Goal: Task Accomplishment & Management: Use online tool/utility

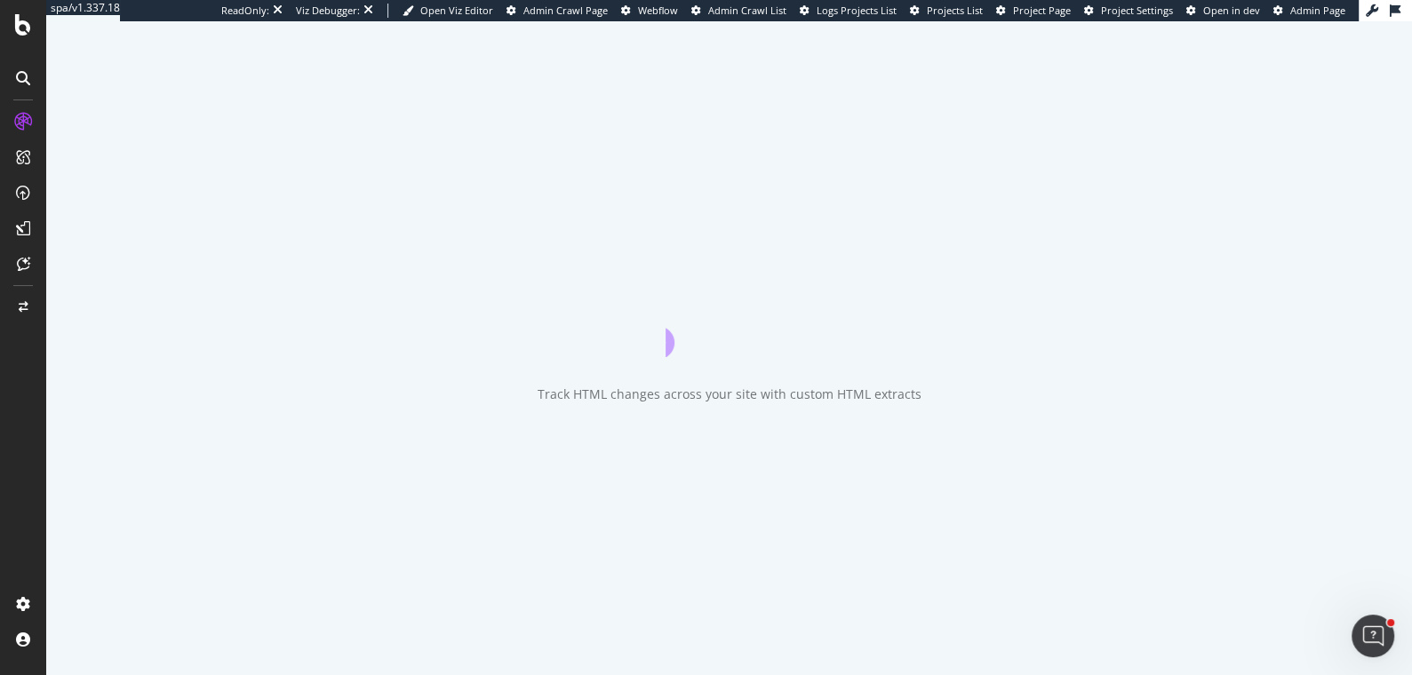
click at [1019, 8] on span "Project Page" at bounding box center [1042, 10] width 58 height 13
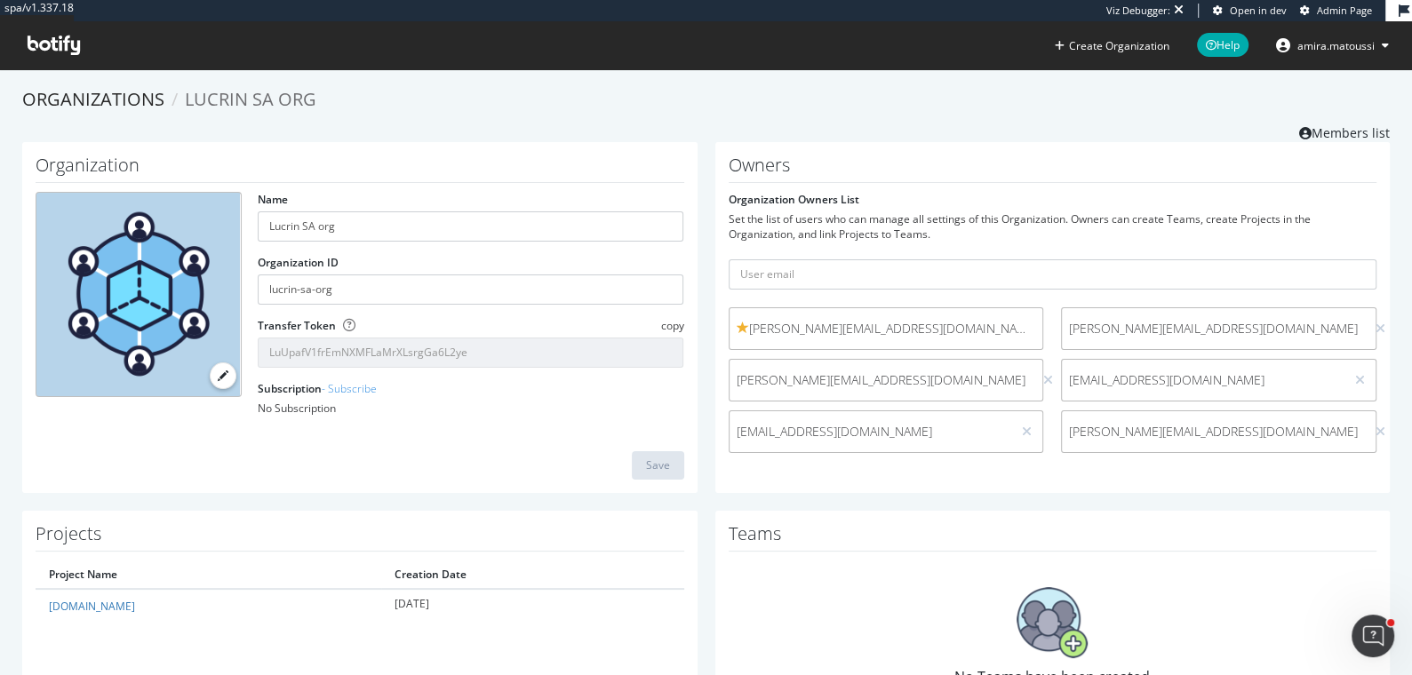
click at [1106, 435] on span "[PERSON_NAME][EMAIL_ADDRESS][DOMAIN_NAME]" at bounding box center [1213, 432] width 289 height 18
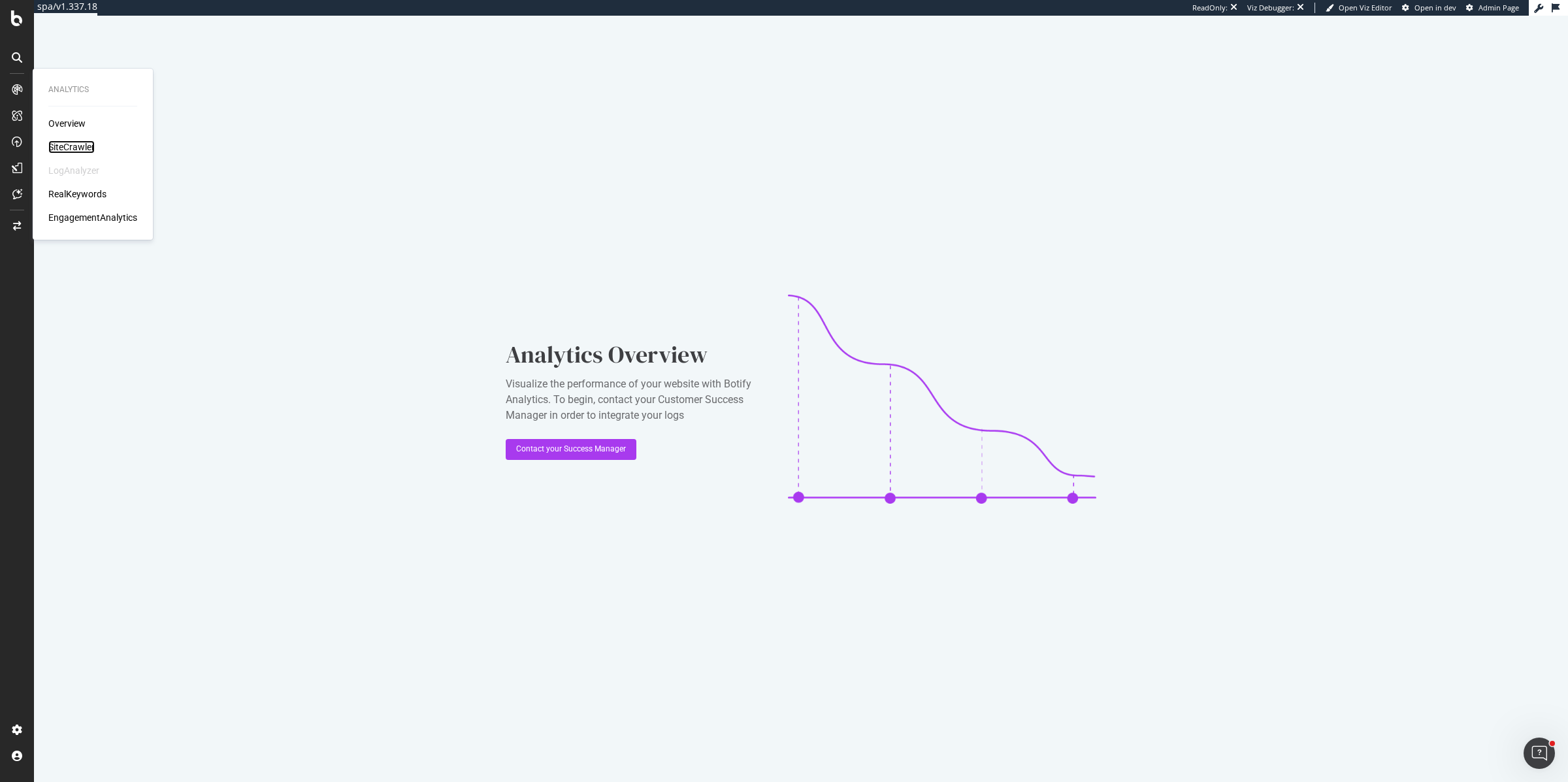
click at [94, 143] on div "SiteCrawler" at bounding box center [71, 147] width 46 height 13
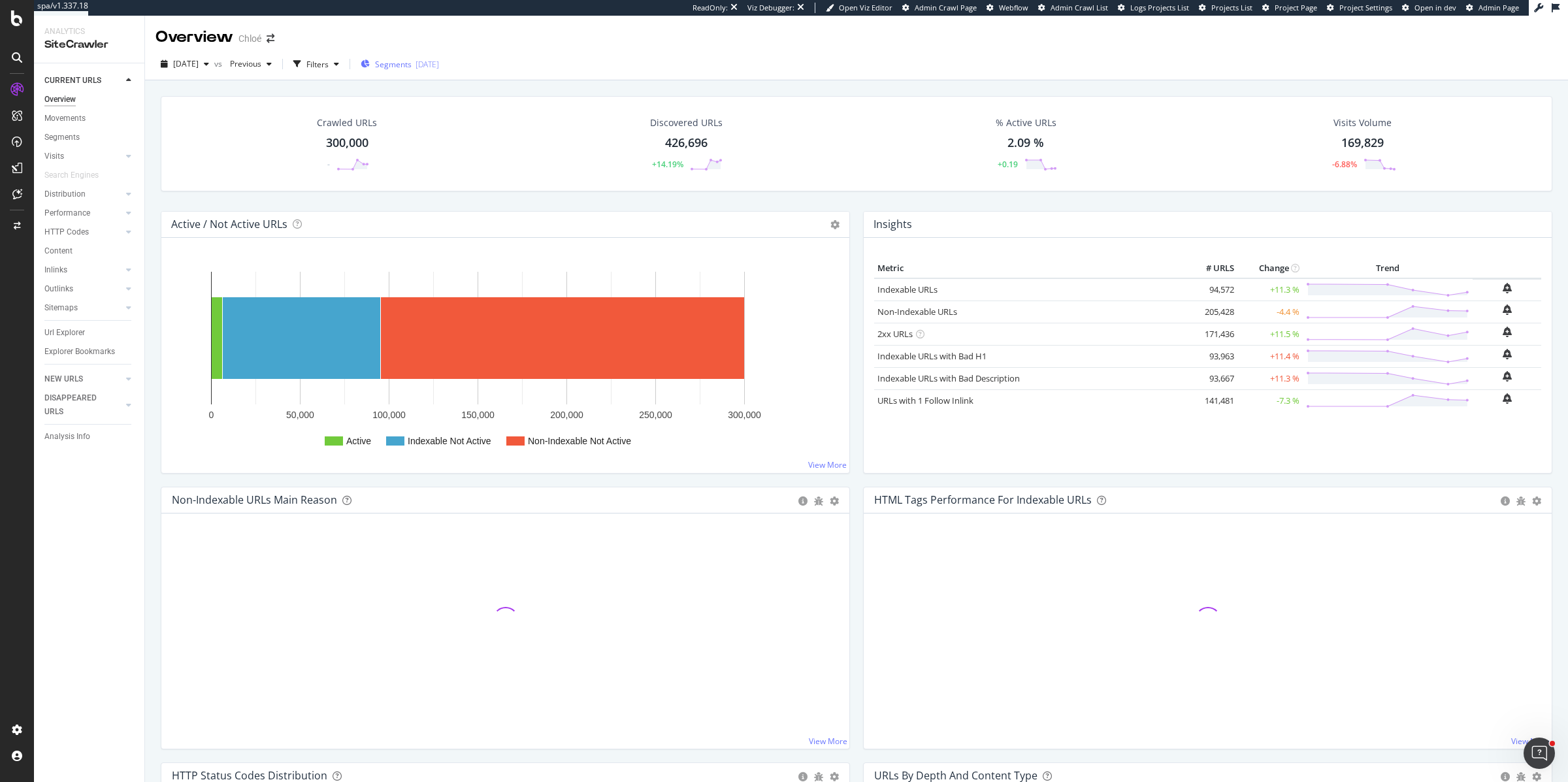
click at [439, 60] on div "2025-09-08" at bounding box center [427, 64] width 24 height 11
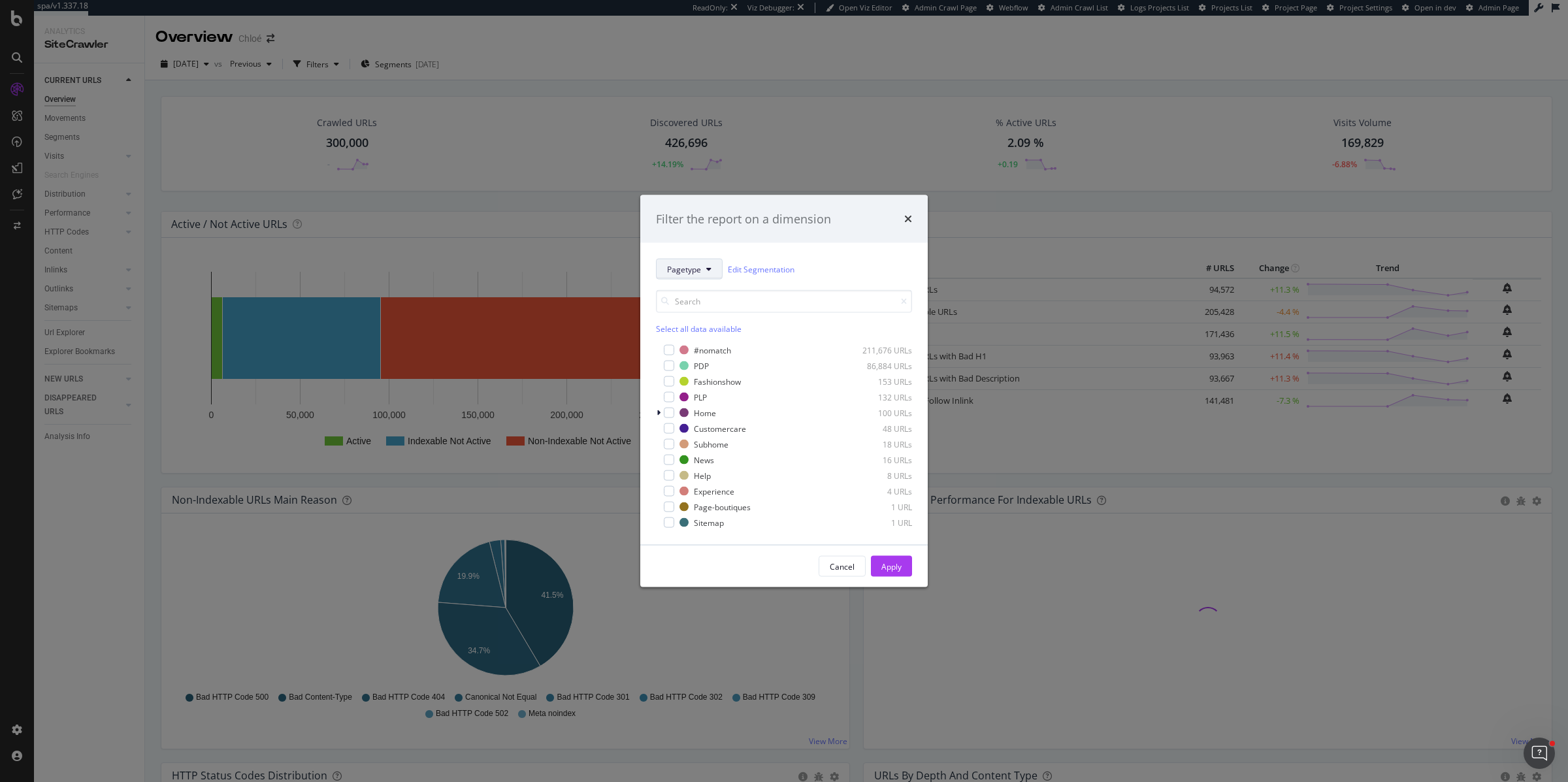
click at [692, 266] on span "Pagetype" at bounding box center [684, 268] width 34 height 11
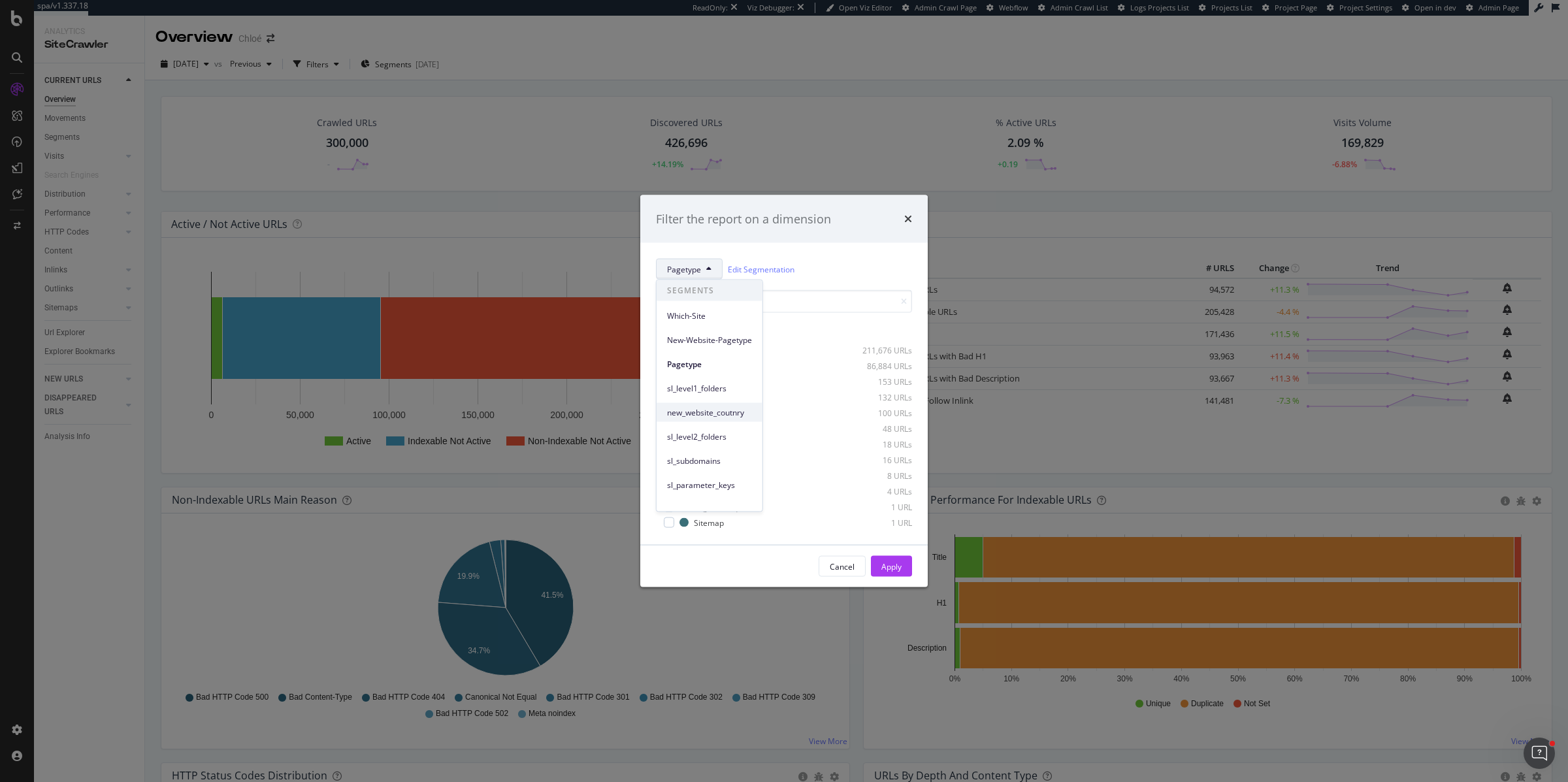
click at [691, 412] on span "new_website_coutnry" at bounding box center [709, 412] width 85 height 12
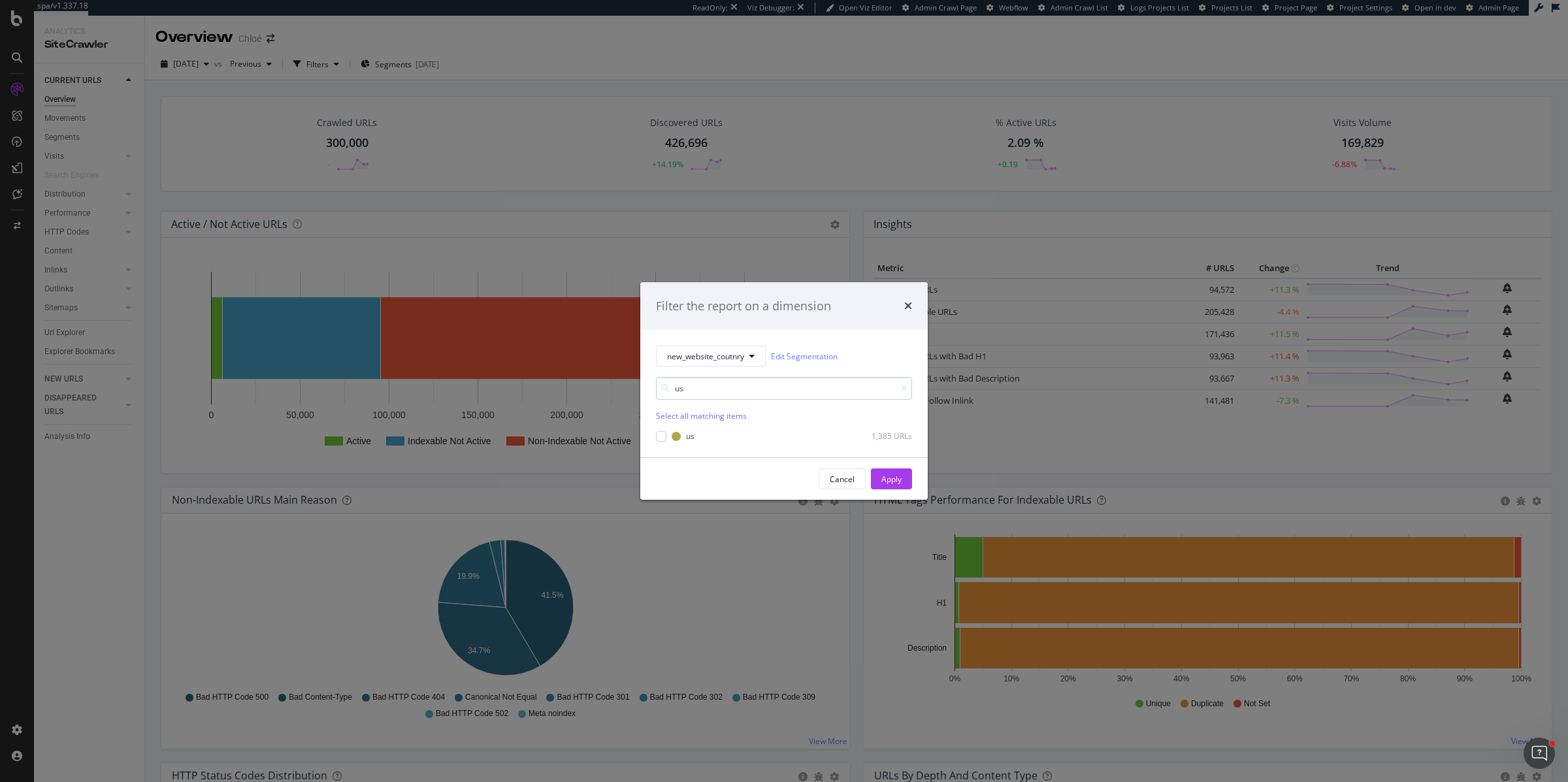
type input "u"
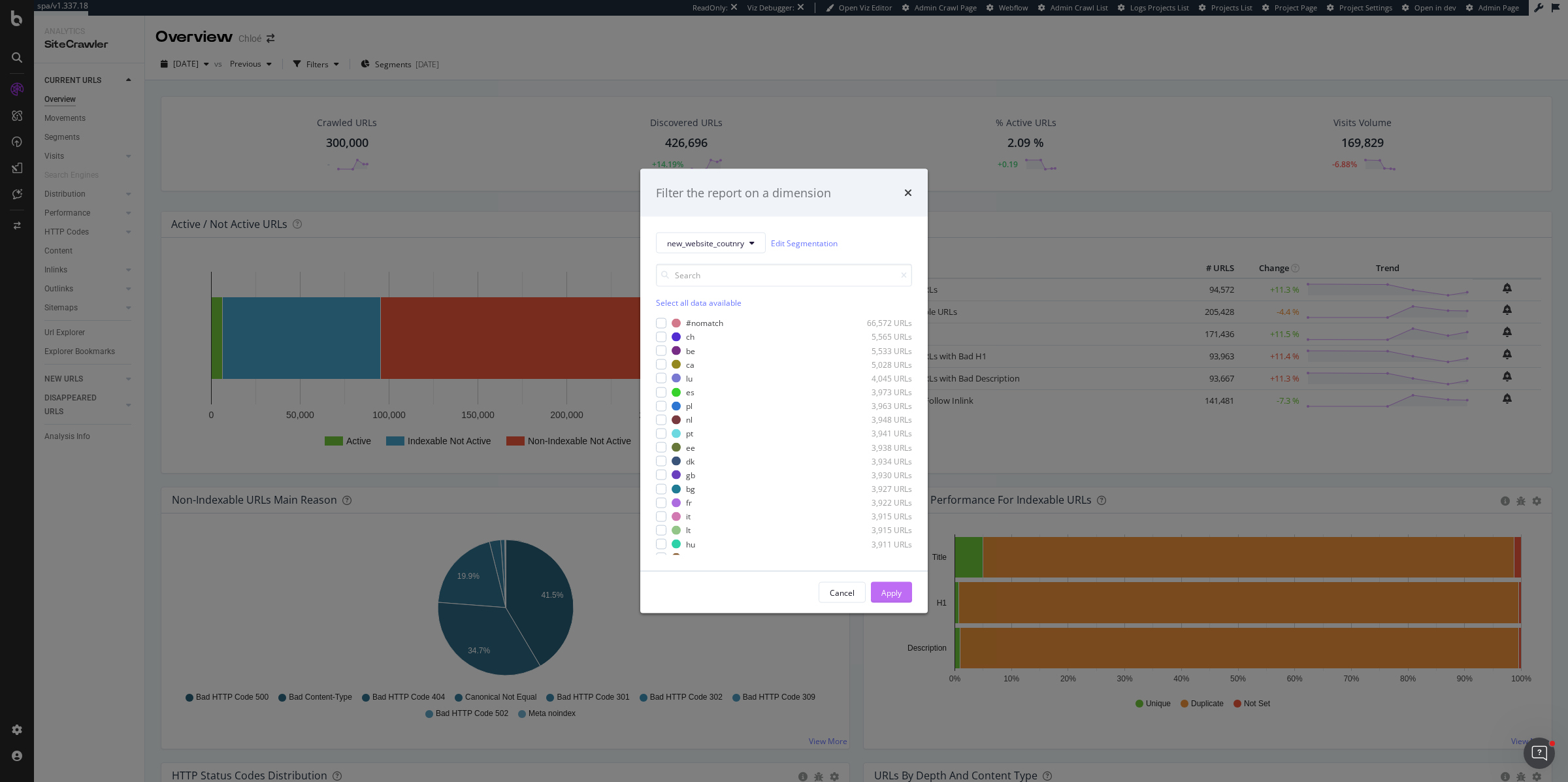
click at [896, 594] on div "Apply" at bounding box center [892, 592] width 21 height 11
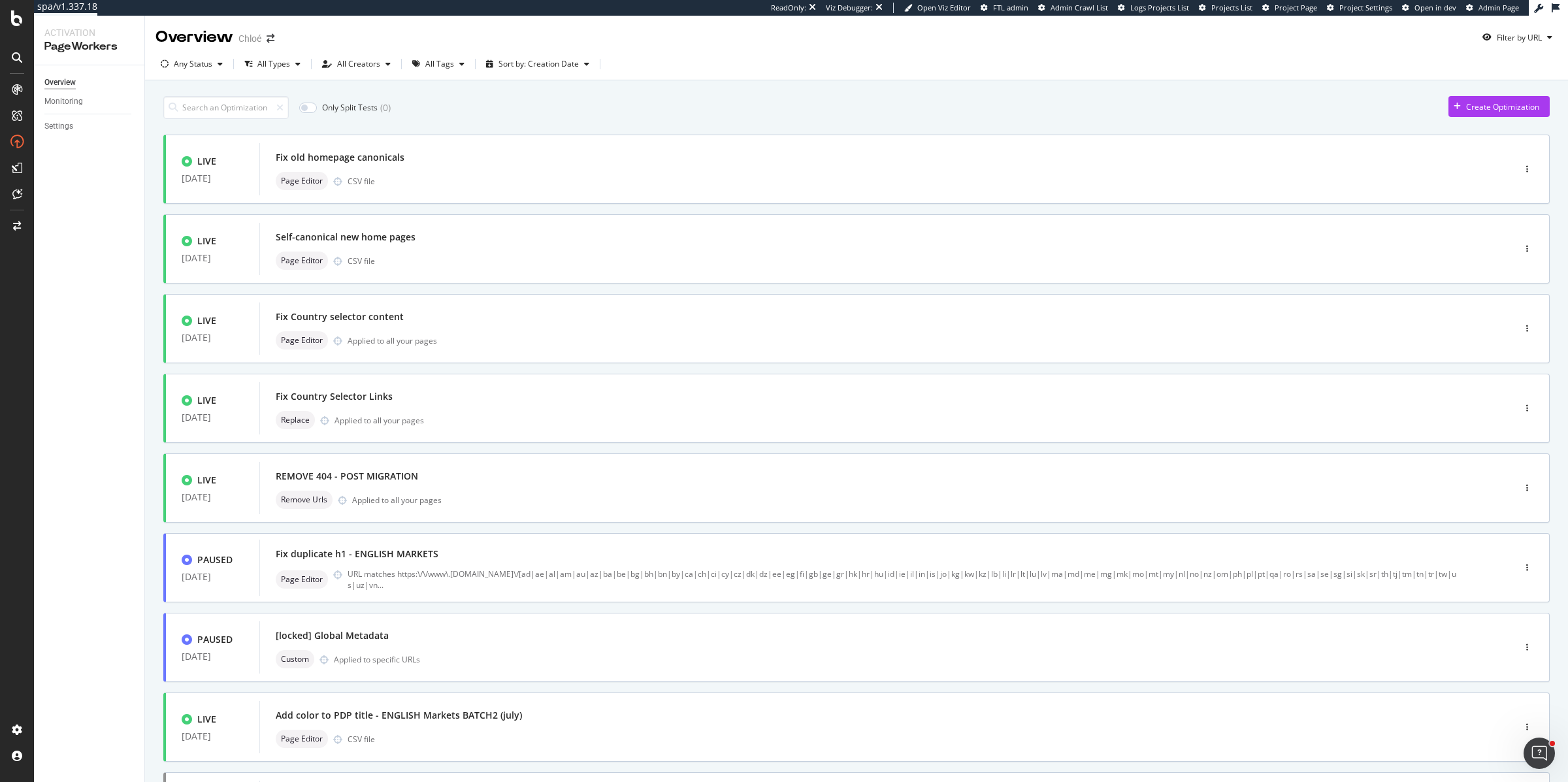
click at [484, 97] on div "Only Split Tests ( 0 ) Create Optimization" at bounding box center [856, 107] width 1386 height 23
click at [410, 184] on div "Page Editor CSV file" at bounding box center [867, 181] width 1183 height 18
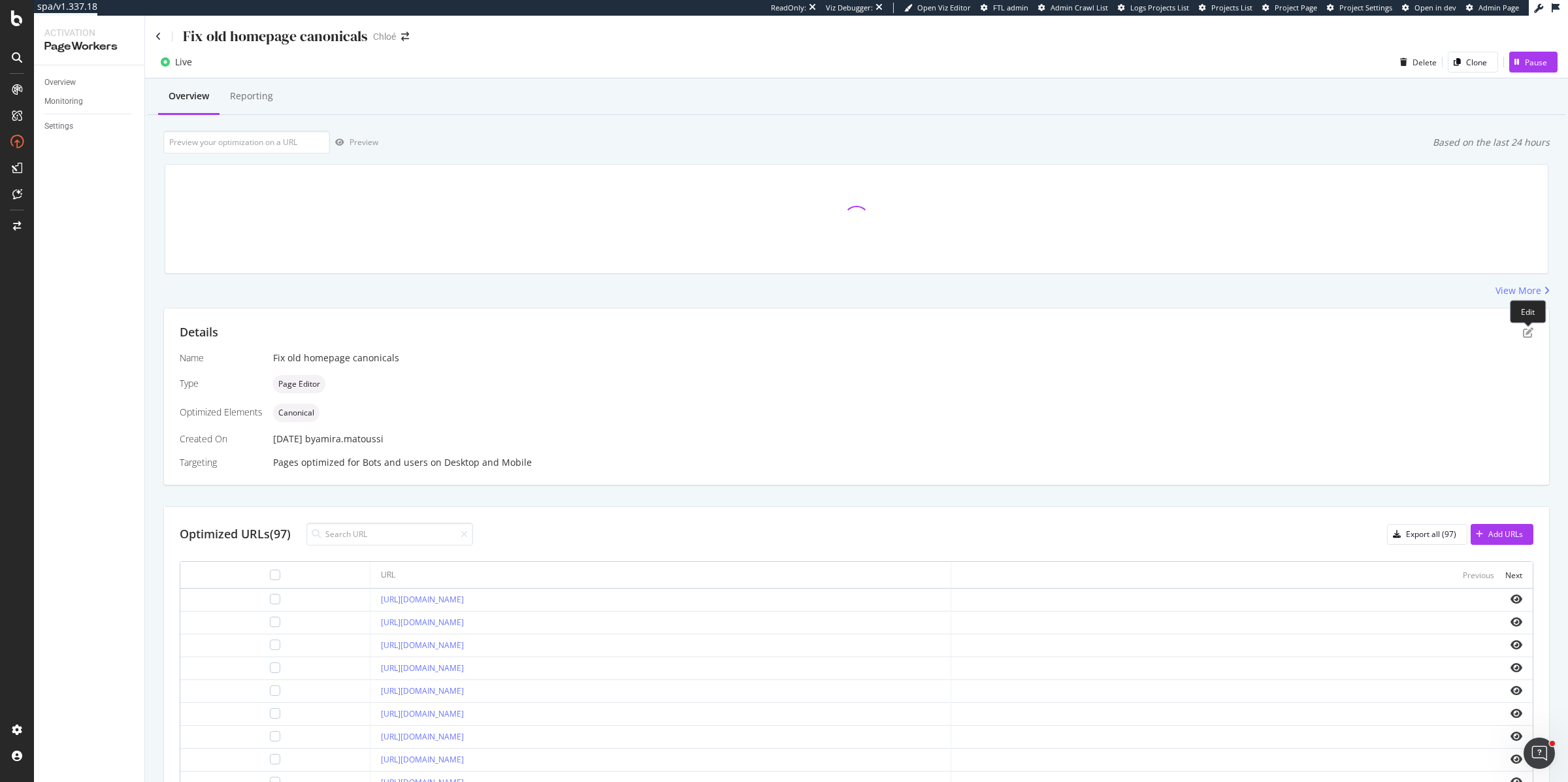
click at [1528, 326] on div at bounding box center [1528, 323] width 5 height 5
click at [1528, 326] on div at bounding box center [1528, 323] width 5 height 5
click at [1528, 333] on icon "pen-to-square" at bounding box center [1528, 332] width 10 height 10
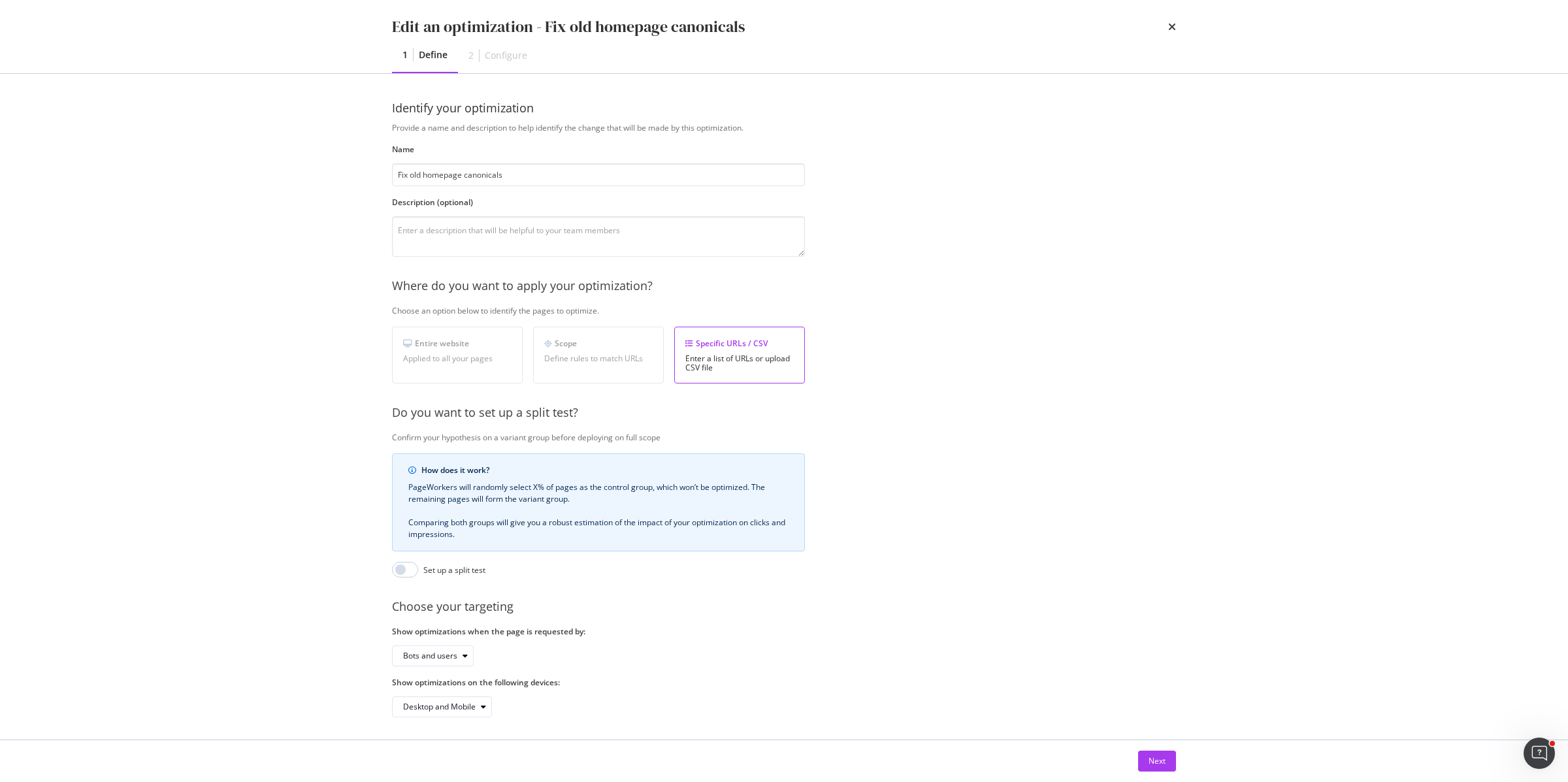
scroll to position [4, 0]
click at [1147, 758] on button "Next" at bounding box center [1157, 761] width 38 height 21
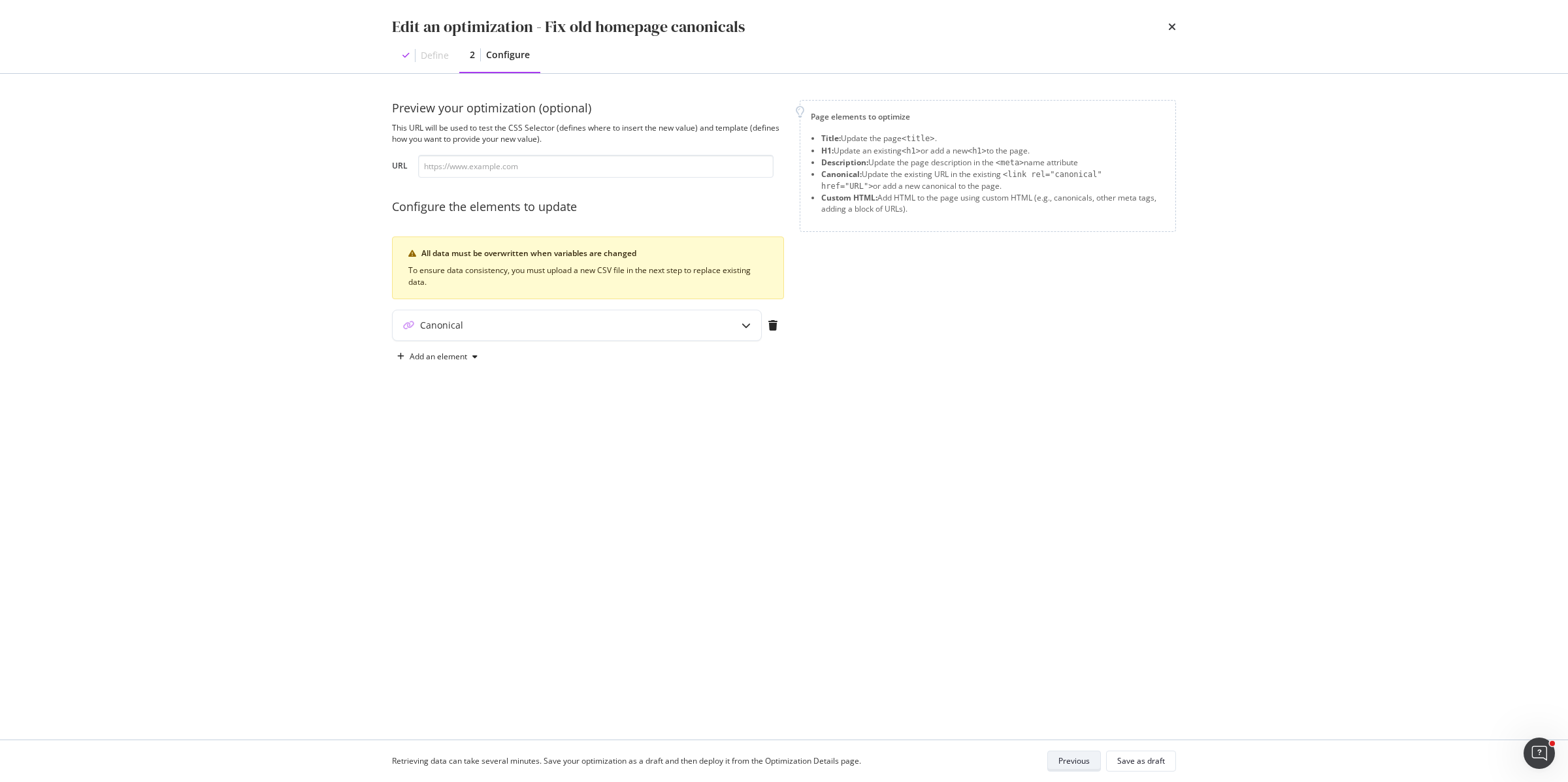
scroll to position [0, 0]
click at [612, 324] on div "Canonical" at bounding box center [551, 326] width 317 height 13
drag, startPoint x: 581, startPoint y: 254, endPoint x: 637, endPoint y: 254, distance: 56.0
click at [637, 254] on div "All data must be overwritten when variables are changed" at bounding box center [594, 254] width 346 height 12
click at [1174, 28] on icon "times" at bounding box center [1172, 26] width 8 height 10
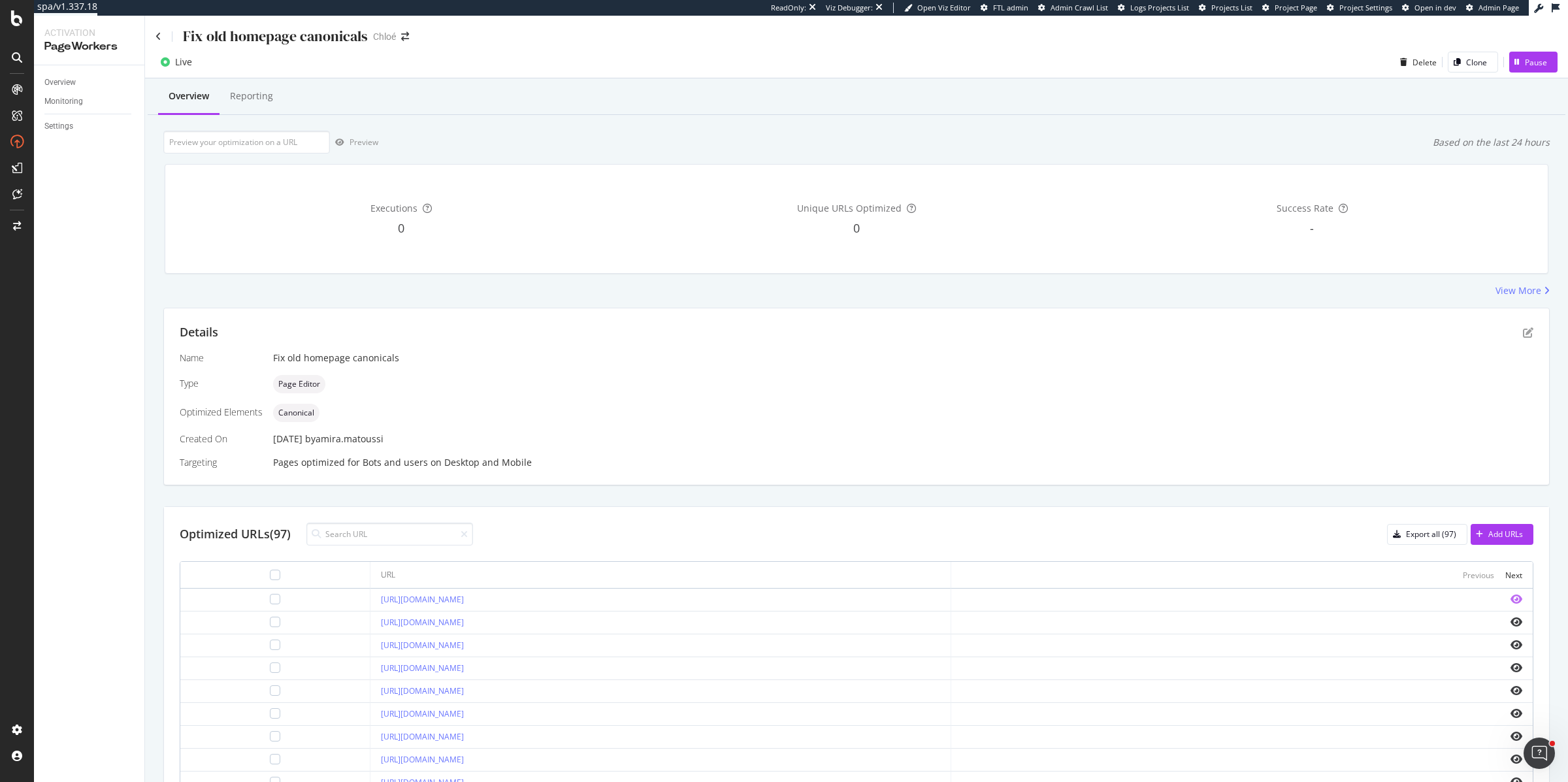
click at [1518, 600] on icon "eye" at bounding box center [1517, 599] width 12 height 10
click at [1517, 620] on icon "eye" at bounding box center [1517, 622] width 12 height 10
click at [1514, 689] on icon "eye" at bounding box center [1517, 690] width 12 height 10
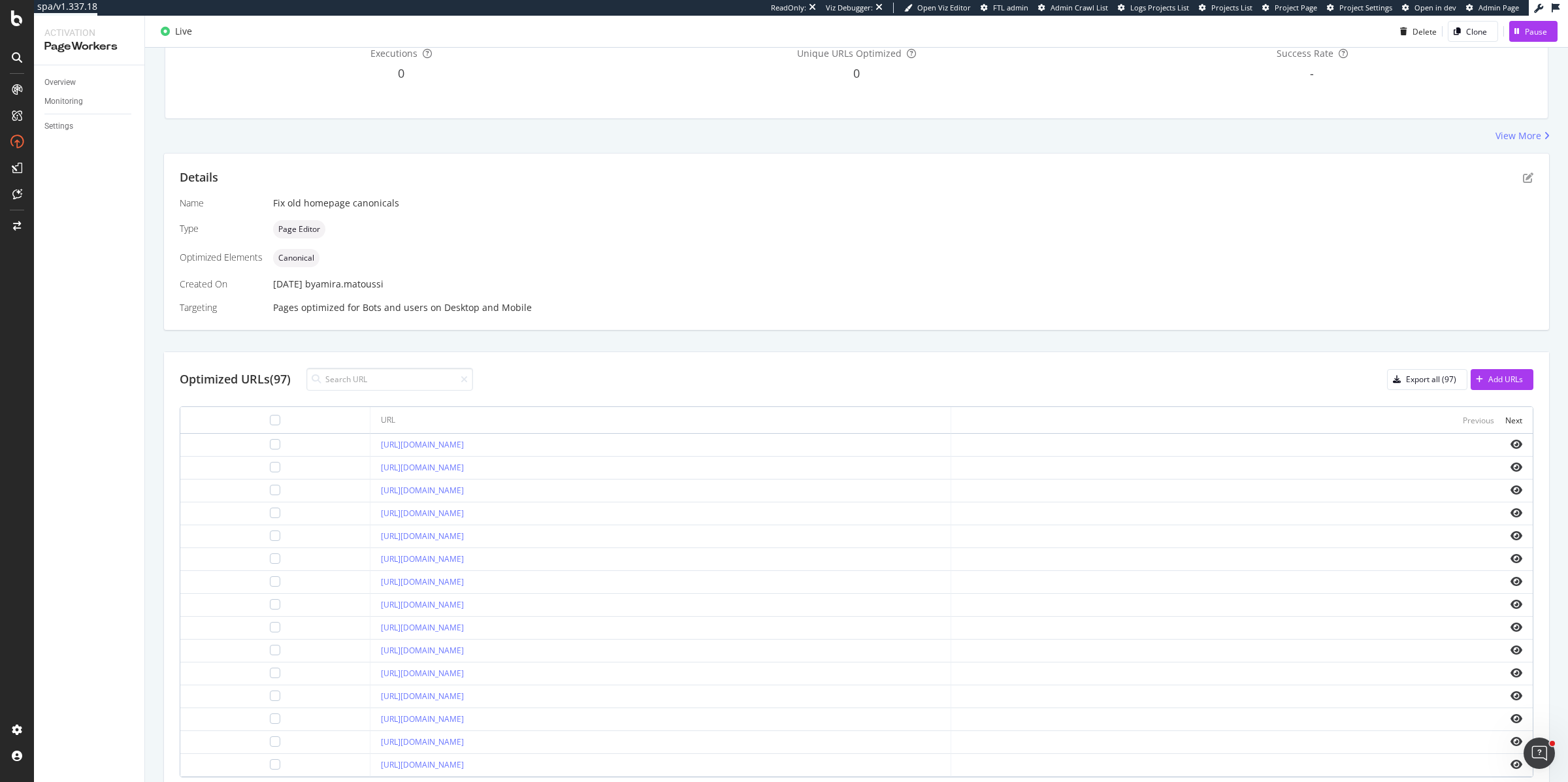
scroll to position [215, 0]
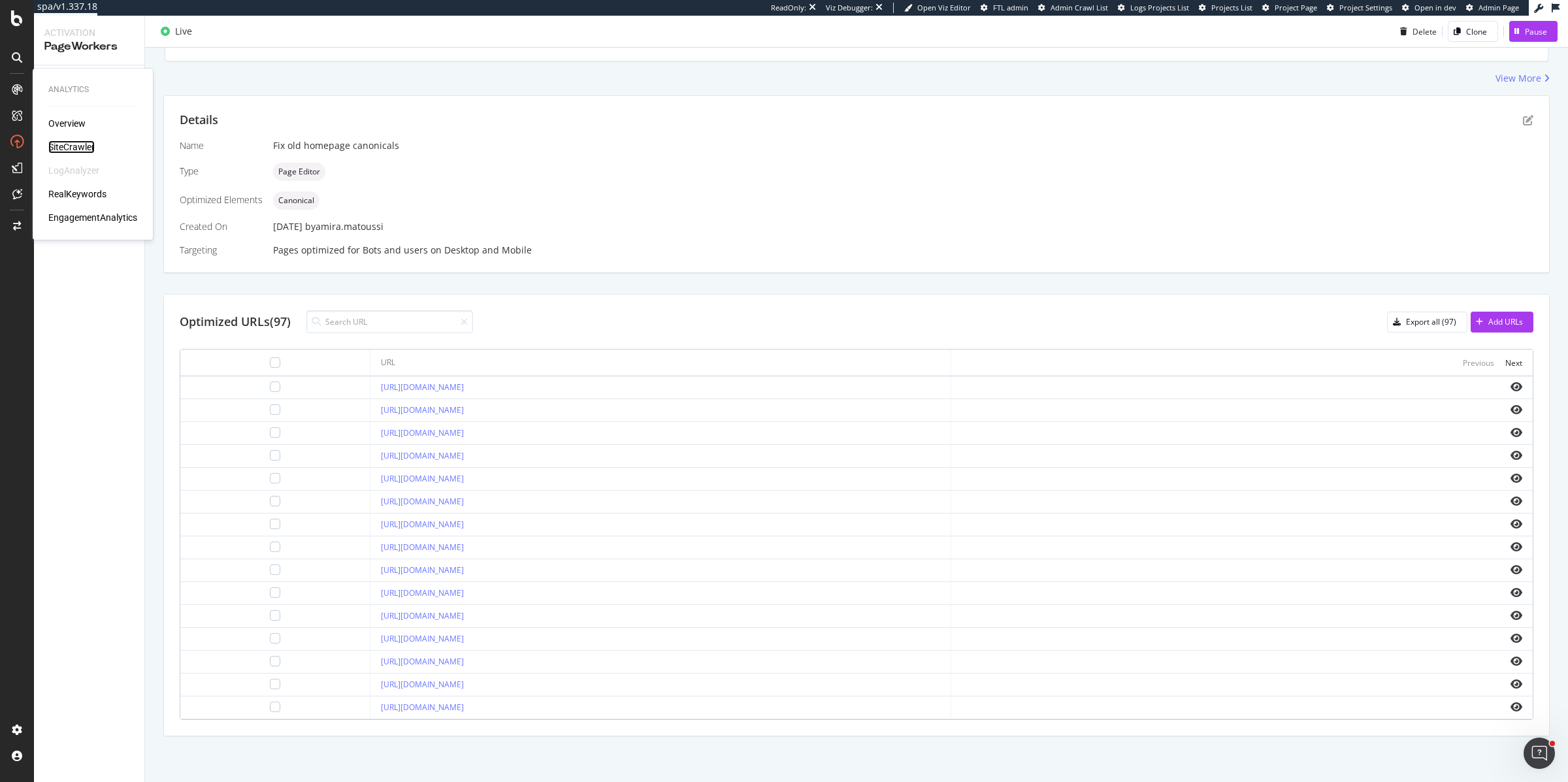
click at [83, 145] on div "SiteCrawler" at bounding box center [71, 147] width 46 height 13
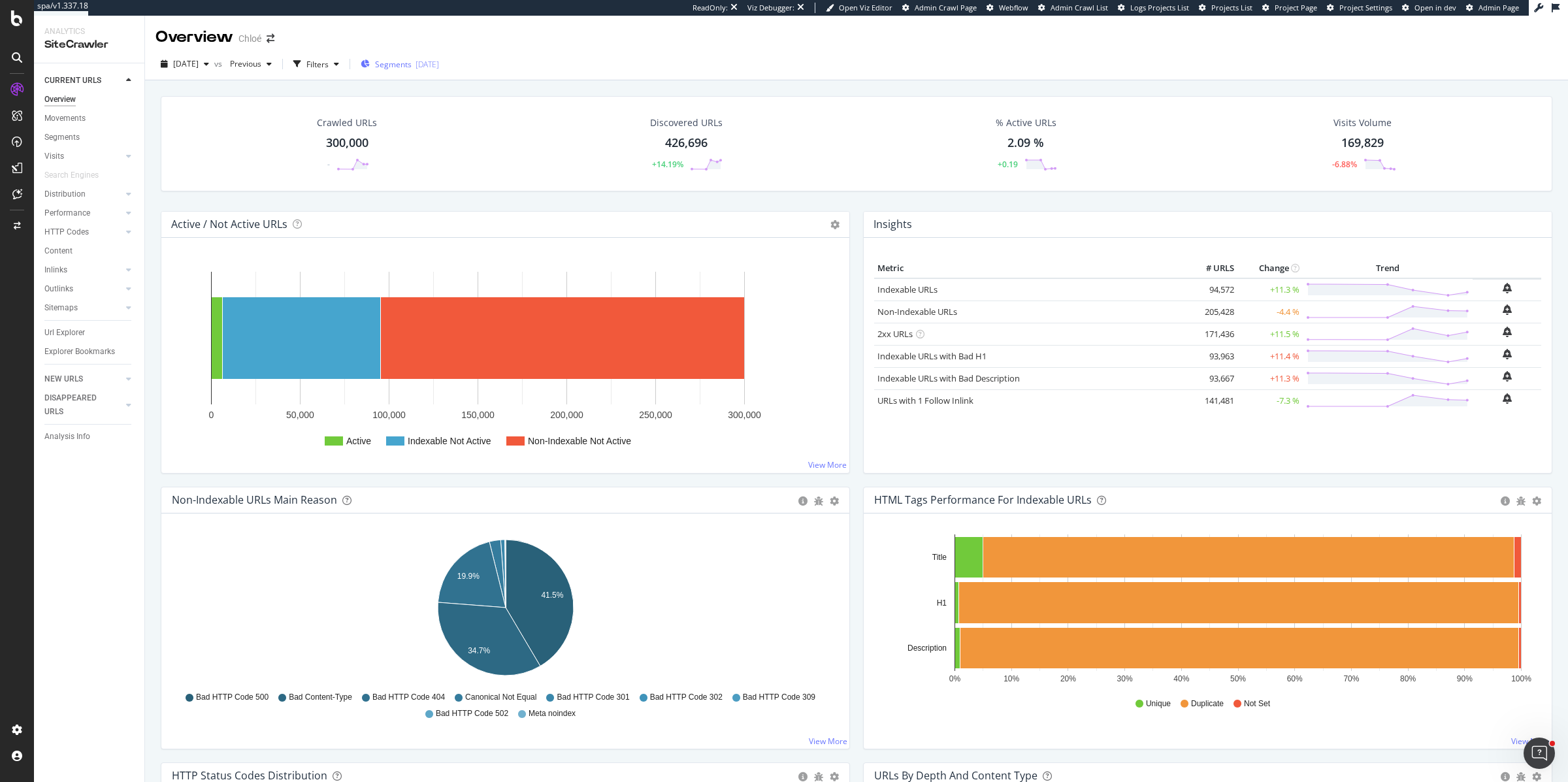
click at [409, 62] on span "Segments" at bounding box center [393, 64] width 37 height 11
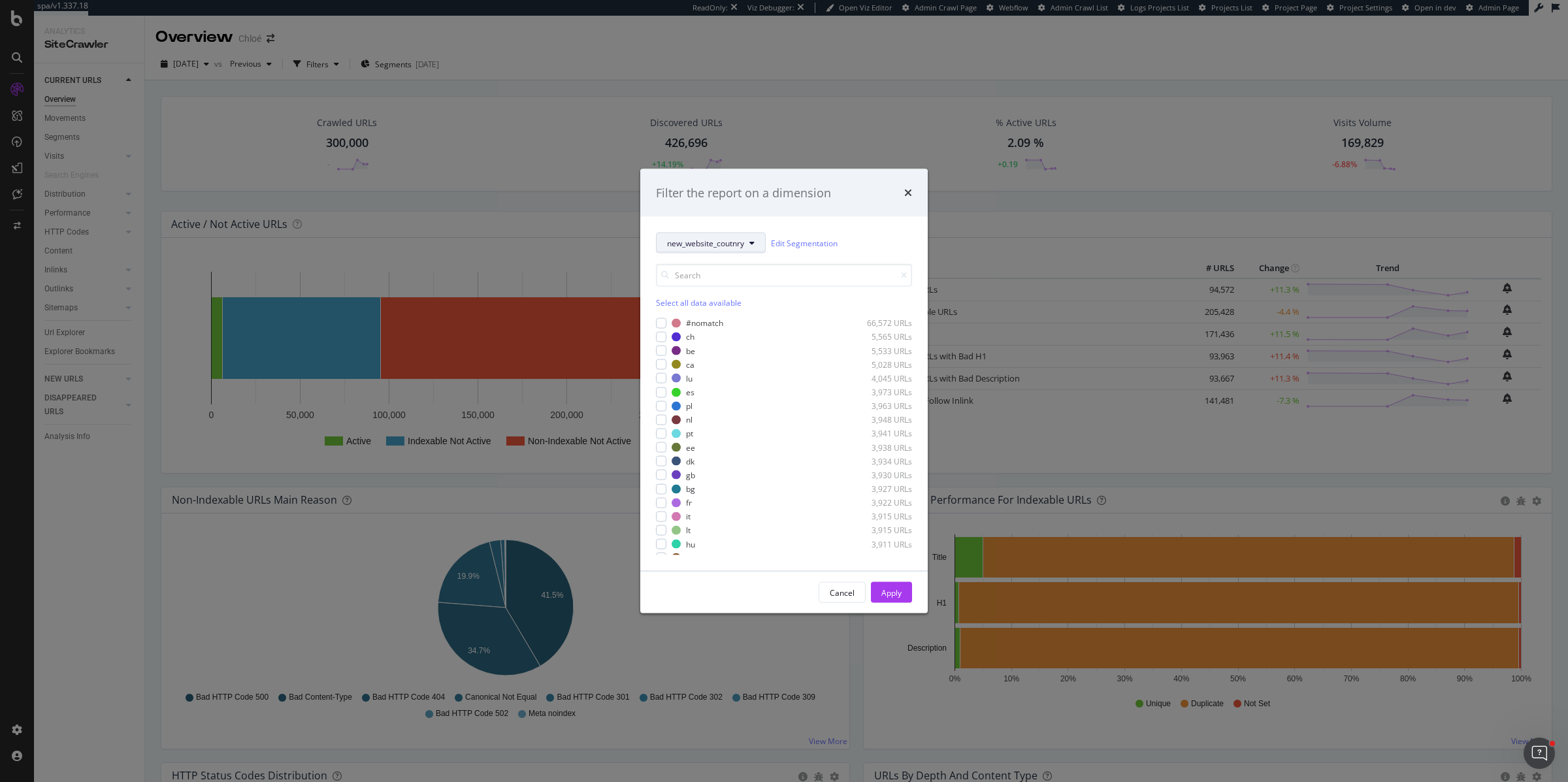
click at [703, 244] on span "new_website_coutnry" at bounding box center [705, 243] width 77 height 11
click at [702, 316] on span "New-Website-Pagetype" at bounding box center [709, 314] width 85 height 12
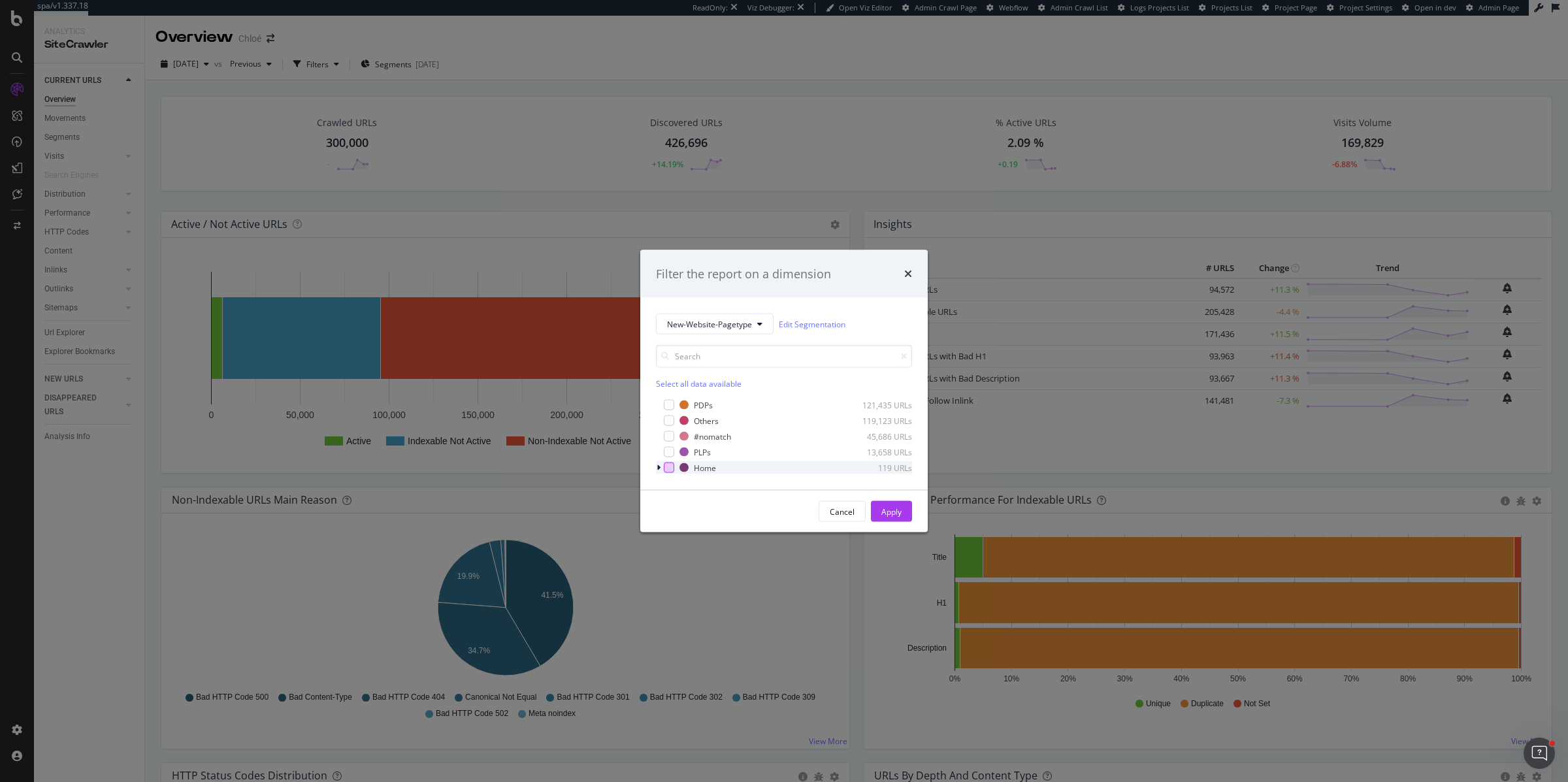
click at [667, 471] on div "modal" at bounding box center [669, 467] width 10 height 10
click at [659, 467] on icon "modal" at bounding box center [658, 467] width 4 height 8
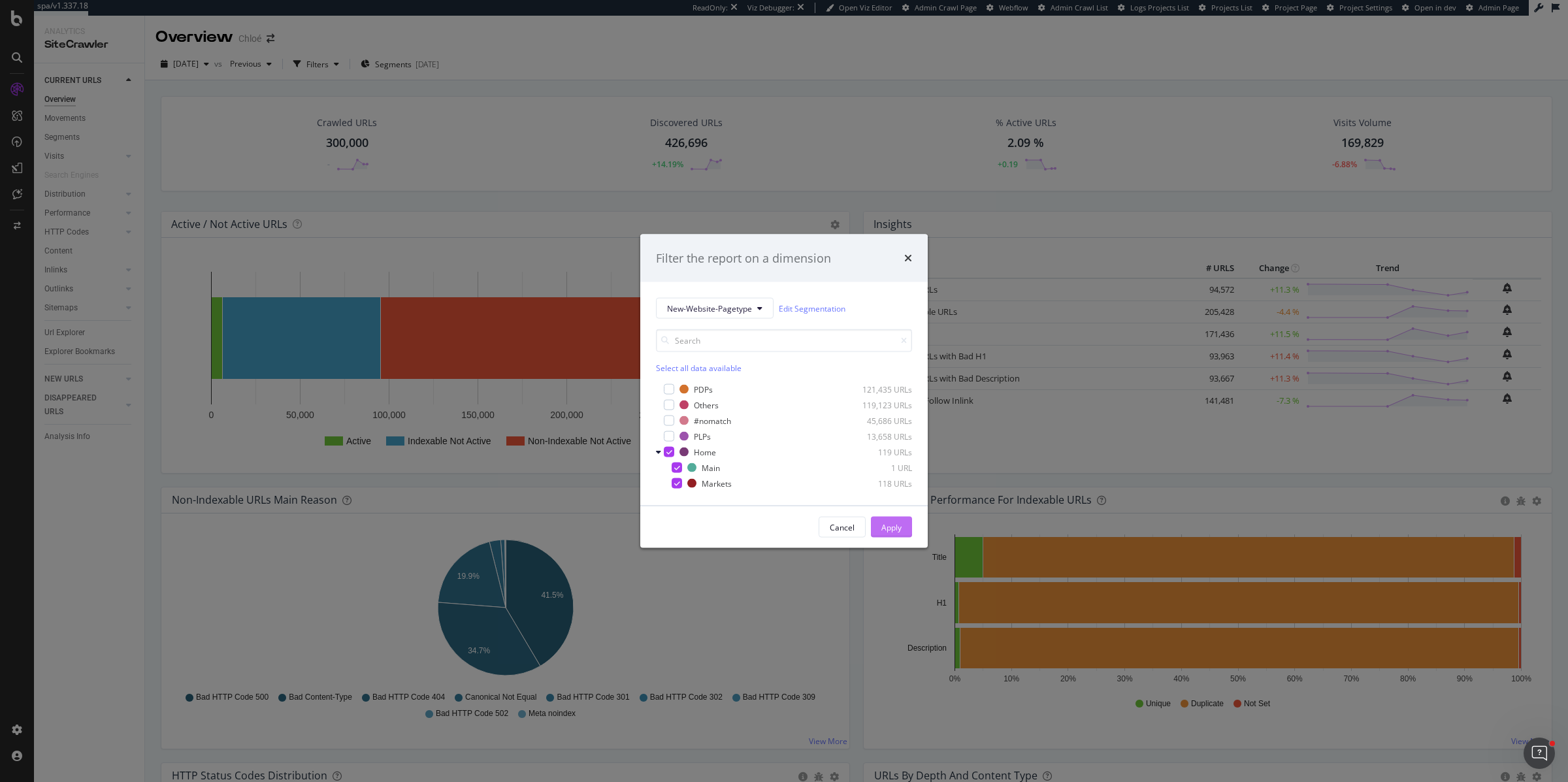
click at [901, 528] on div "Apply" at bounding box center [892, 526] width 21 height 11
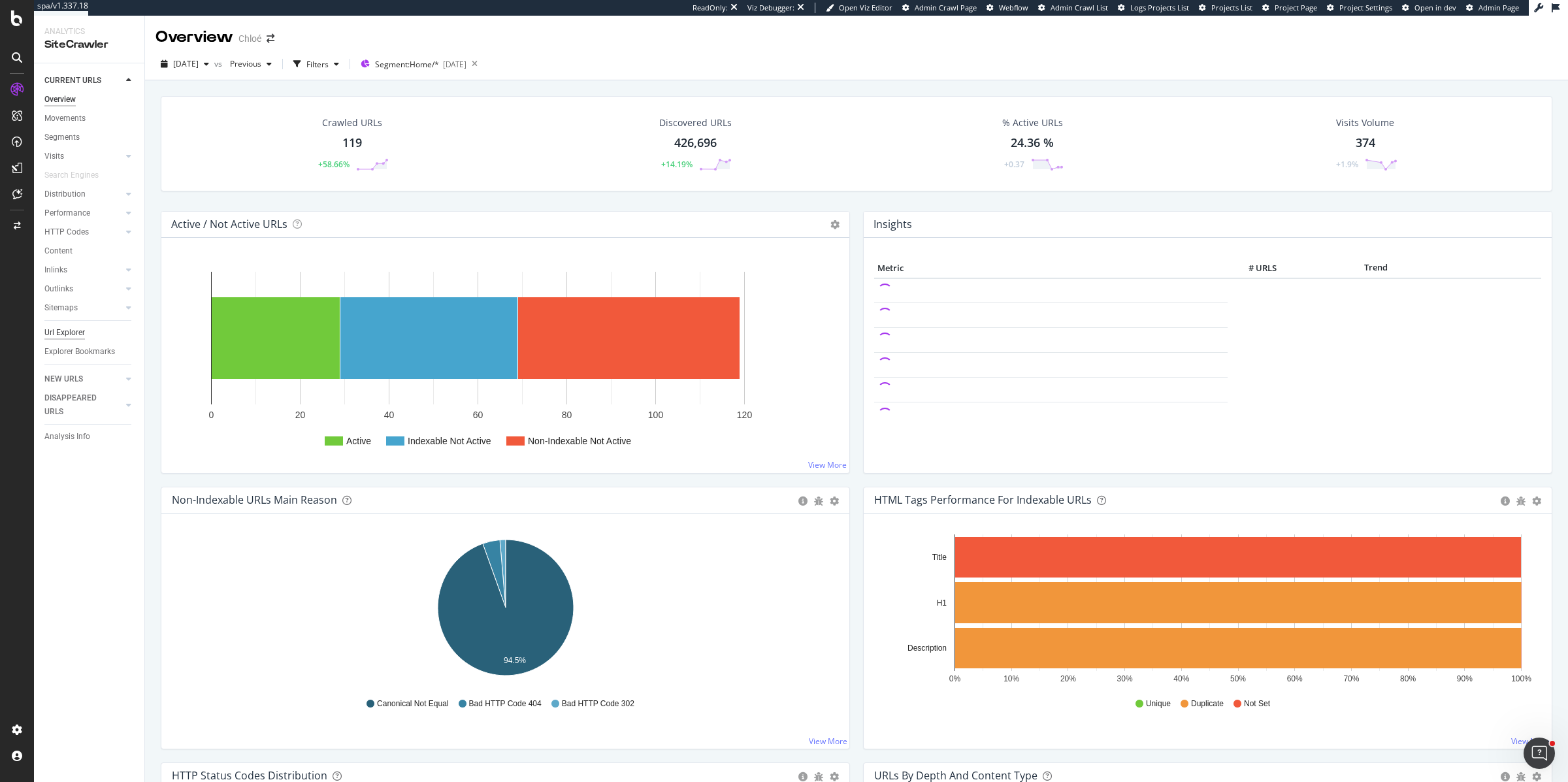
click at [62, 331] on div "Url Explorer" at bounding box center [64, 333] width 40 height 14
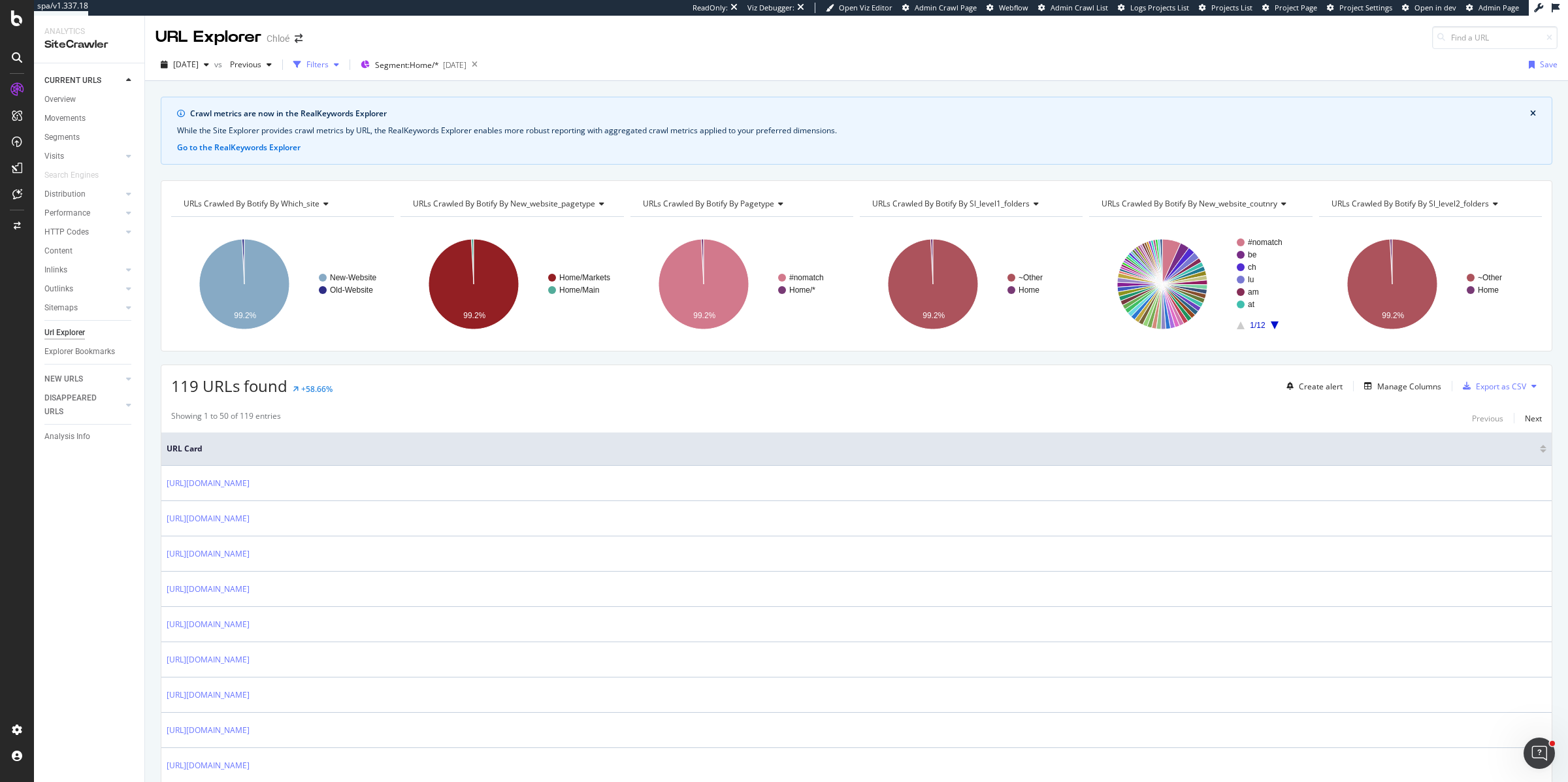
click at [329, 68] on div "Filters" at bounding box center [318, 64] width 22 height 11
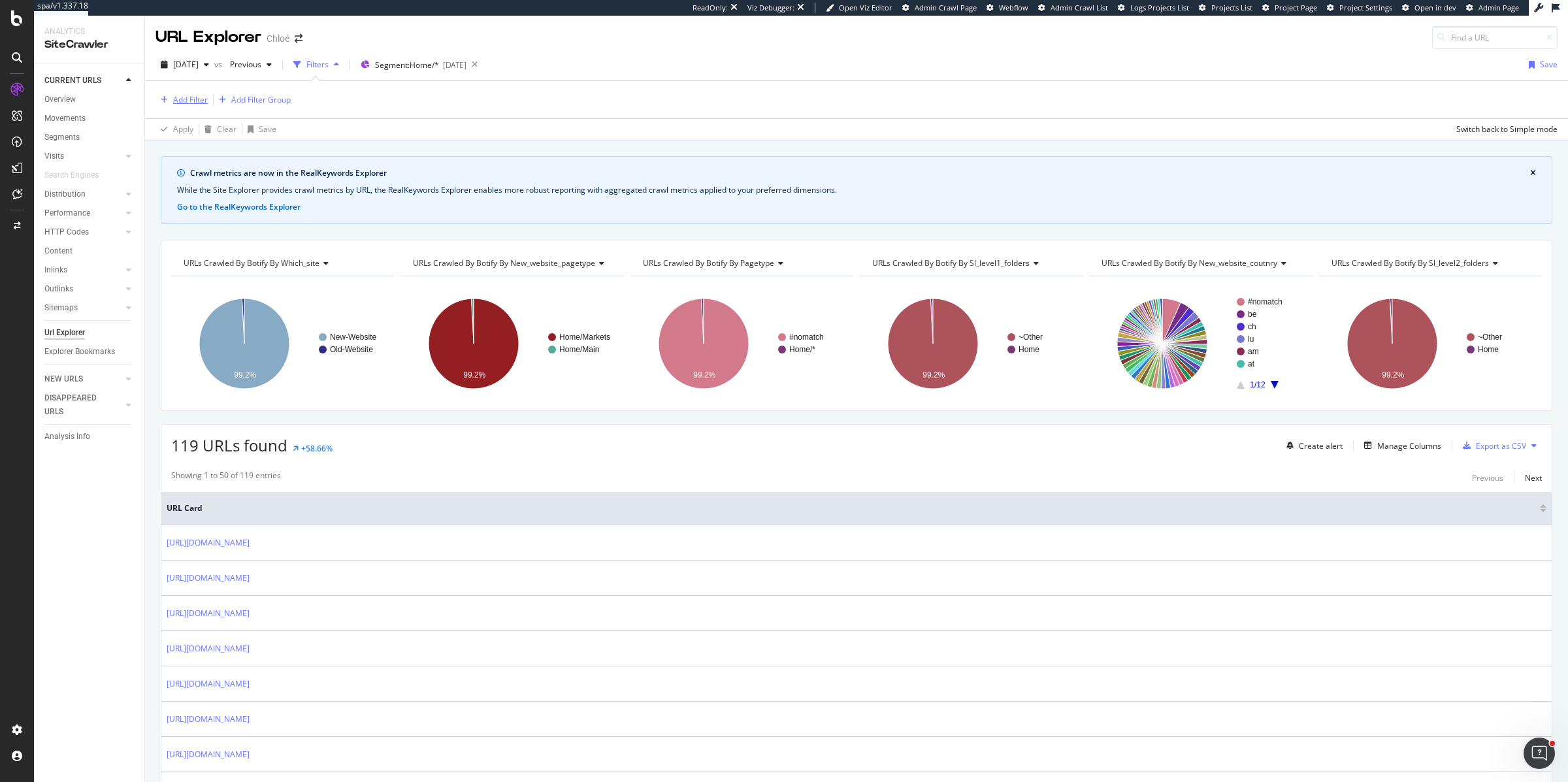
click at [170, 101] on div "button" at bounding box center [165, 100] width 18 height 8
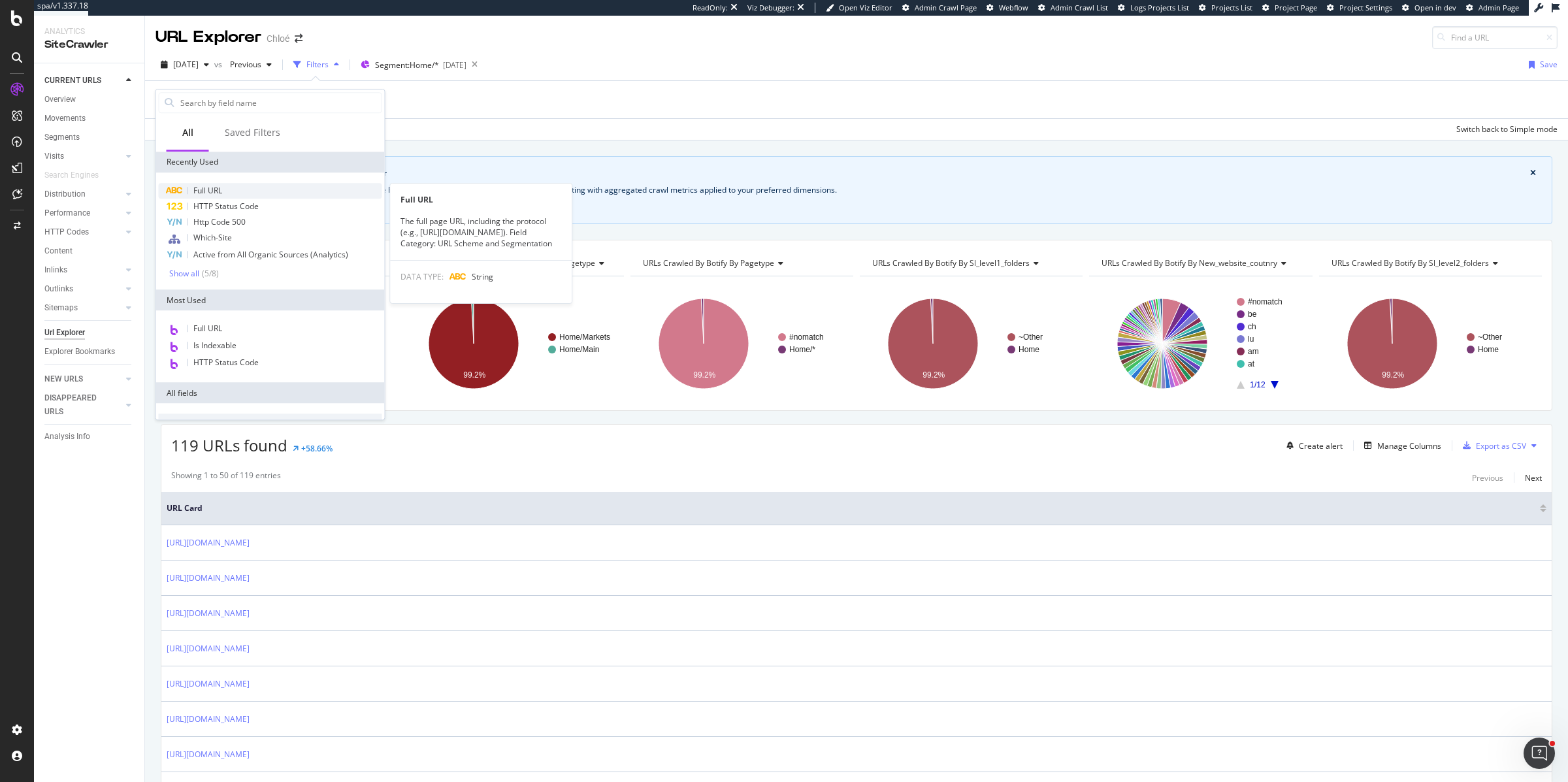
click at [216, 193] on span "Full URL" at bounding box center [207, 190] width 29 height 11
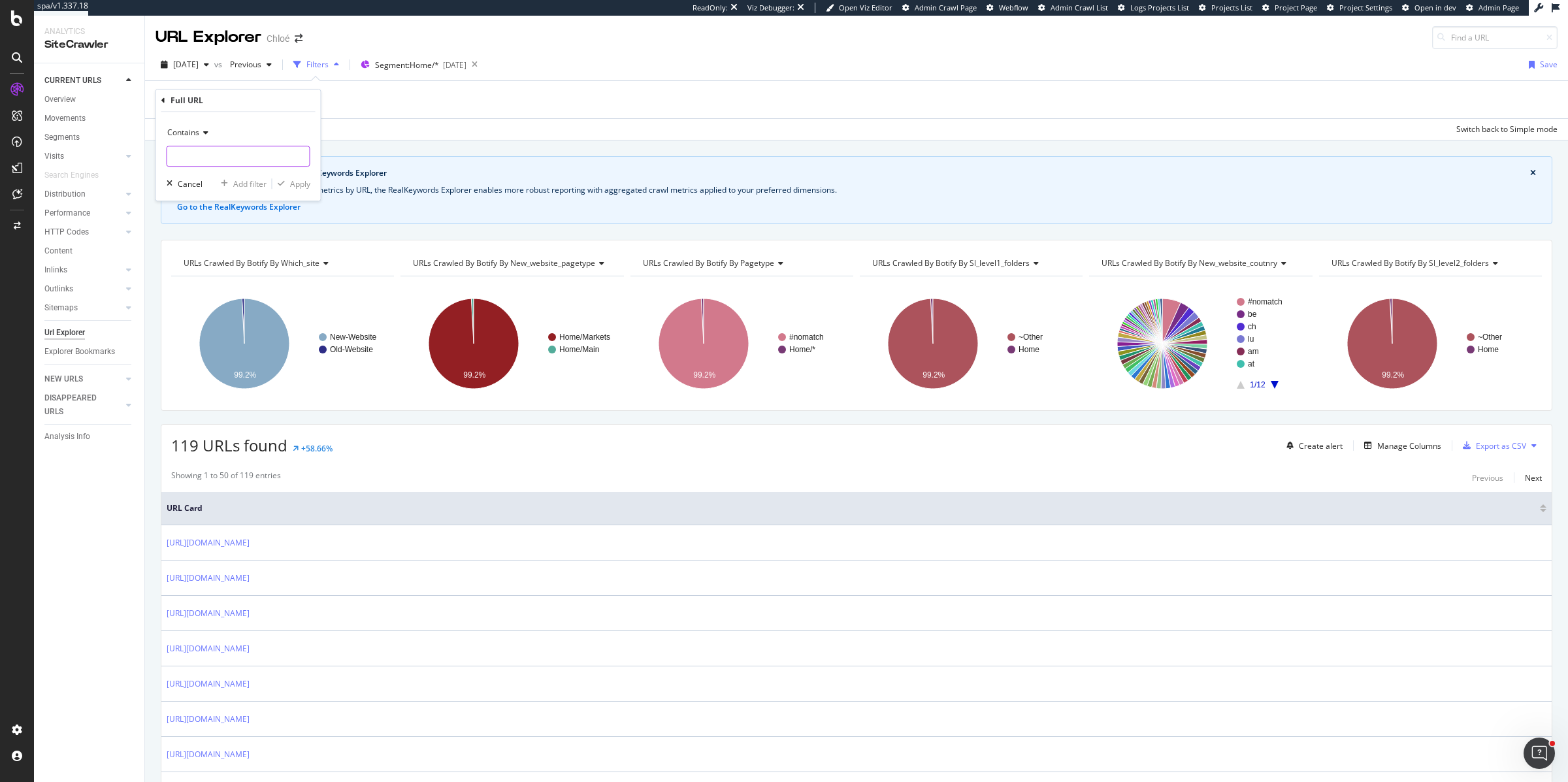
click at [217, 156] on input "text" at bounding box center [239, 156] width 143 height 21
type input "fr-fr"
click at [299, 185] on div "Apply" at bounding box center [301, 184] width 21 height 11
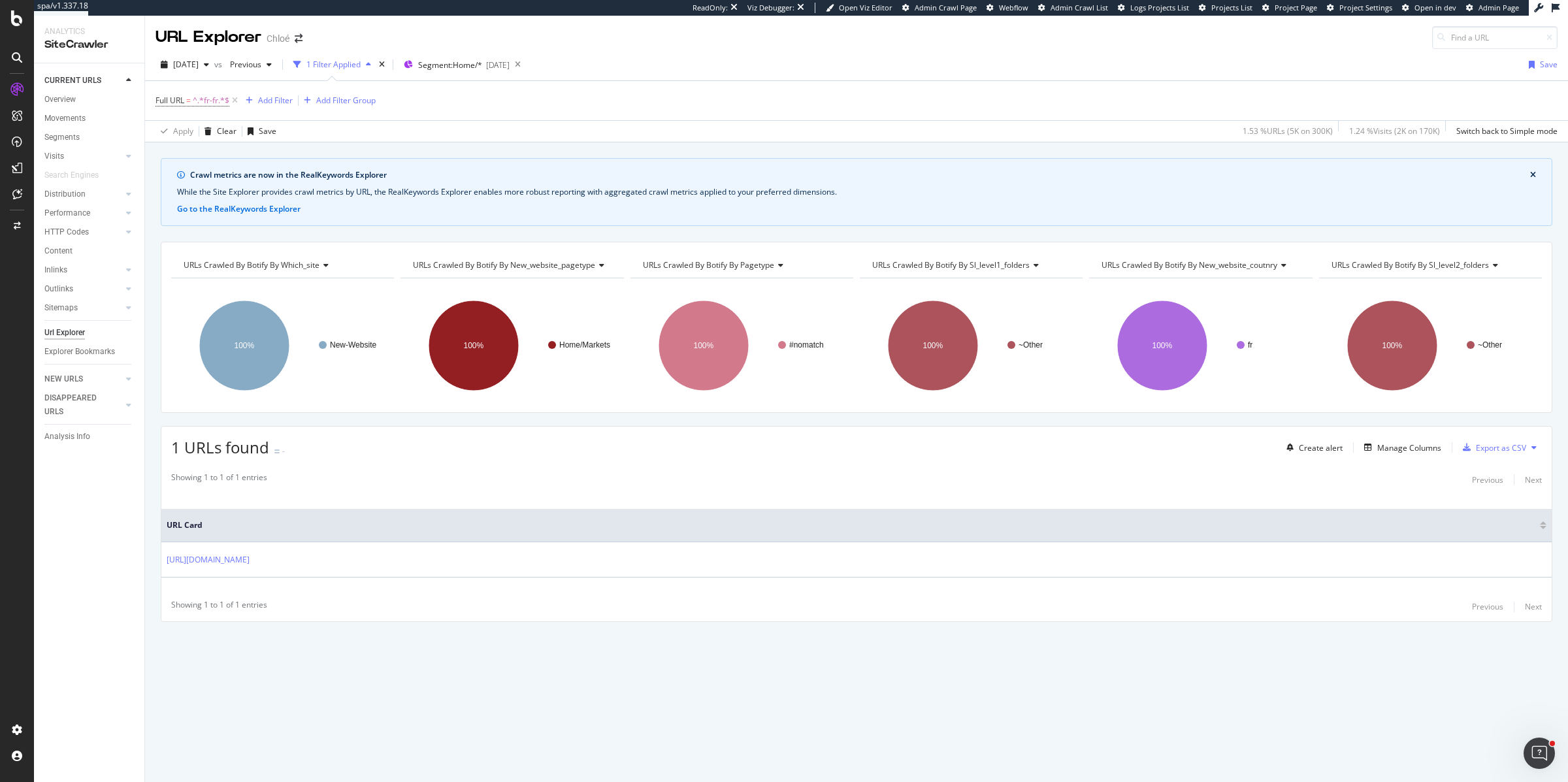
click at [162, 229] on div "Crawl metrics are now in the RealKeywords Explorer While the Site Explorer prov…" at bounding box center [856, 412] width 1423 height 509
click at [214, 101] on span "^.*fr-fr.*$" at bounding box center [211, 100] width 37 height 18
click at [229, 150] on input "fr-fr" at bounding box center [229, 154] width 123 height 21
type input "fr-fr/"
click at [299, 187] on div "Apply" at bounding box center [301, 182] width 21 height 11
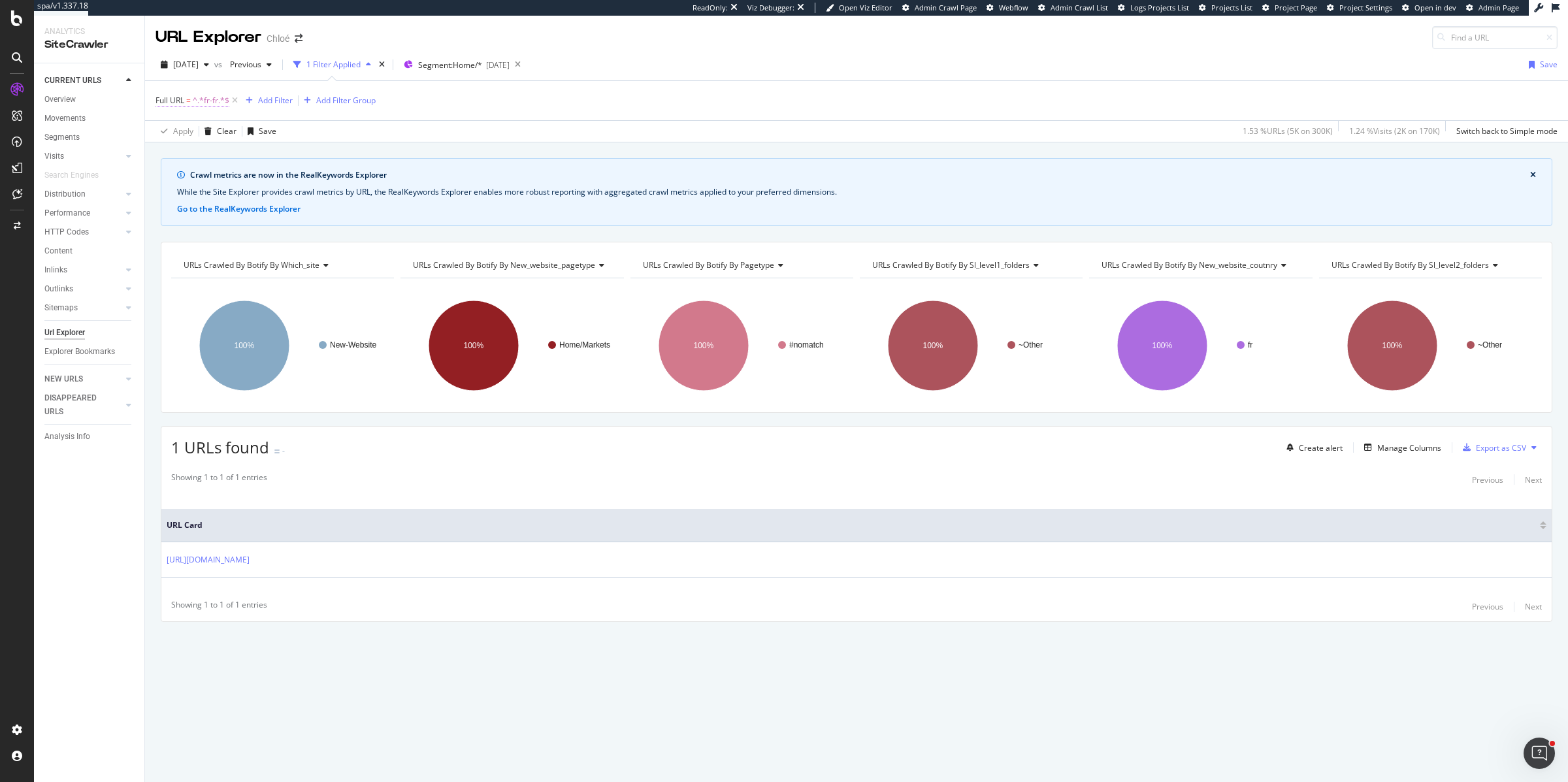
click at [190, 104] on span "=" at bounding box center [188, 100] width 4 height 11
click at [197, 133] on span "Contains" at bounding box center [184, 131] width 32 height 11
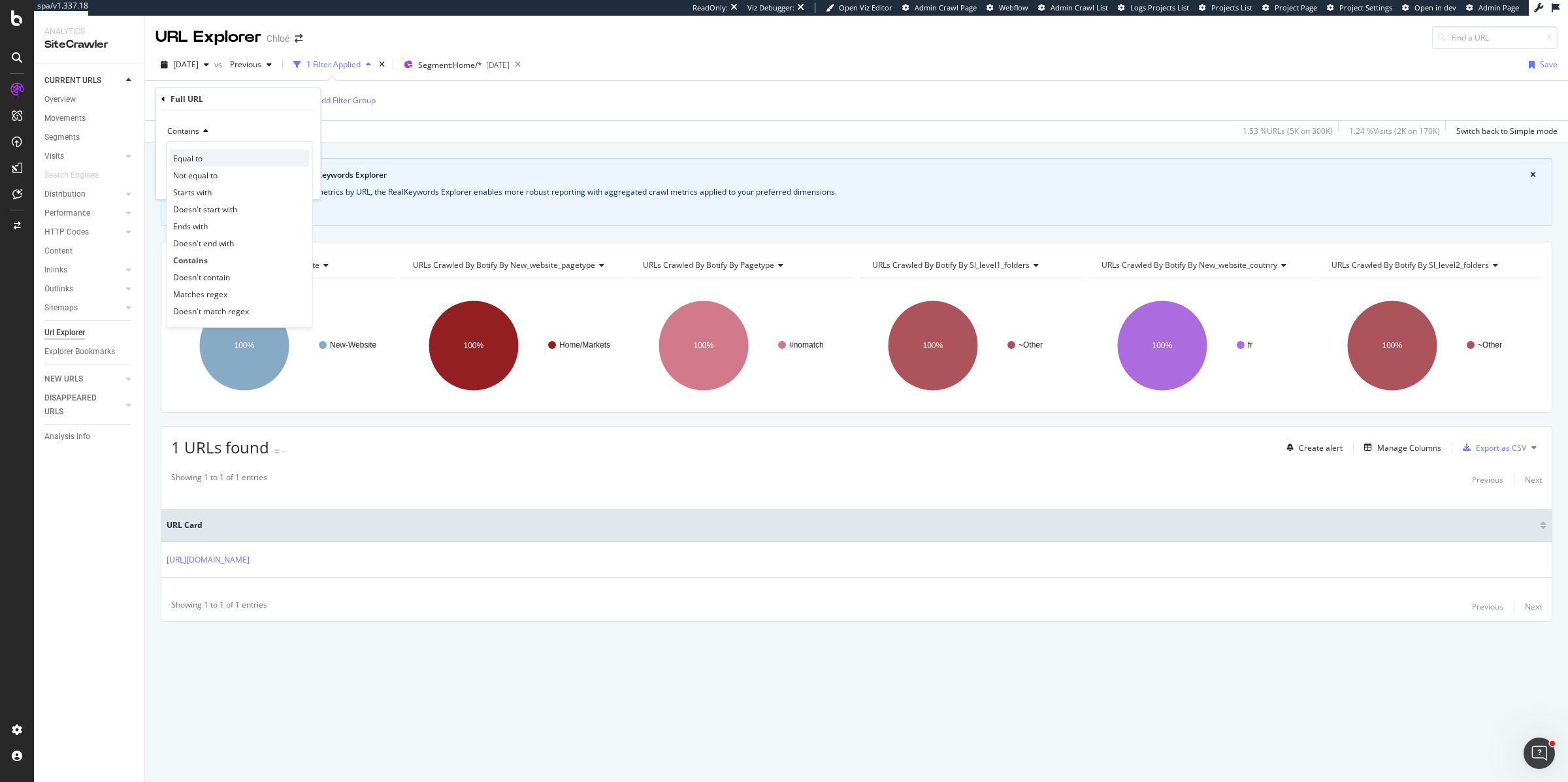
click at [197, 153] on span "Equal to" at bounding box center [188, 157] width 29 height 11
click at [197, 157] on input "fr-fr" at bounding box center [229, 154] width 123 height 21
paste input "[URL][DOMAIN_NAME]"
type input "[URL][DOMAIN_NAME]"
click at [295, 181] on div "Apply" at bounding box center [301, 182] width 21 height 11
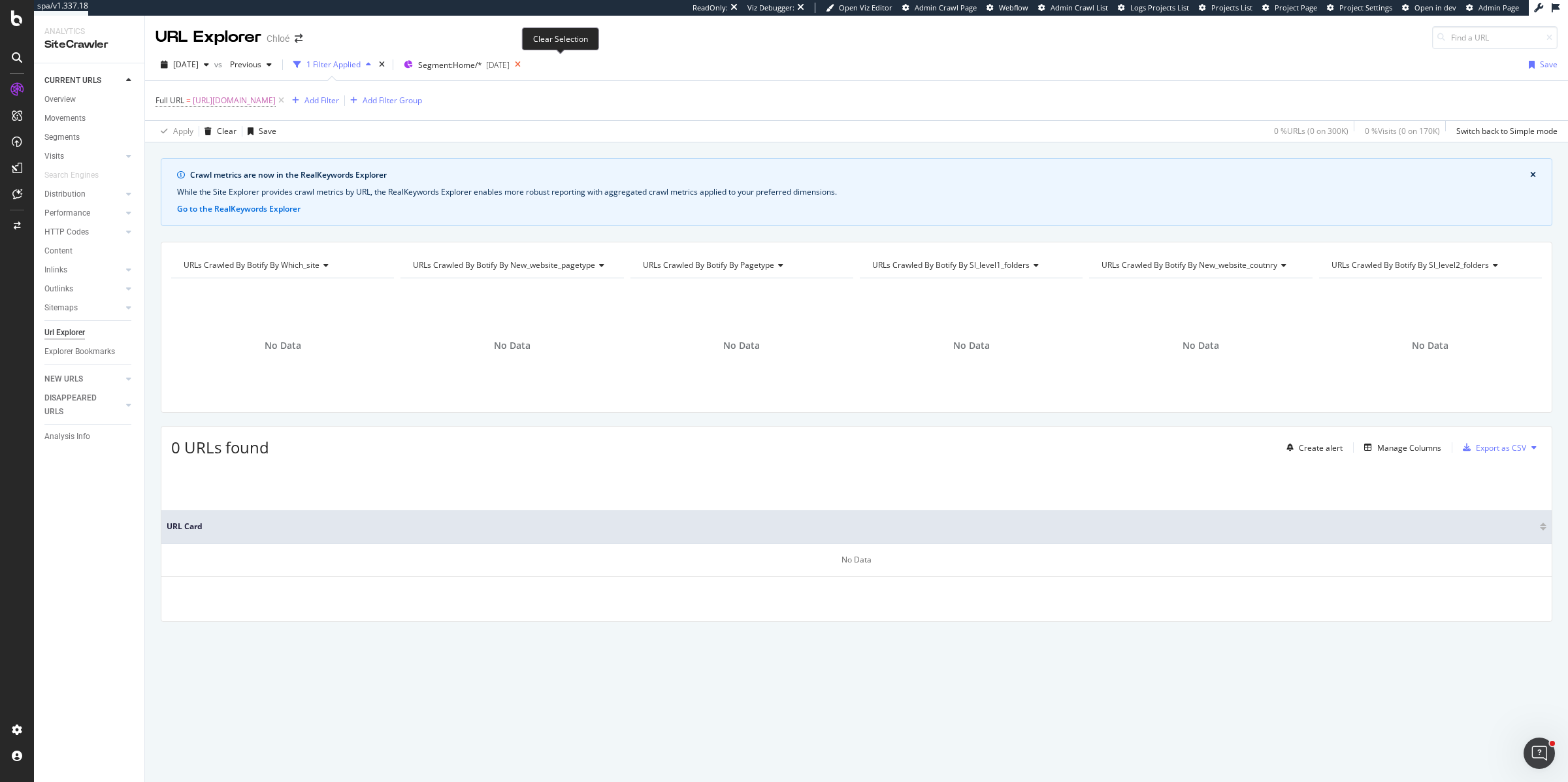
click at [526, 65] on icon at bounding box center [518, 65] width 16 height 18
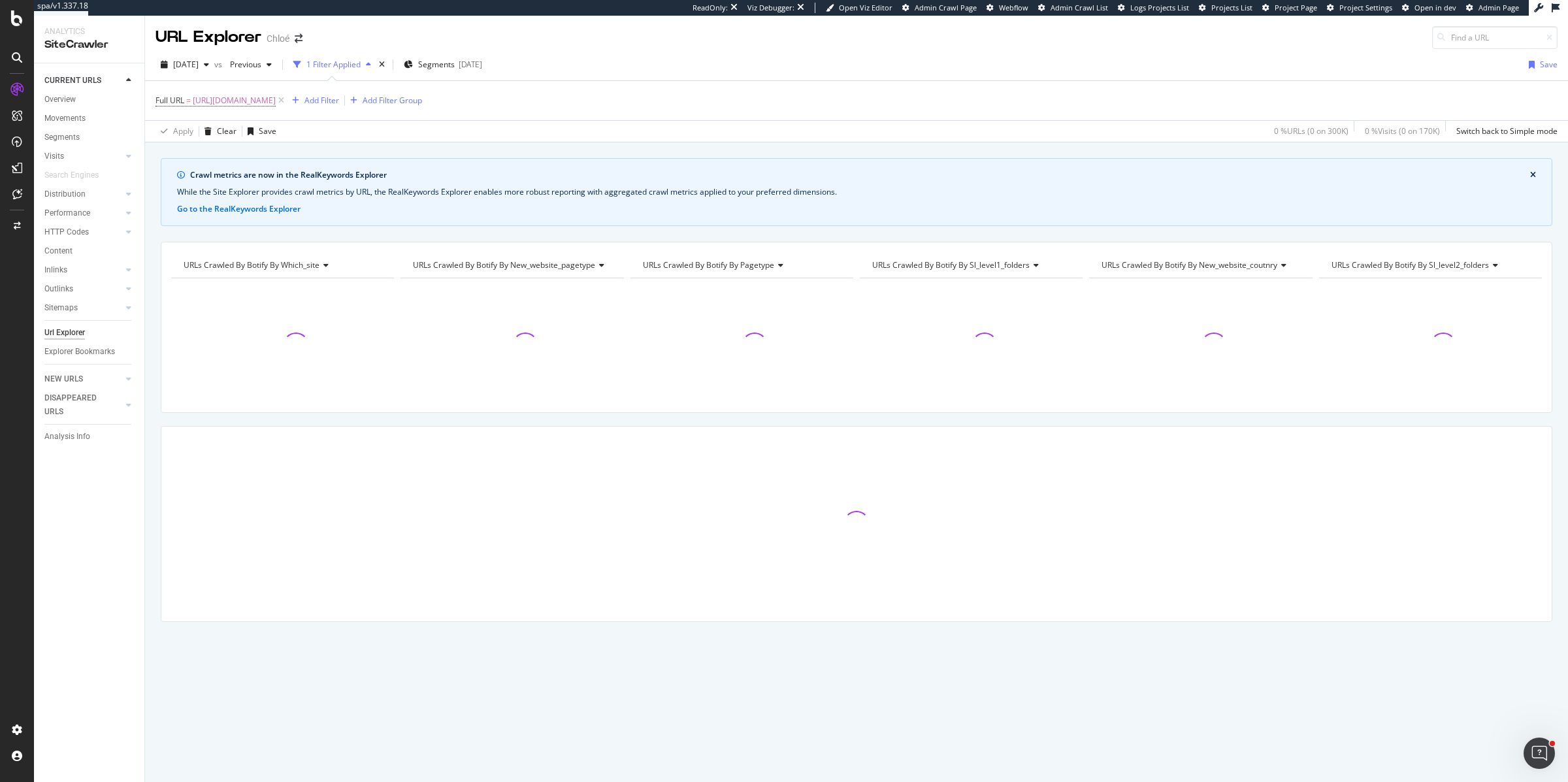
click at [562, 65] on div "2025 Sep. 6th vs Previous 1 Filter Applied Segments 2025-09-08 Save" at bounding box center [856, 68] width 1423 height 26
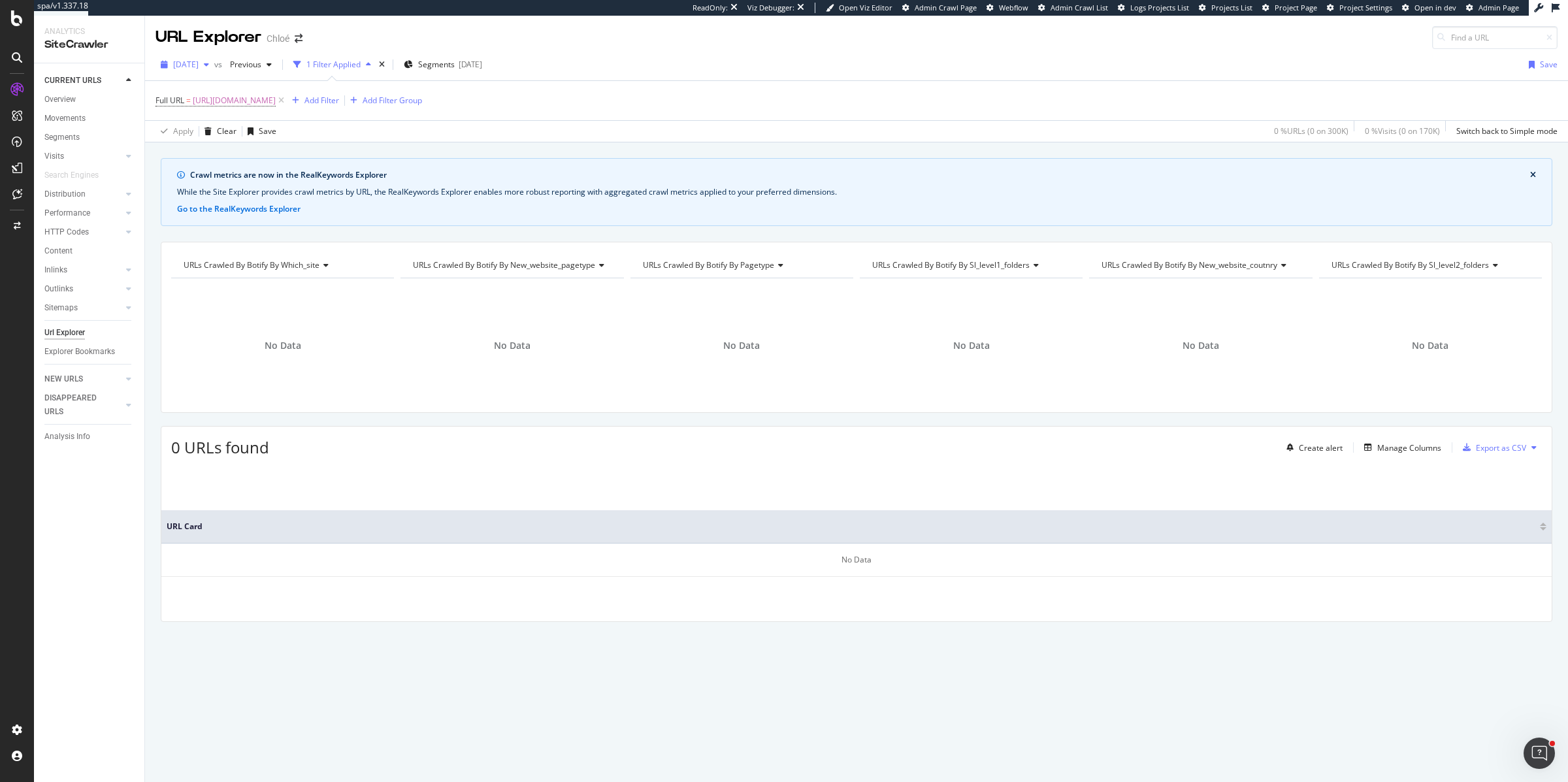
click at [198, 60] on span "[DATE]" at bounding box center [186, 64] width 26 height 11
click at [393, 131] on div "Apply Clear Save 0 % URLs ( 0 on 300K ) 0 % Visits ( 0 on 170K ) Switch back to…" at bounding box center [856, 131] width 1423 height 21
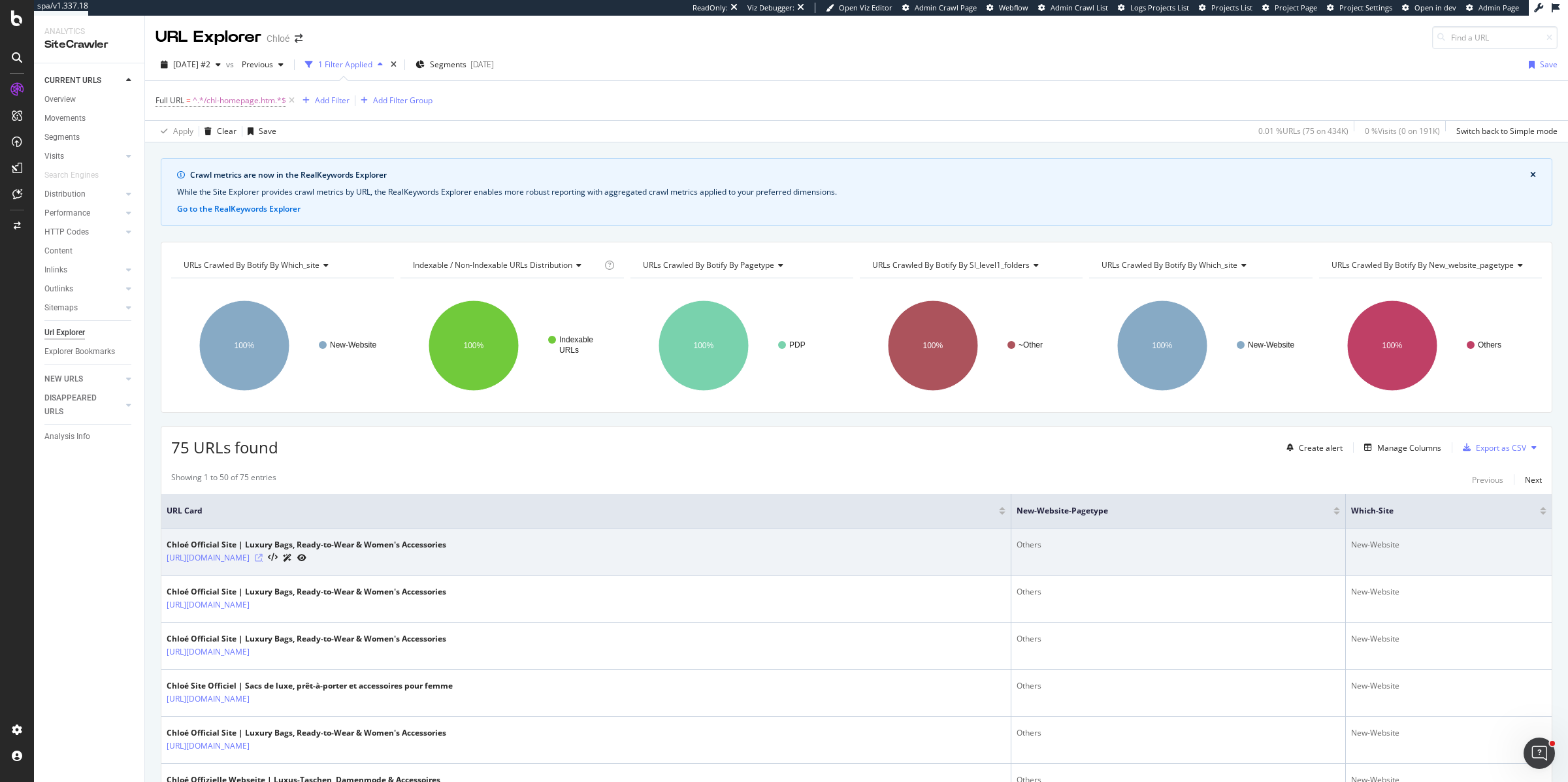
click at [262, 559] on icon at bounding box center [259, 558] width 8 height 8
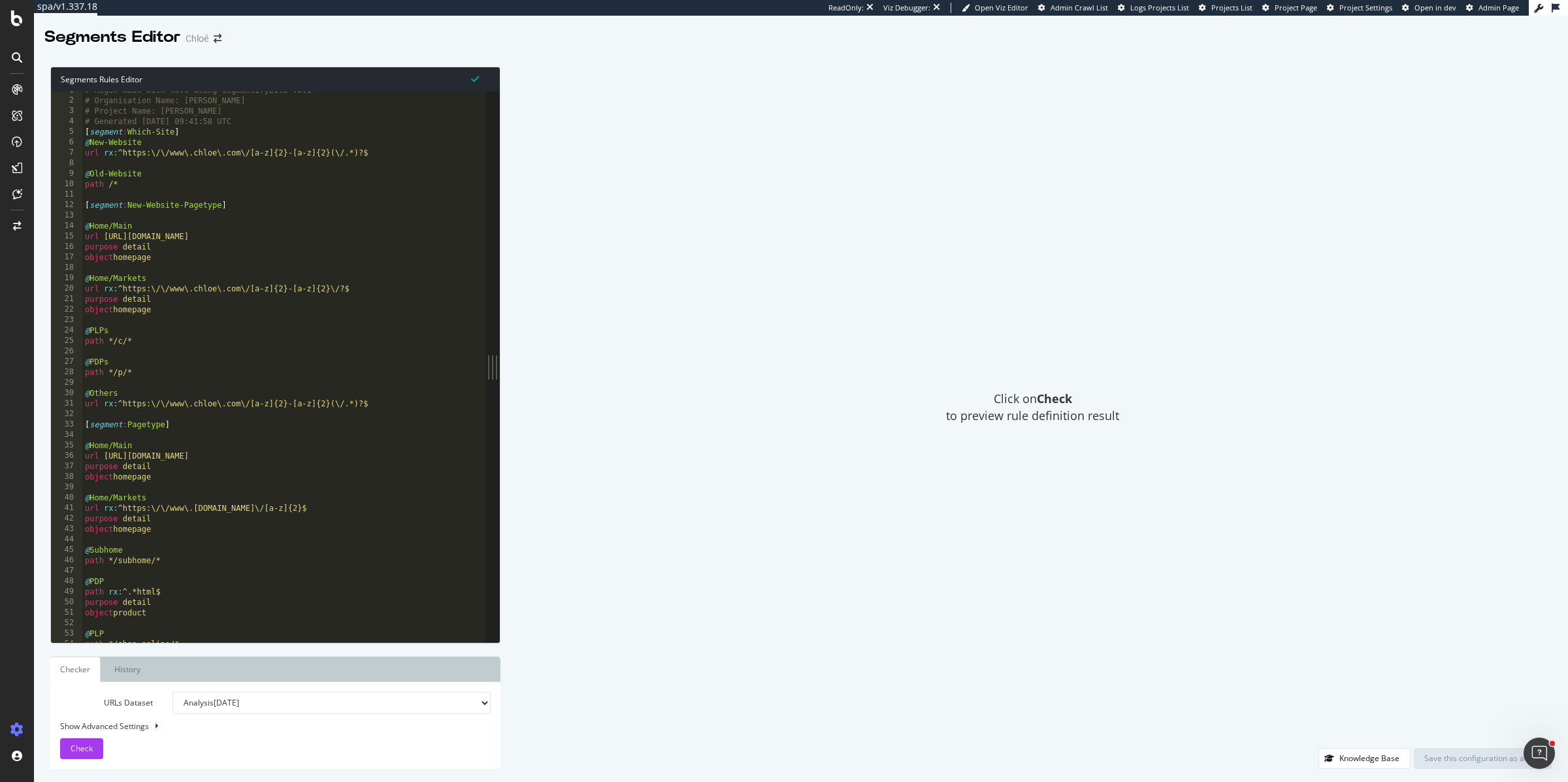
scroll to position [15, 0]
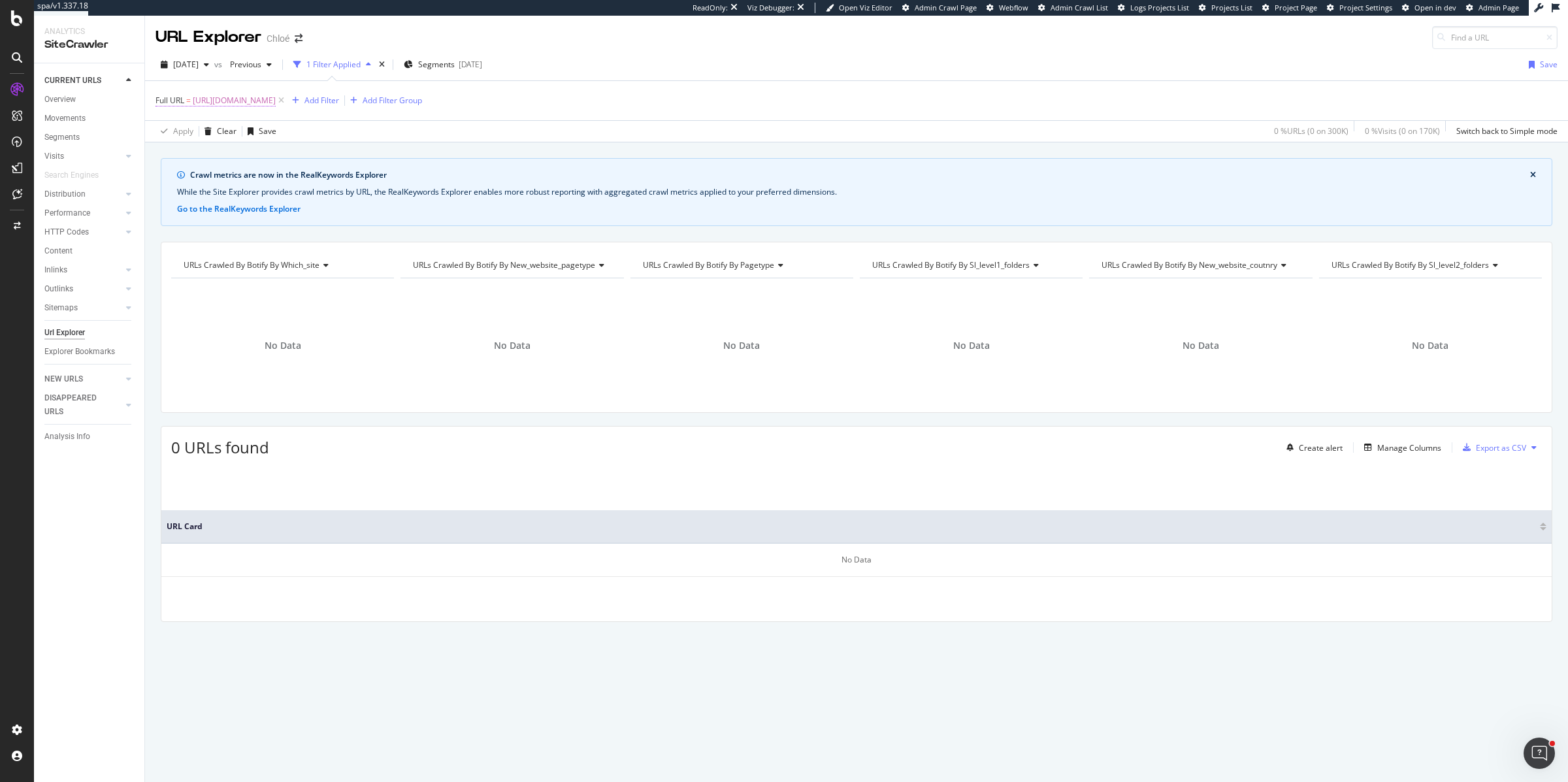
click at [244, 98] on span "[URL][DOMAIN_NAME]" at bounding box center [234, 100] width 83 height 18
click at [199, 132] on icon at bounding box center [201, 131] width 9 height 8
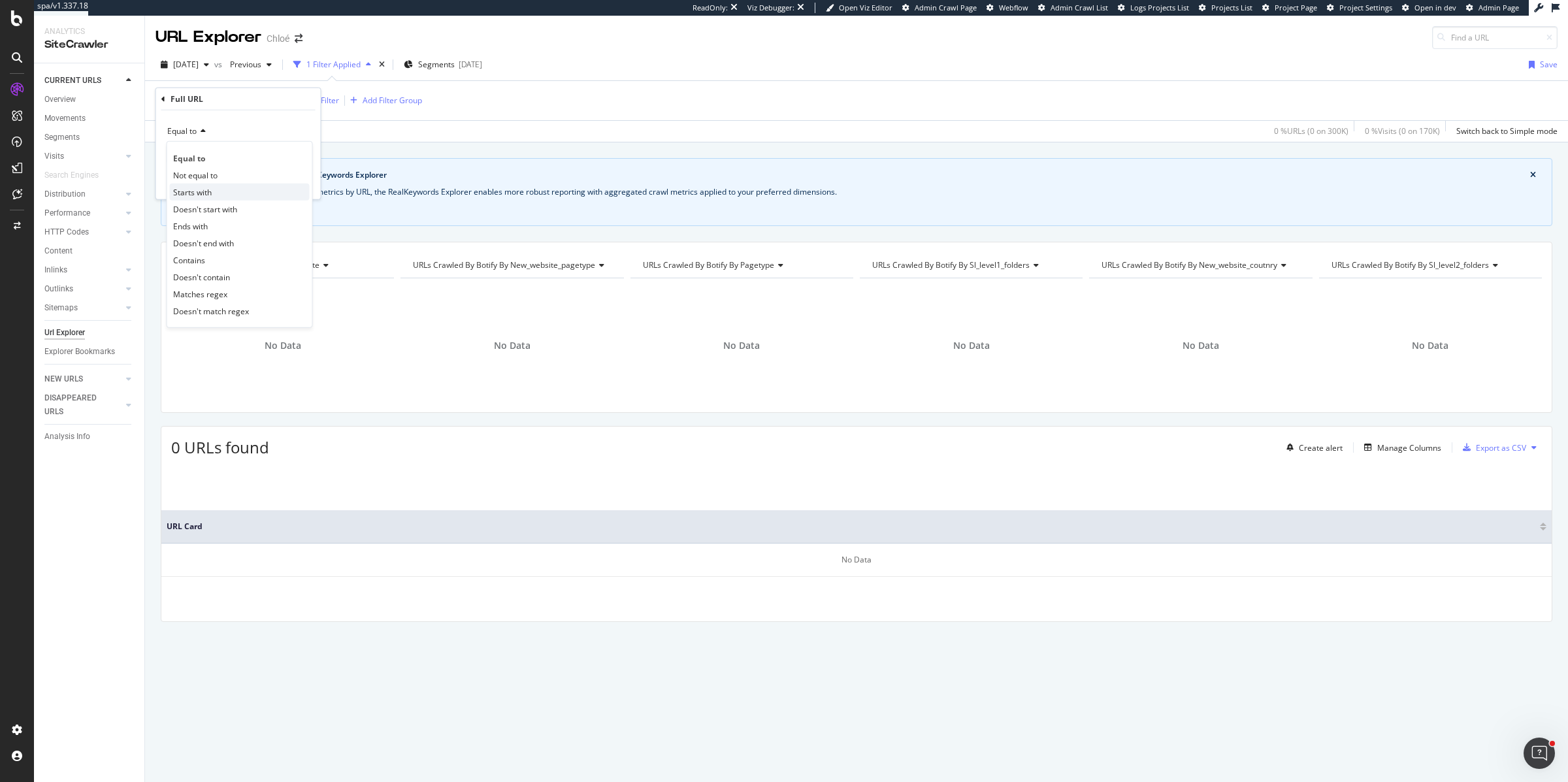
click at [198, 193] on span "Starts with" at bounding box center [193, 191] width 38 height 11
click at [298, 180] on div "Apply" at bounding box center [301, 182] width 21 height 11
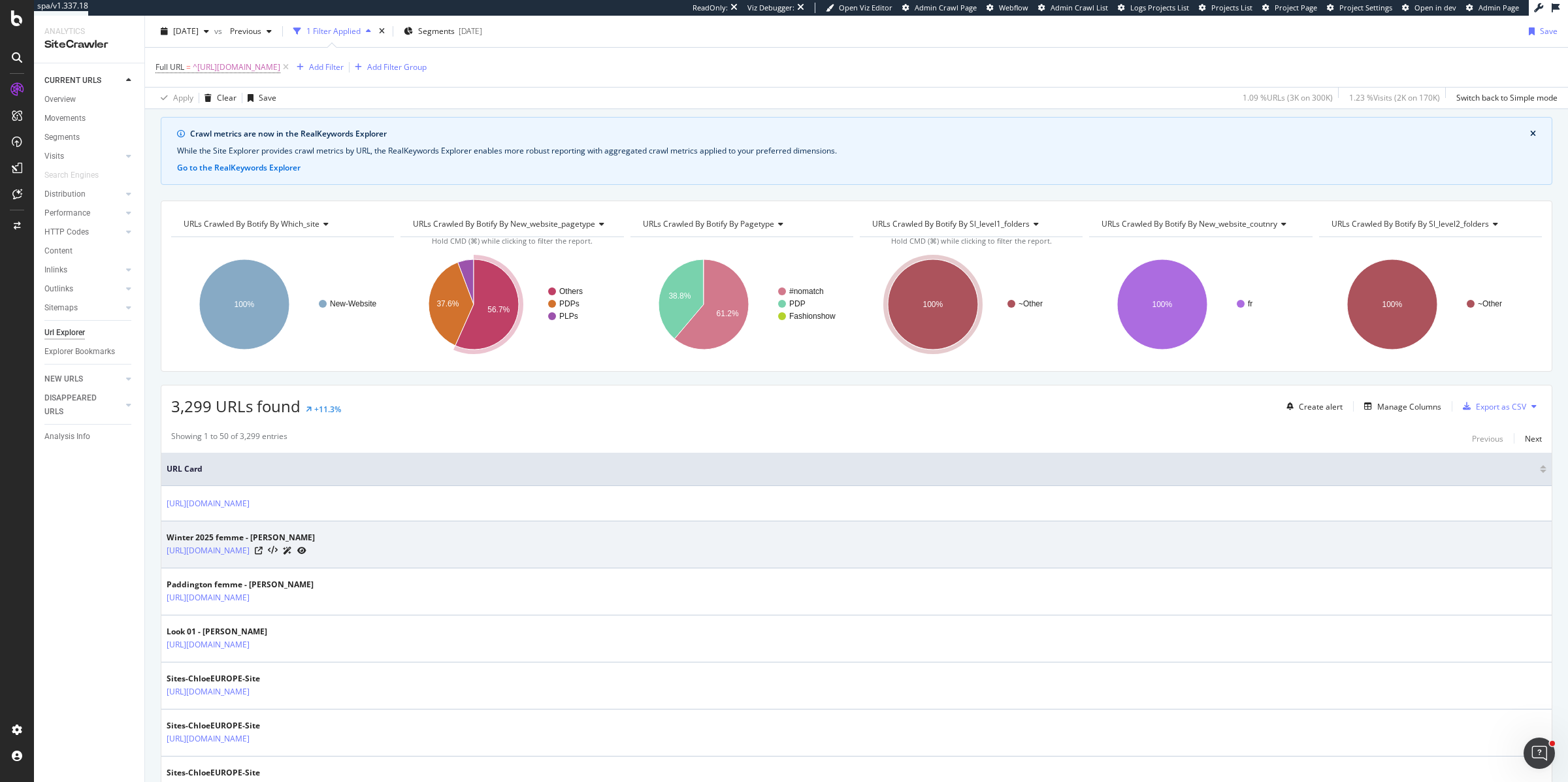
scroll to position [79, 0]
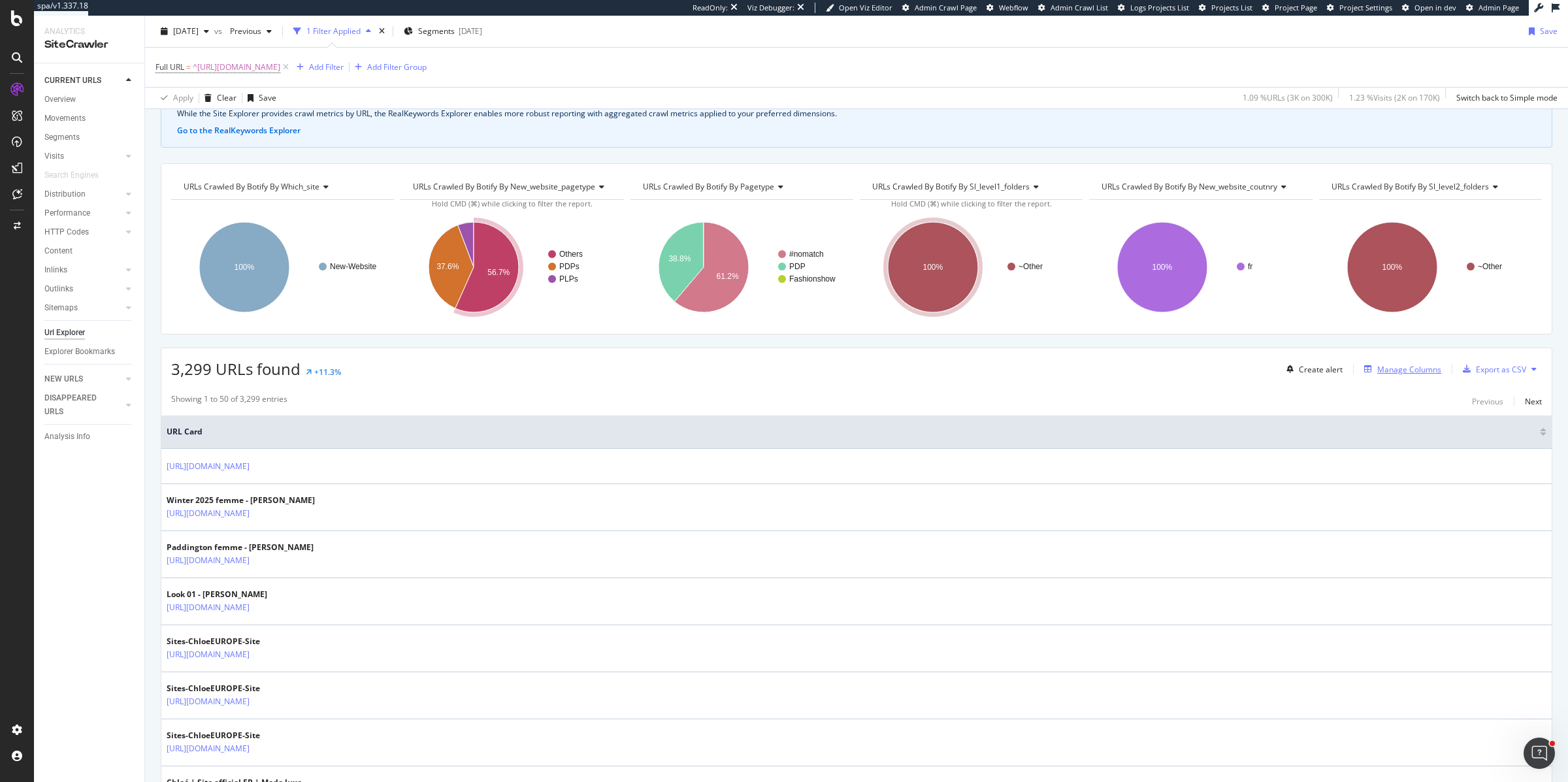
click at [1413, 373] on div "Manage Columns" at bounding box center [1409, 369] width 64 height 11
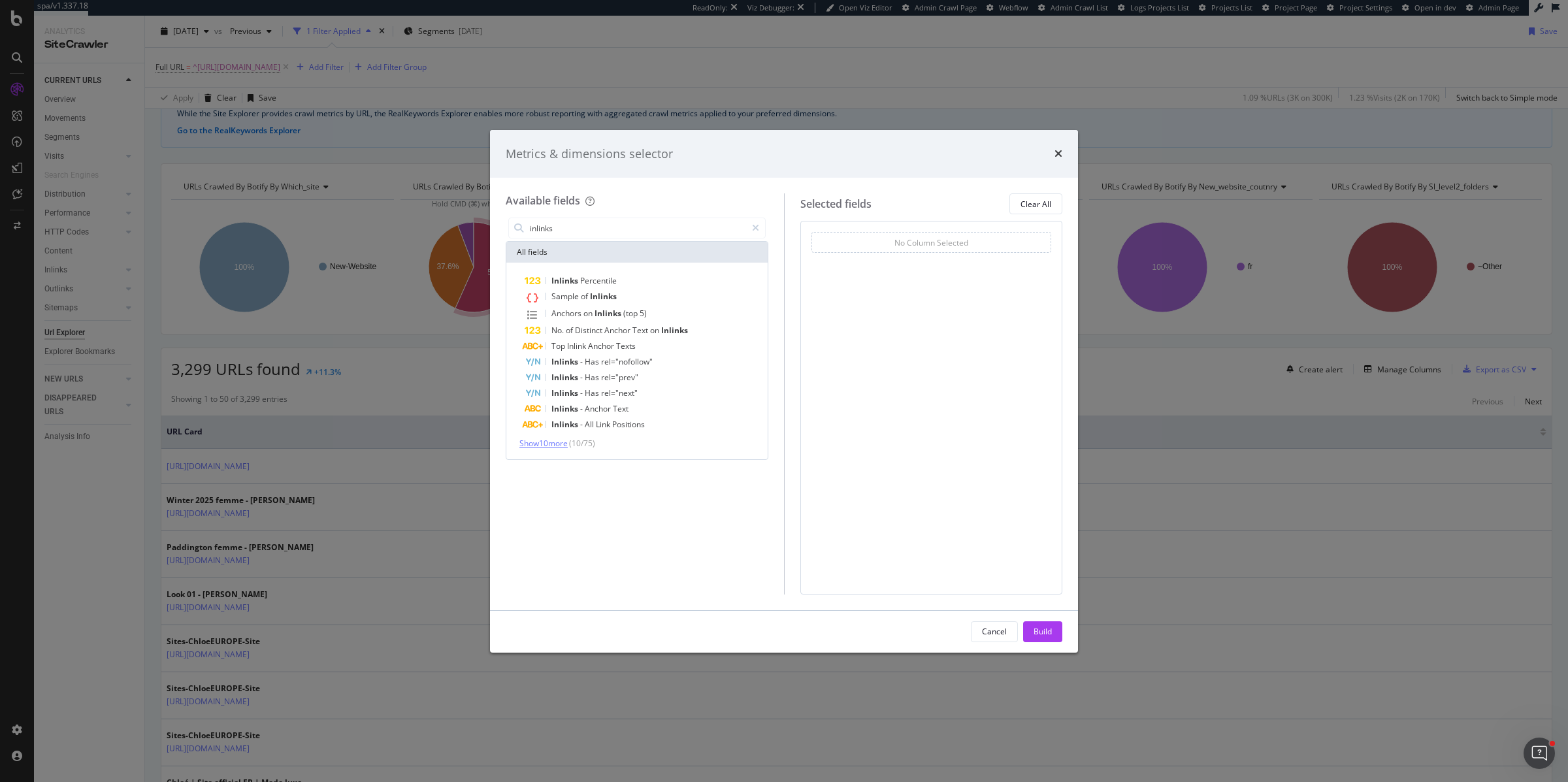
type input "inlinks"
click at [551, 442] on span "Show 10 more" at bounding box center [544, 443] width 49 height 11
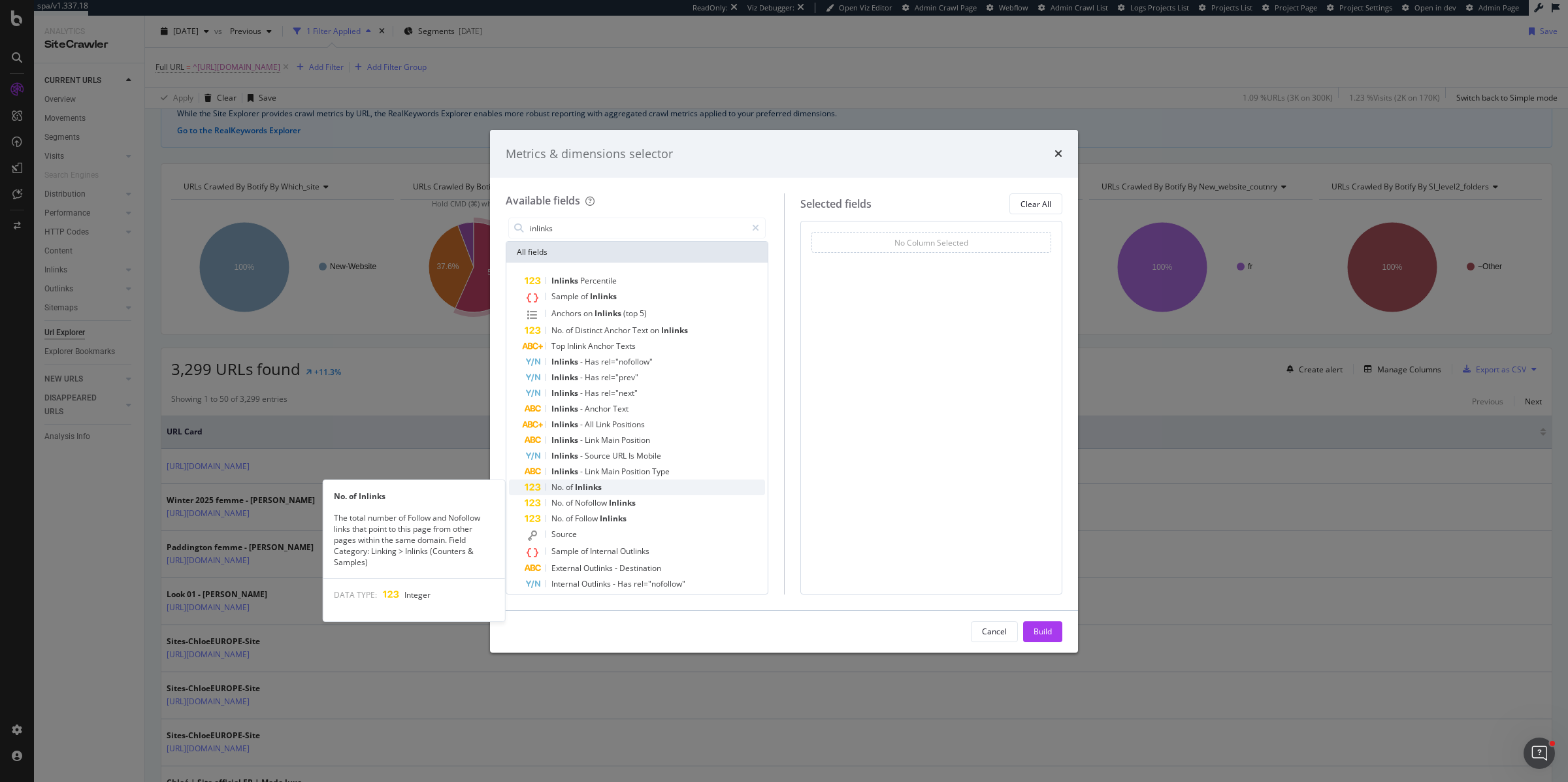
click at [579, 484] on span "Inlinks" at bounding box center [588, 487] width 26 height 11
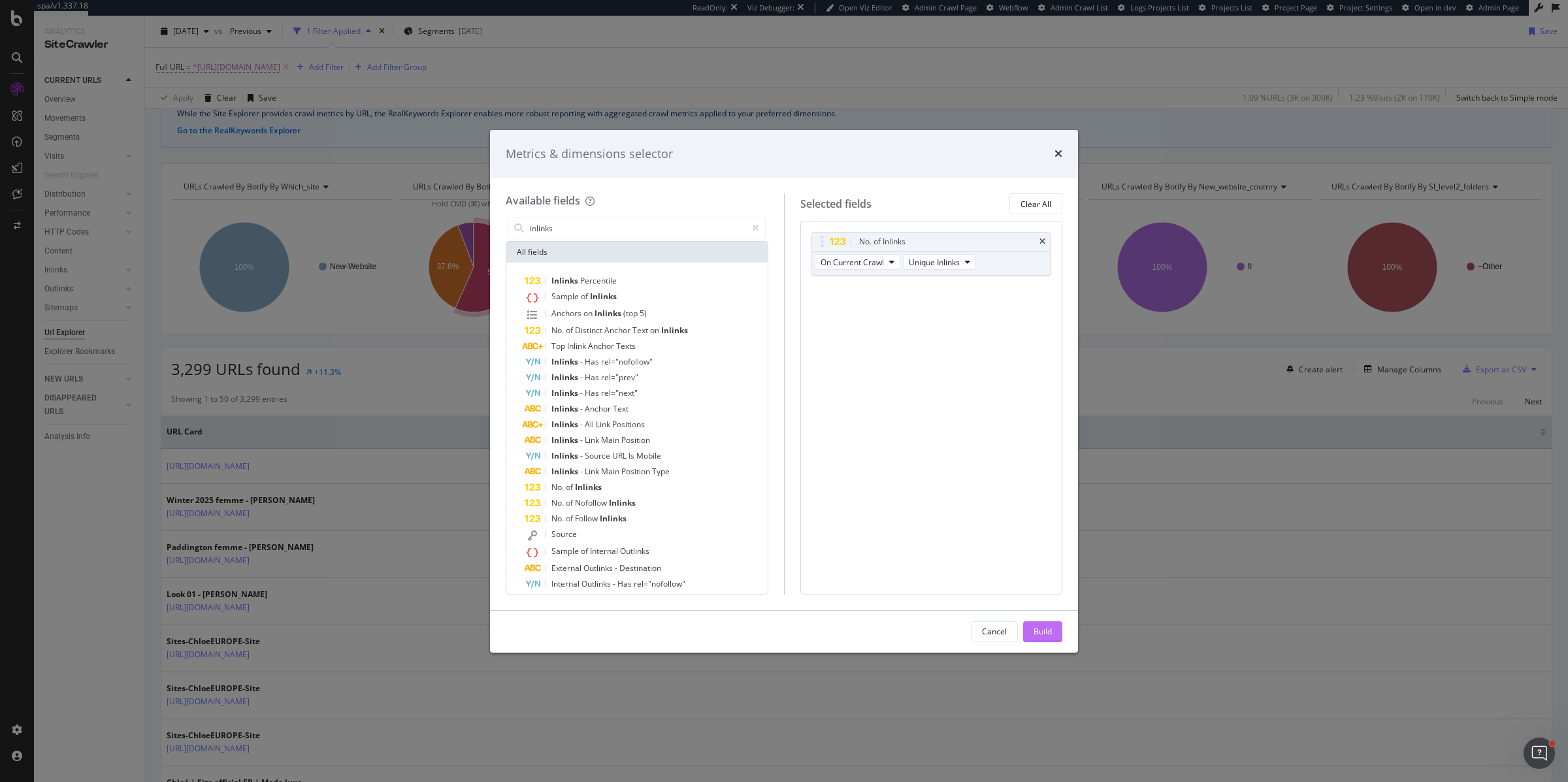
click at [1051, 626] on div "Build" at bounding box center [1042, 631] width 18 height 11
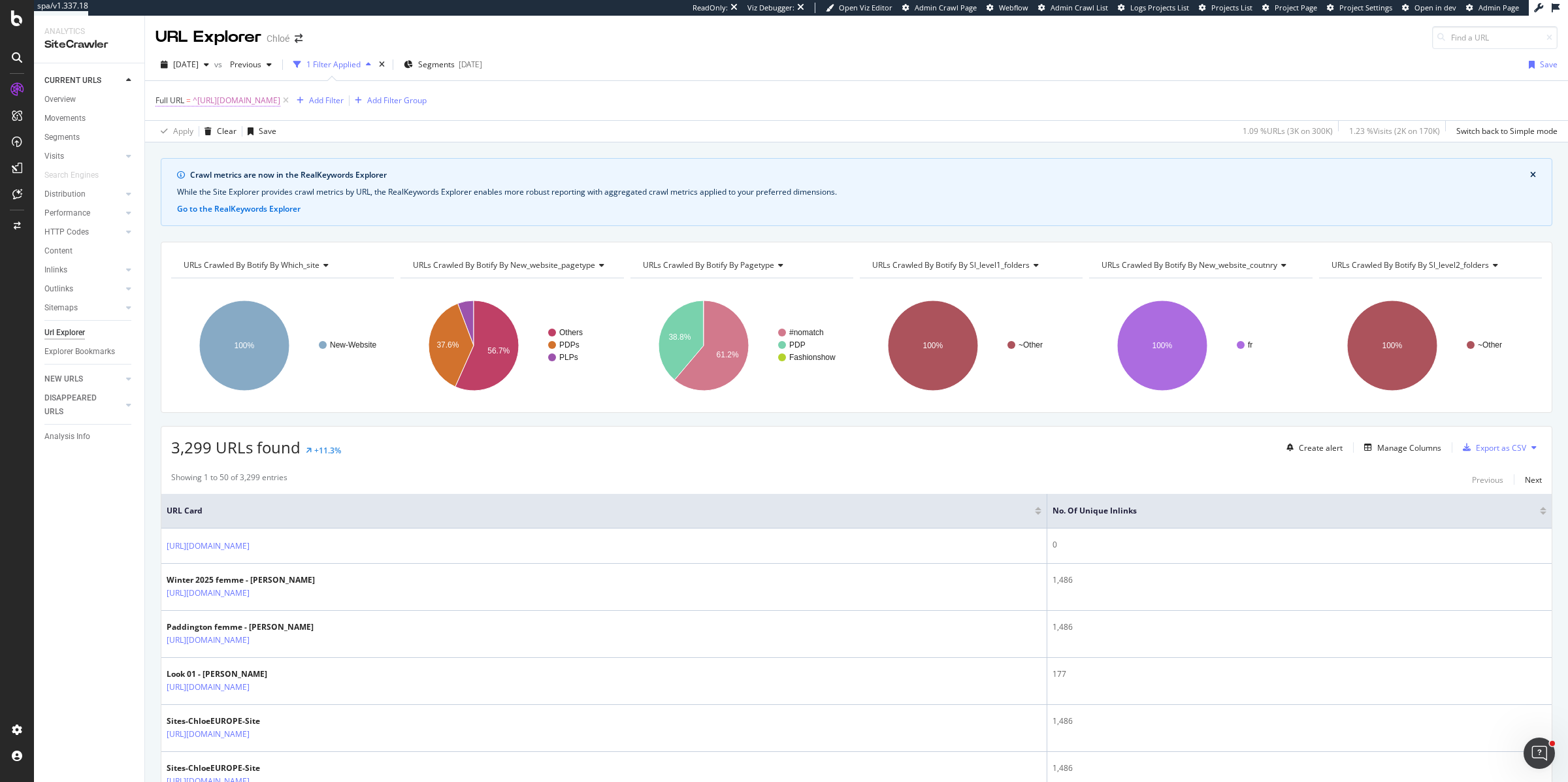
click at [268, 103] on span "^https://www.chloe.com/fr-fr/.*$" at bounding box center [236, 100] width 87 height 18
click at [196, 132] on span "Starts with" at bounding box center [187, 131] width 38 height 11
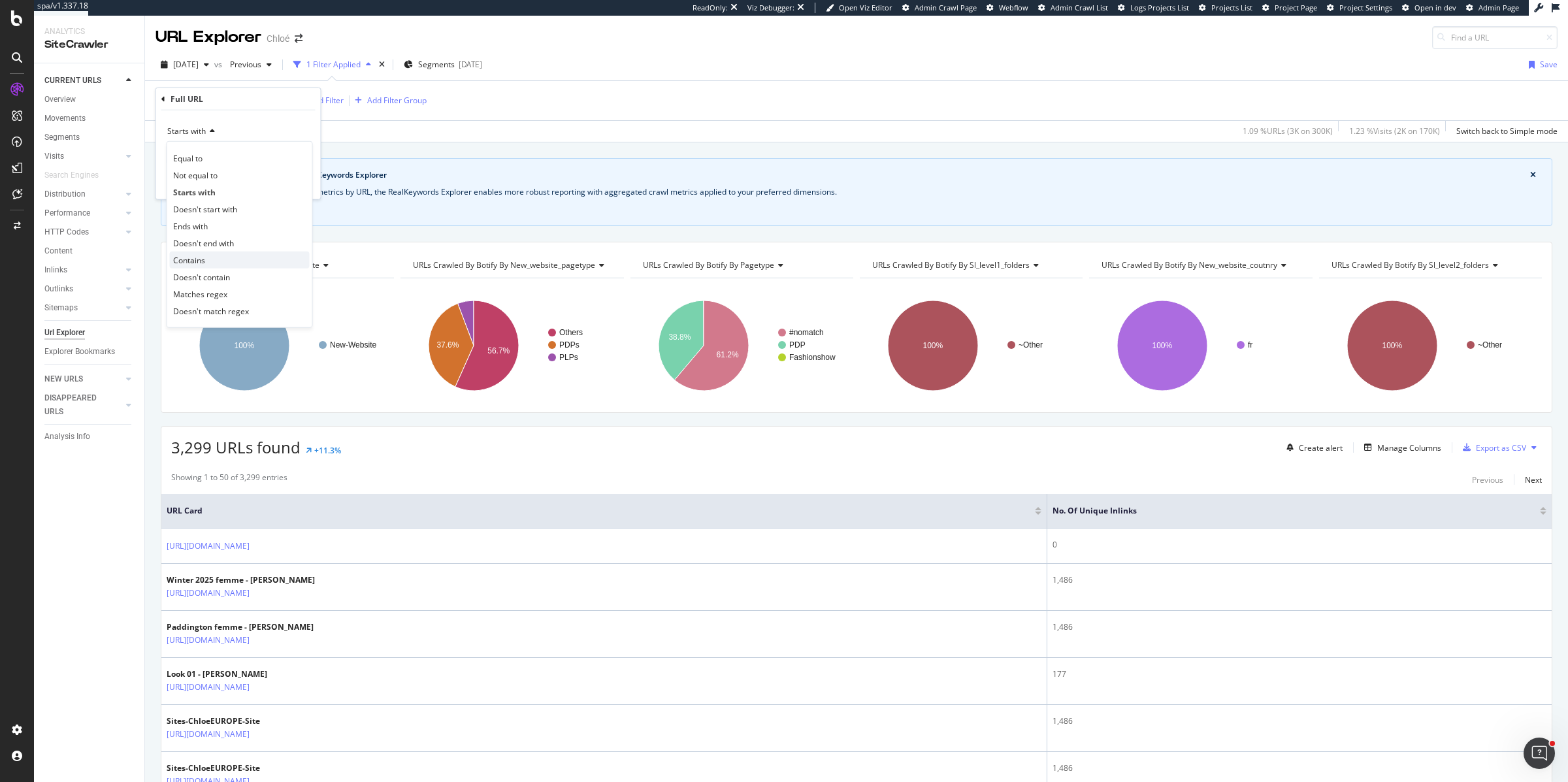
click at [206, 262] on div "Contains" at bounding box center [240, 259] width 140 height 17
click at [267, 154] on input "https://www.chloe.com/fr-fr/" at bounding box center [229, 154] width 123 height 21
type input "https://www.chloe.com/fr/"
click at [300, 180] on div "Apply" at bounding box center [301, 182] width 21 height 11
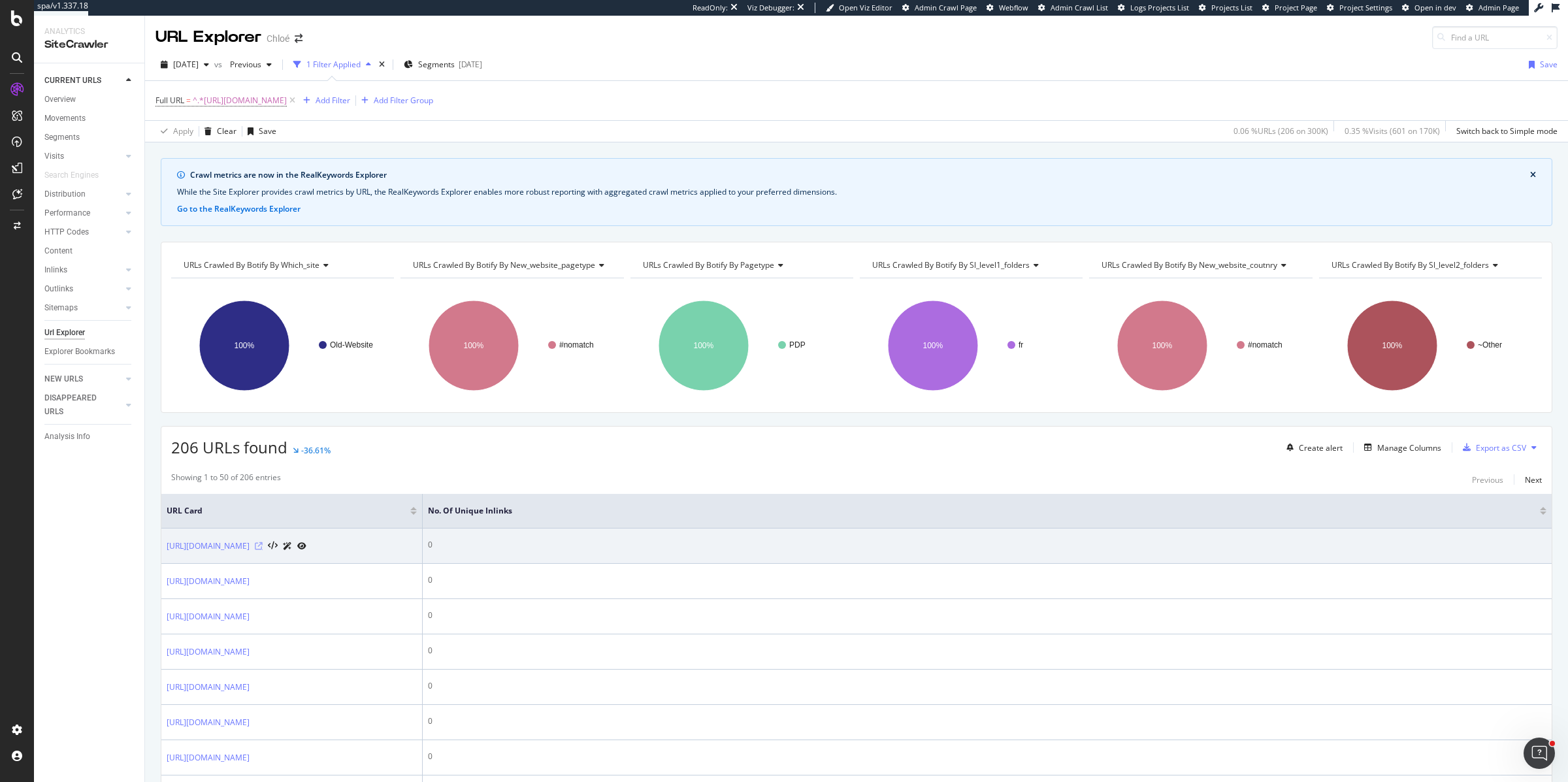
click at [262, 550] on icon at bounding box center [259, 546] width 8 height 8
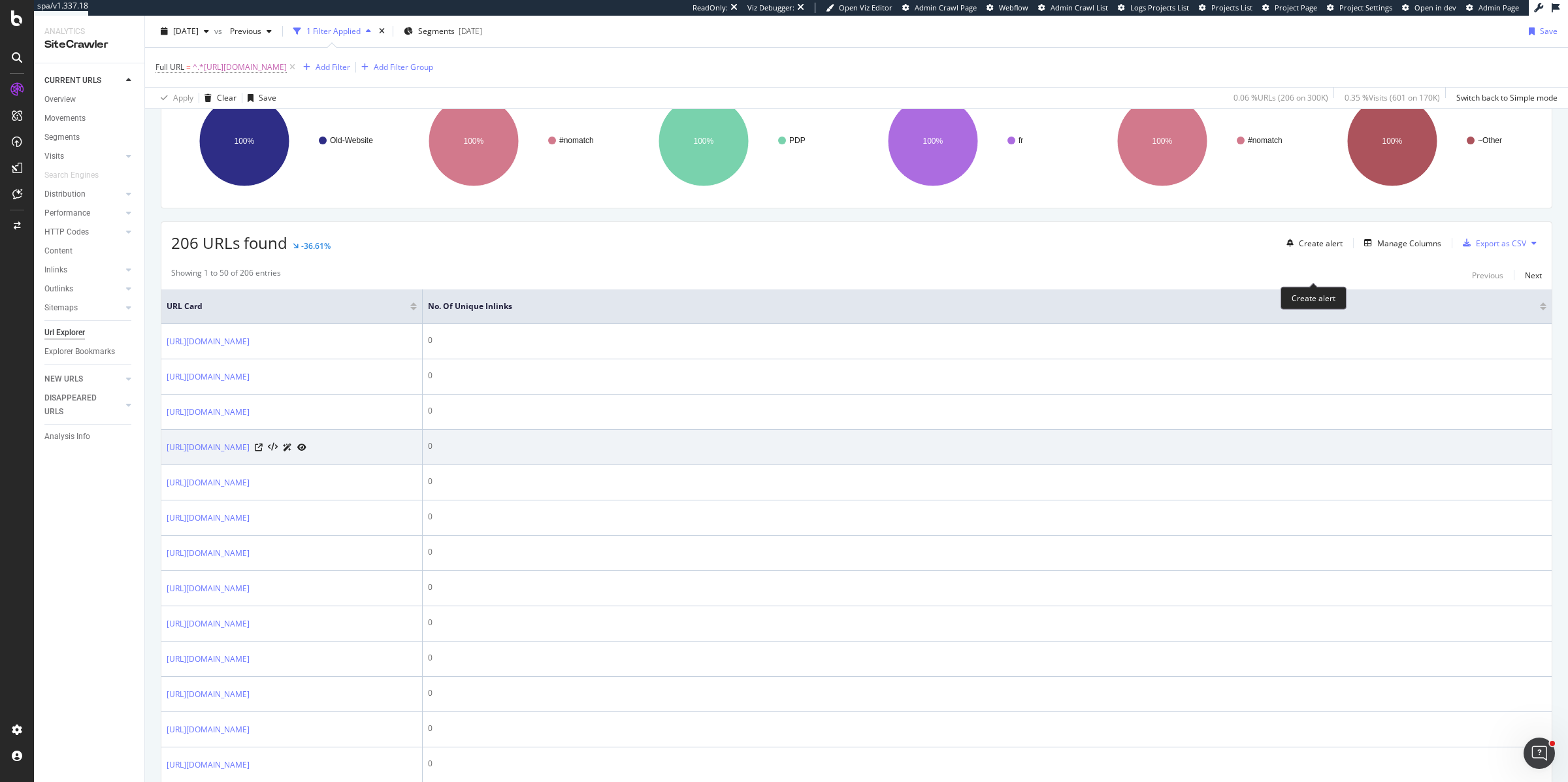
scroll to position [178, 0]
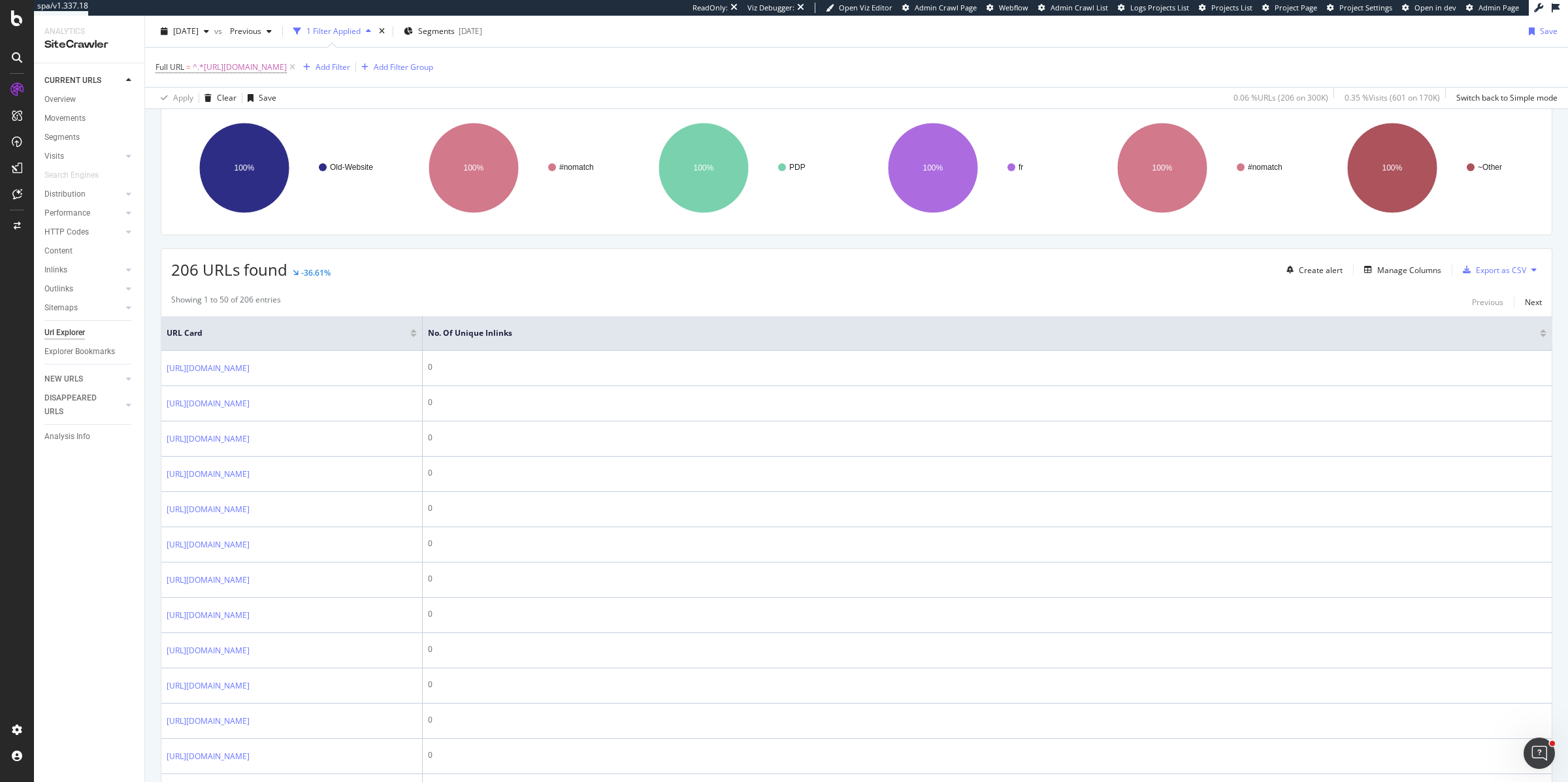
click at [1543, 337] on div at bounding box center [1543, 335] width 7 height 3
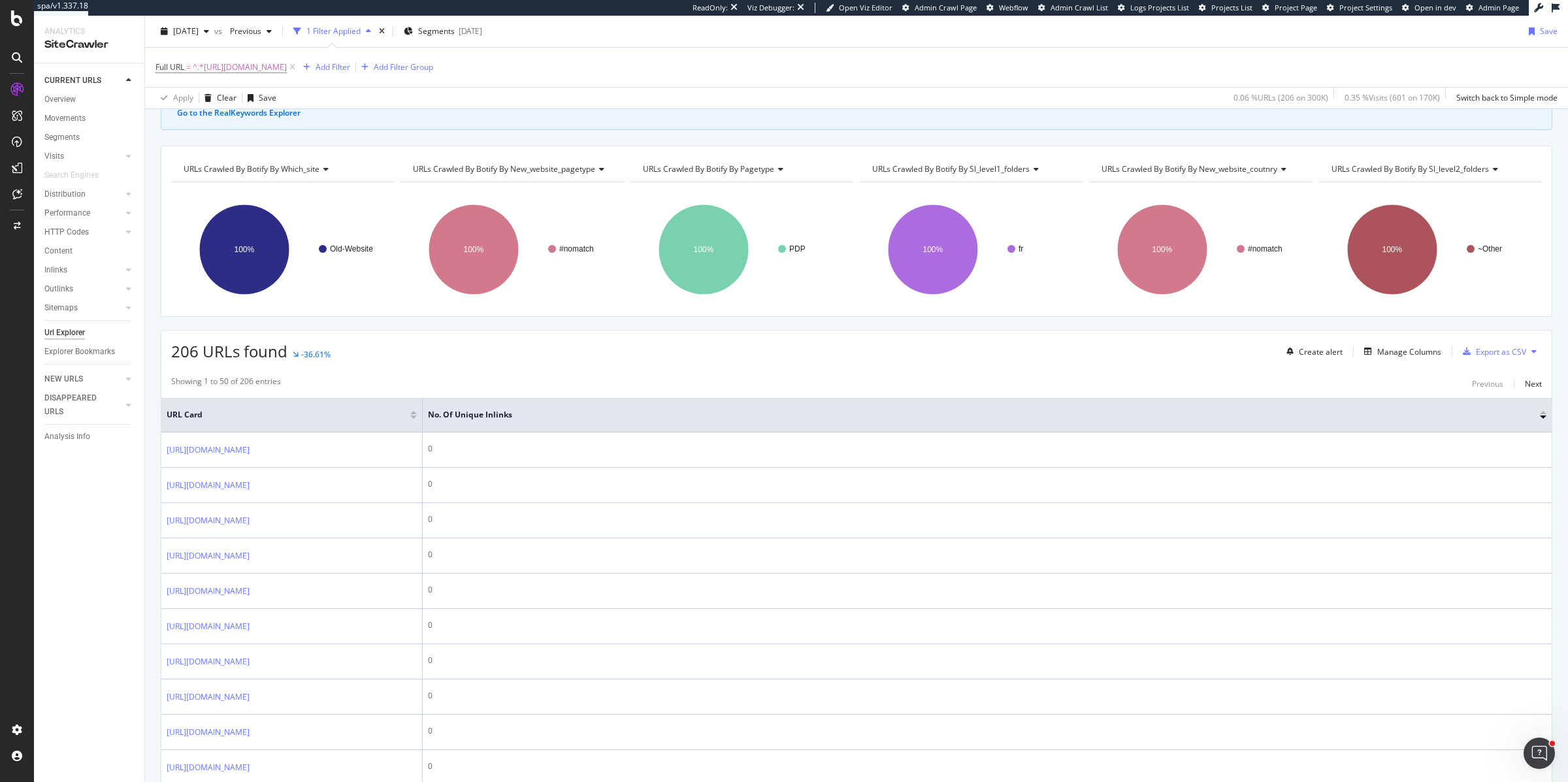
scroll to position [109, 0]
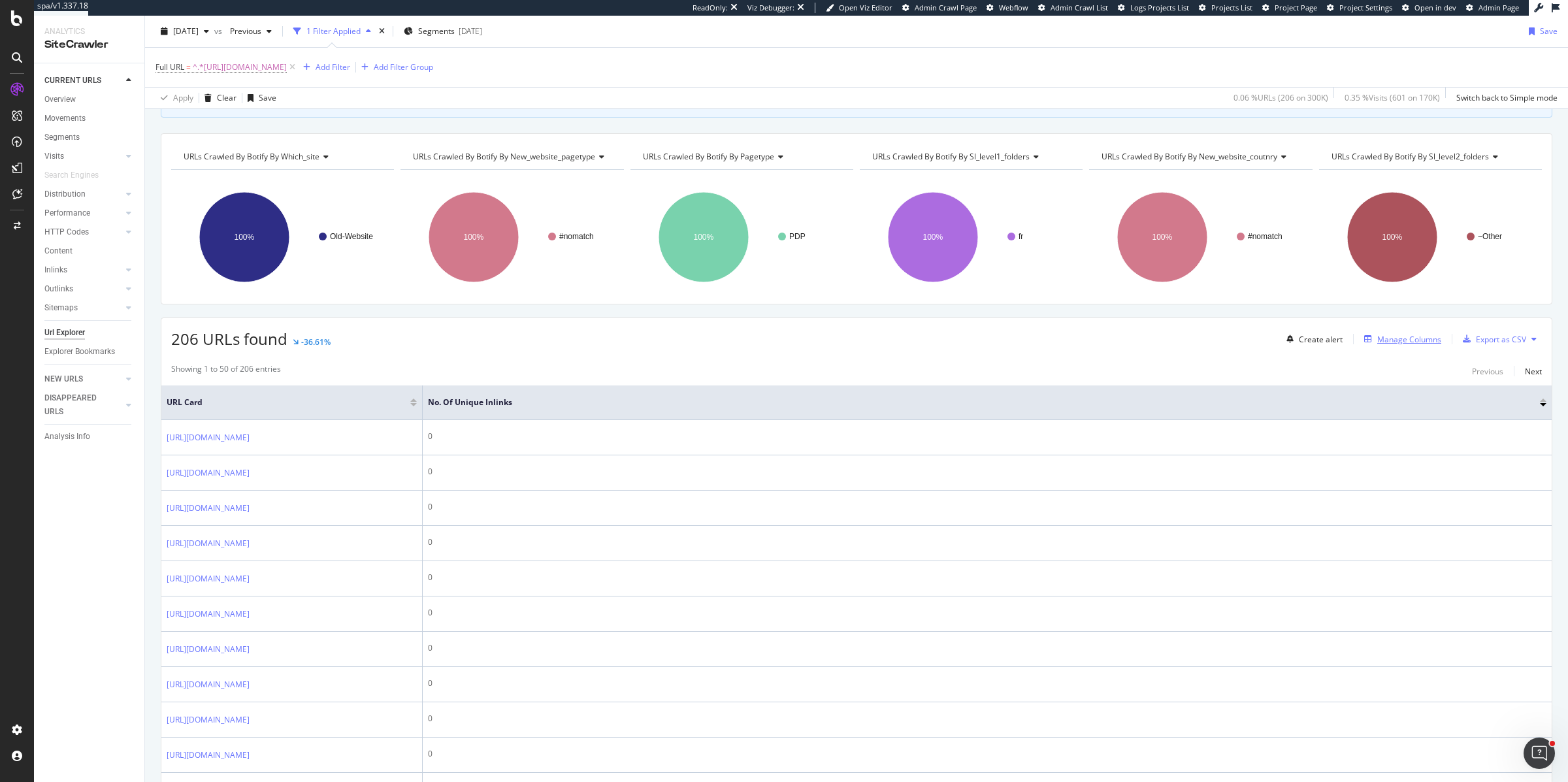
click at [1395, 341] on div "Manage Columns" at bounding box center [1409, 339] width 64 height 11
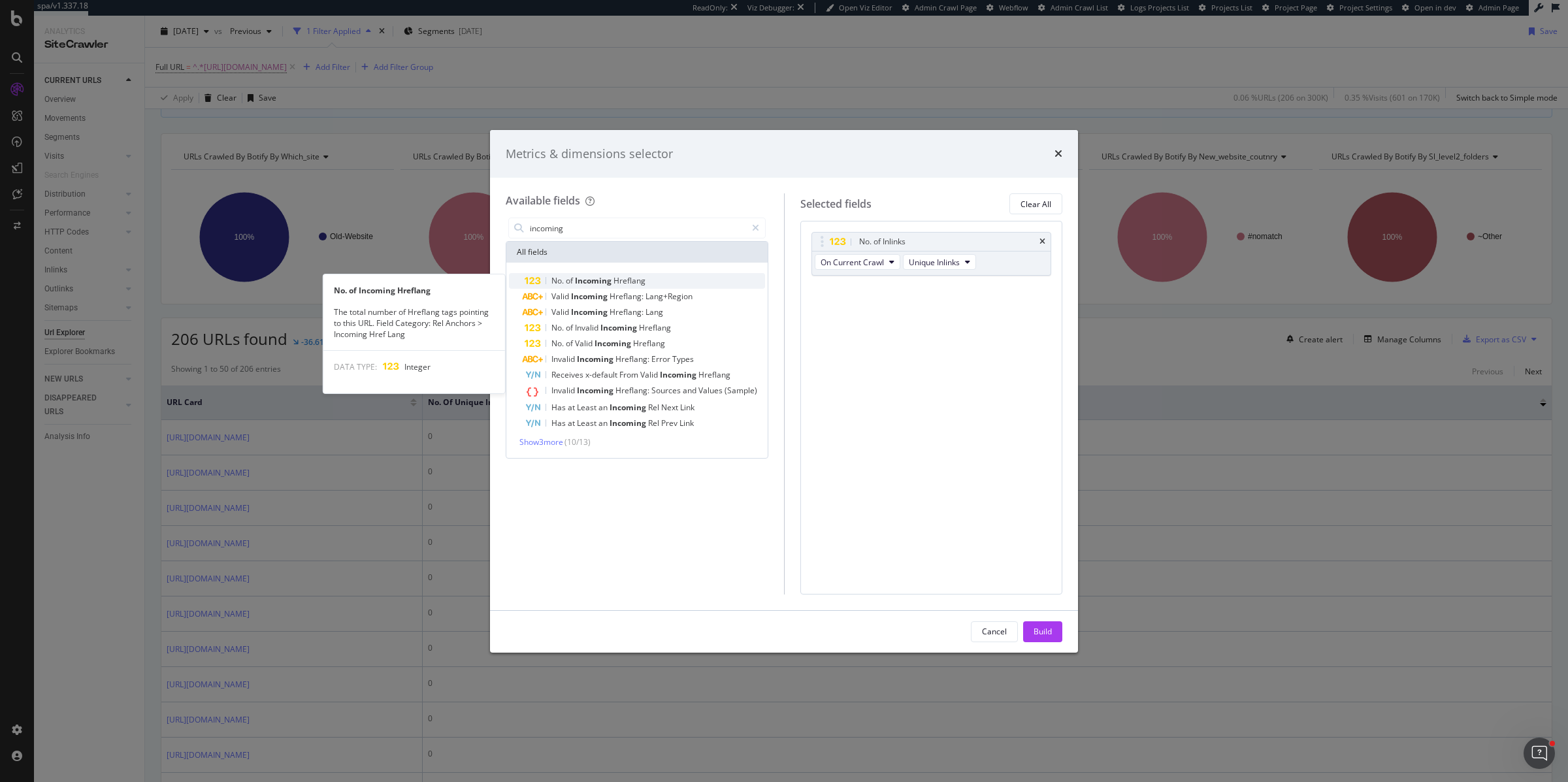
type input "incoming"
click at [621, 284] on span "Hreflang" at bounding box center [630, 280] width 32 height 11
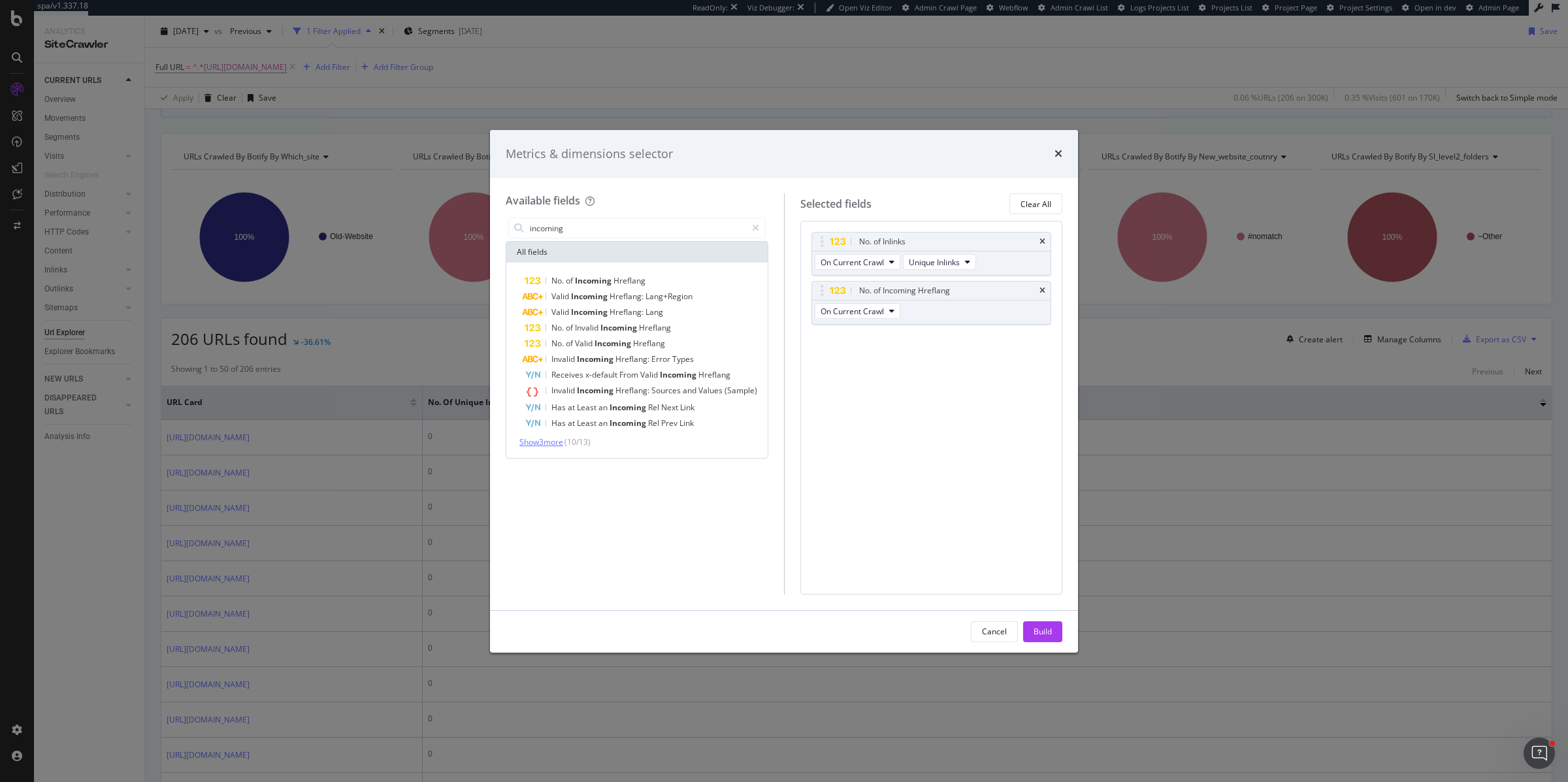
click at [540, 444] on span "Show 3 more" at bounding box center [542, 442] width 44 height 11
click at [575, 456] on span "Incoming" at bounding box center [594, 455] width 38 height 11
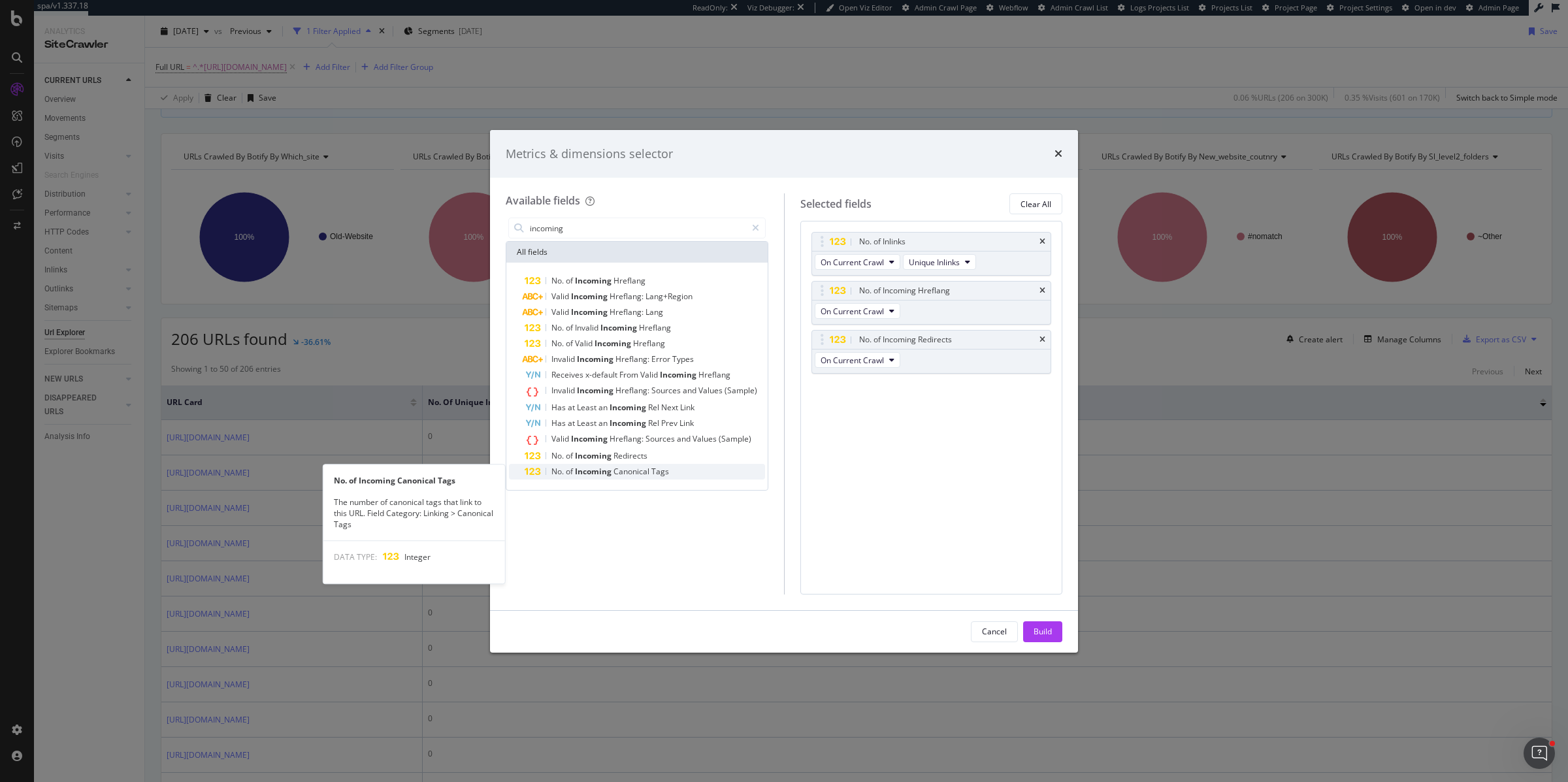
click at [620, 467] on span "Canonical" at bounding box center [633, 471] width 38 height 11
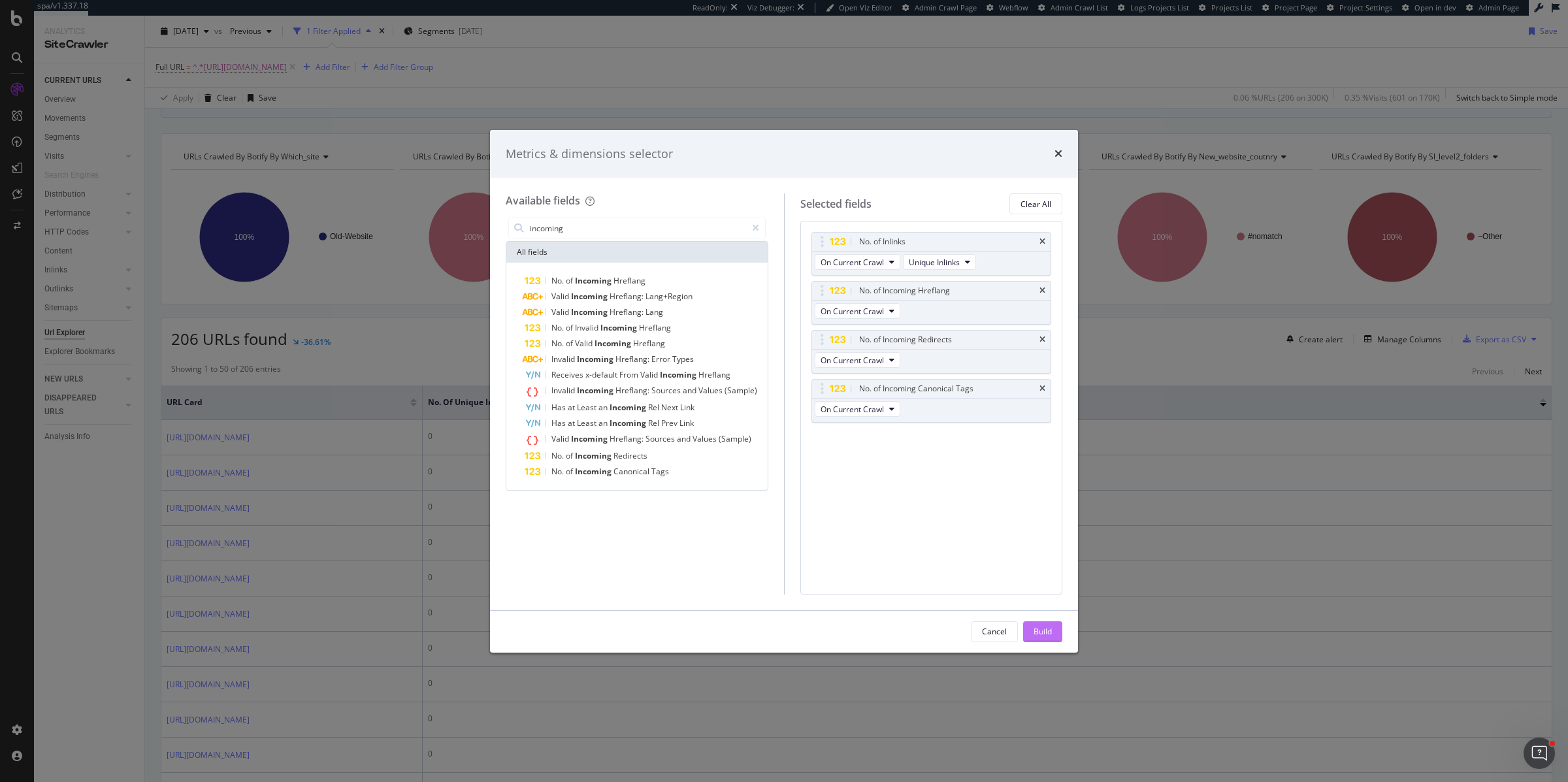
click at [1048, 628] on div "Build" at bounding box center [1042, 631] width 18 height 11
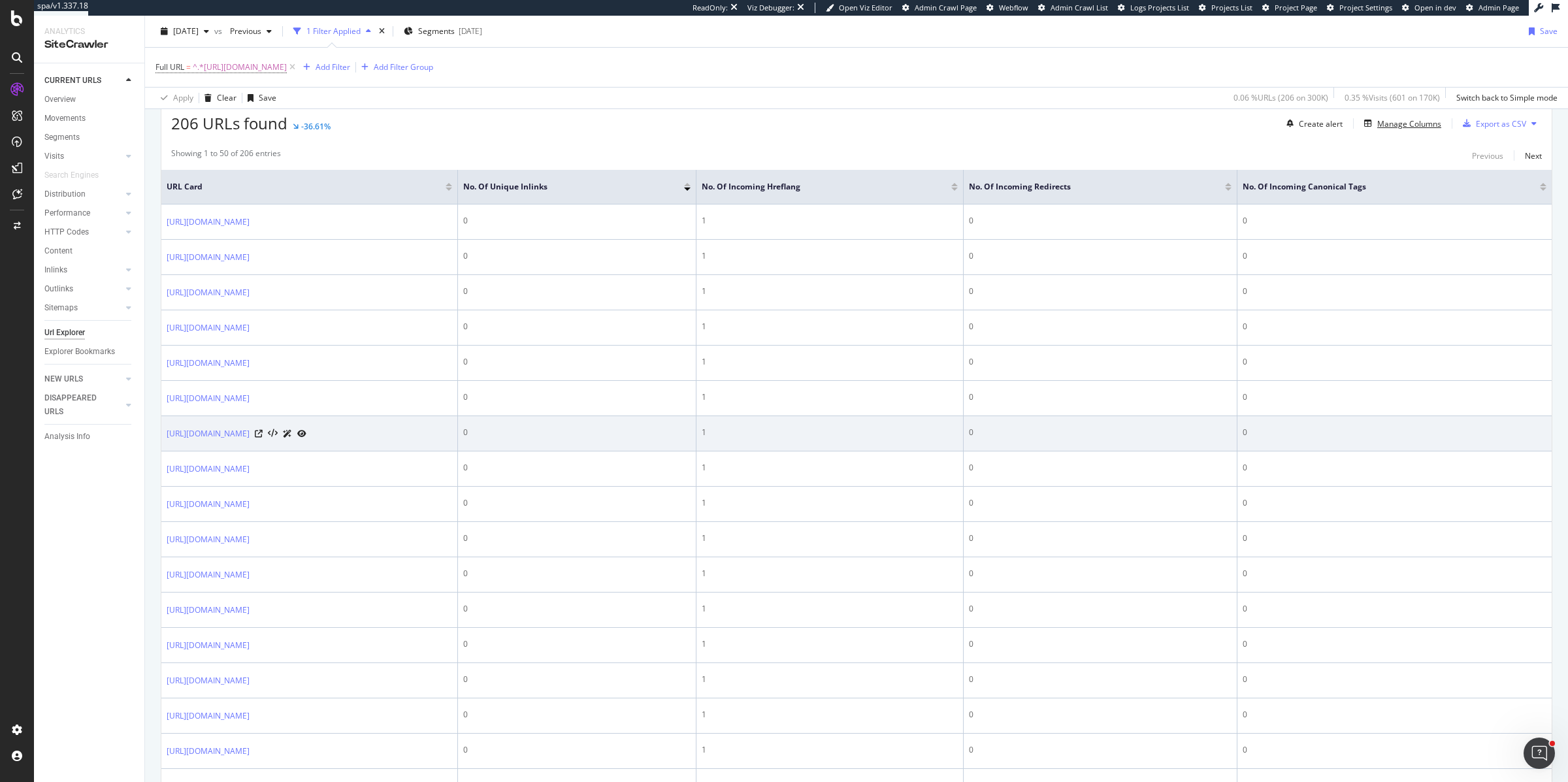
scroll to position [235, 0]
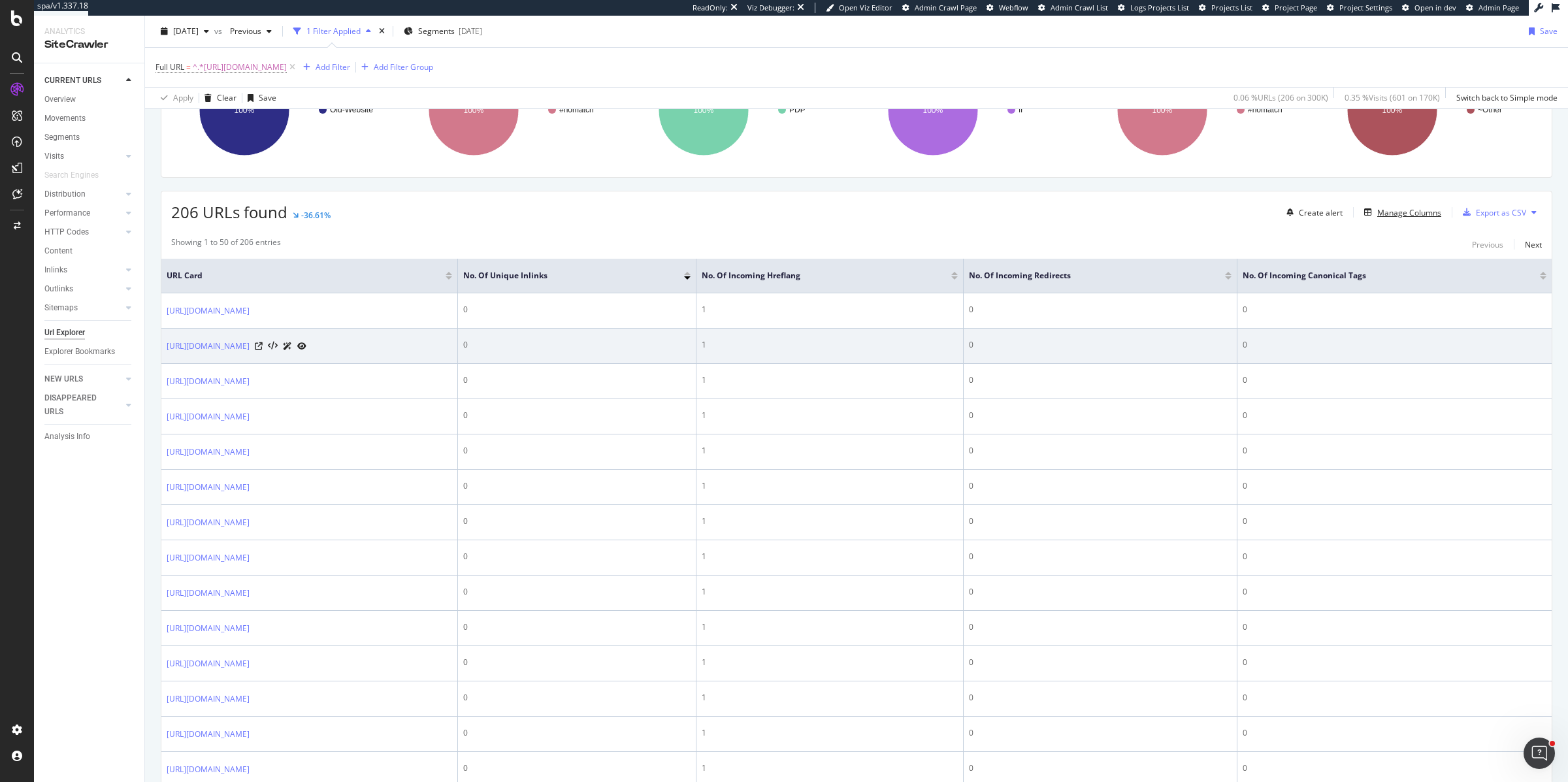
drag, startPoint x: 1401, startPoint y: 214, endPoint x: 1389, endPoint y: 338, distance: 124.6
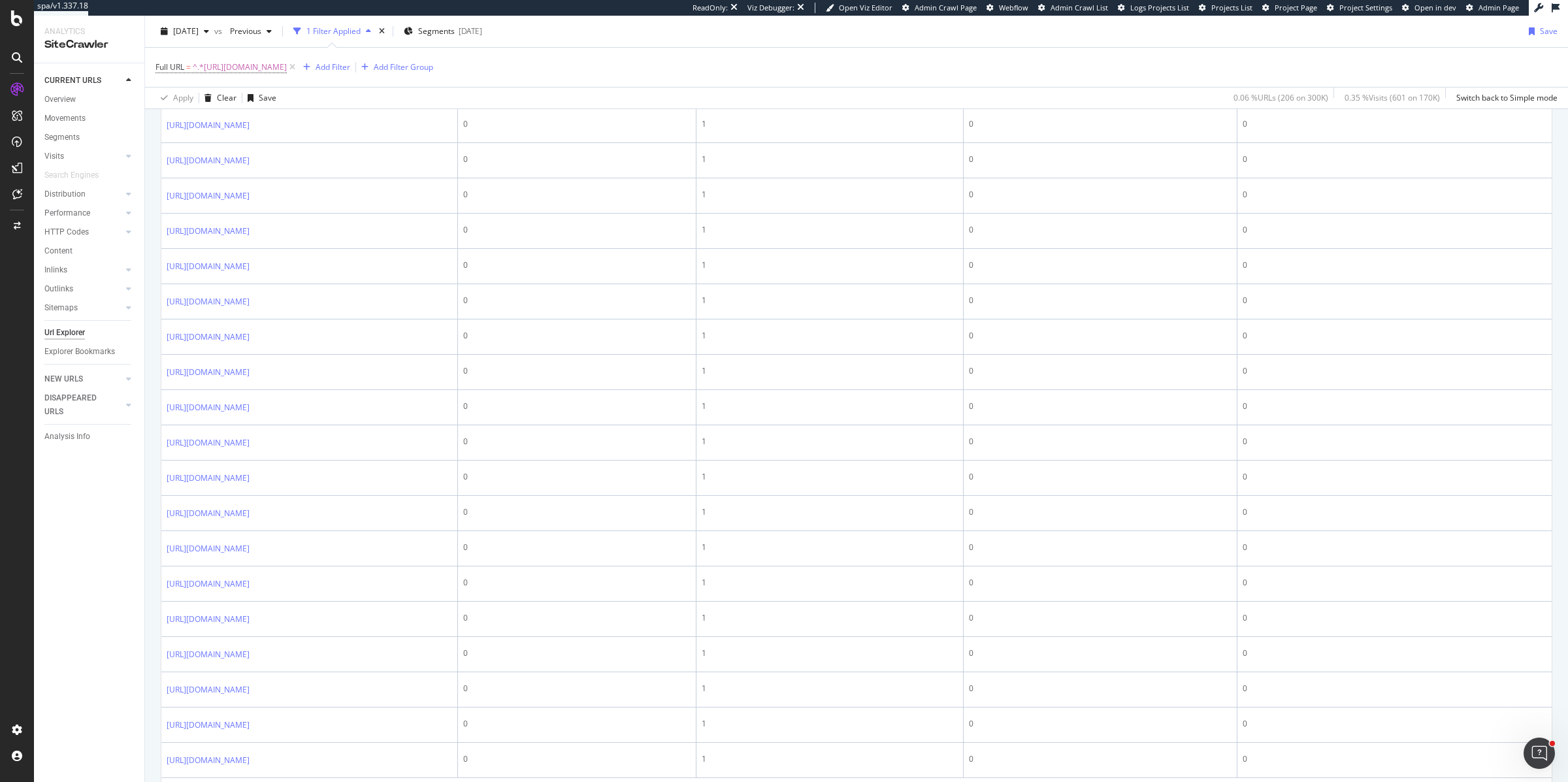
scroll to position [1595, 0]
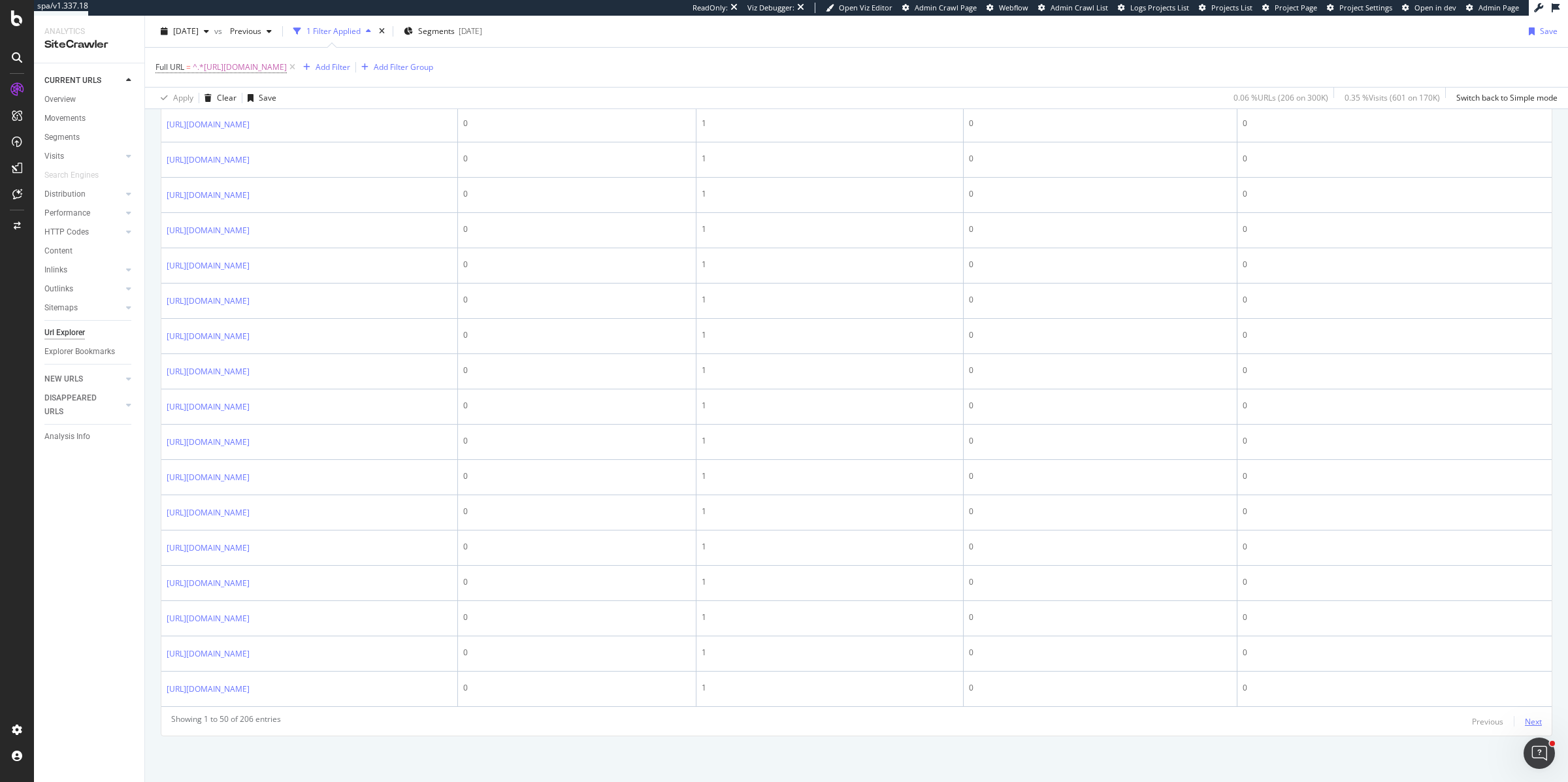
click at [1525, 724] on div "Next" at bounding box center [1533, 721] width 17 height 11
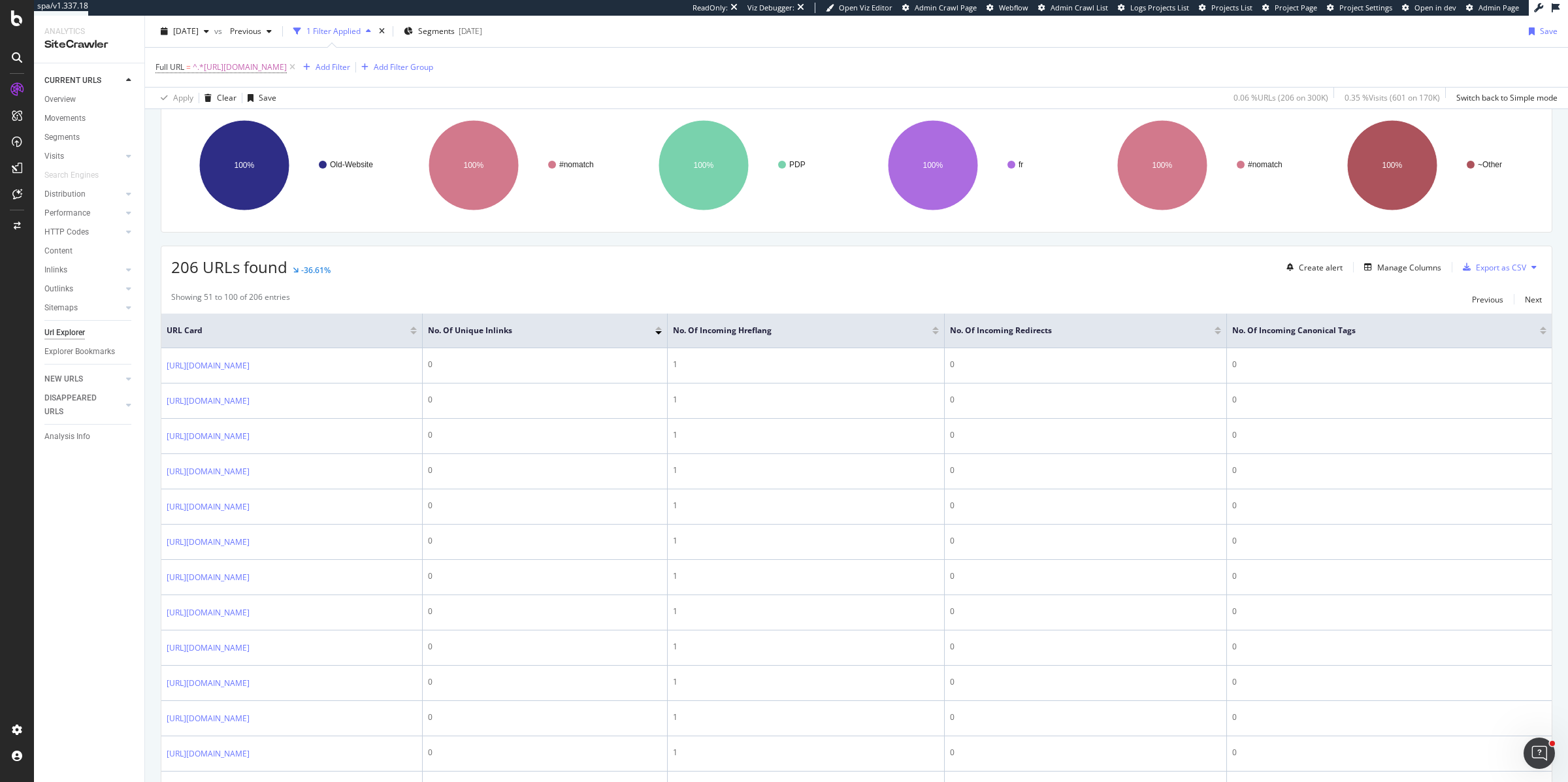
scroll to position [0, 0]
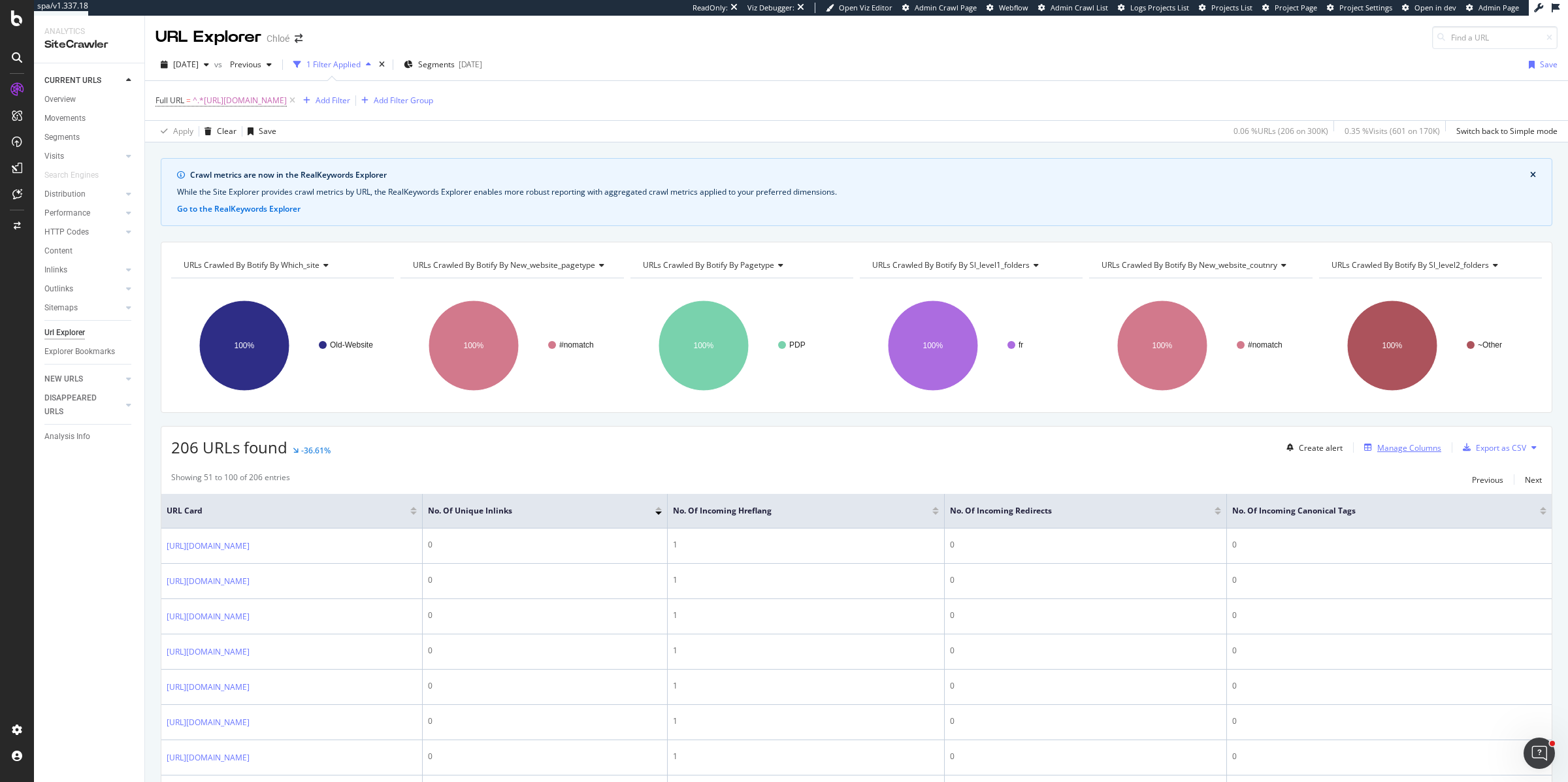
click at [1412, 450] on div "Manage Columns" at bounding box center [1409, 448] width 64 height 11
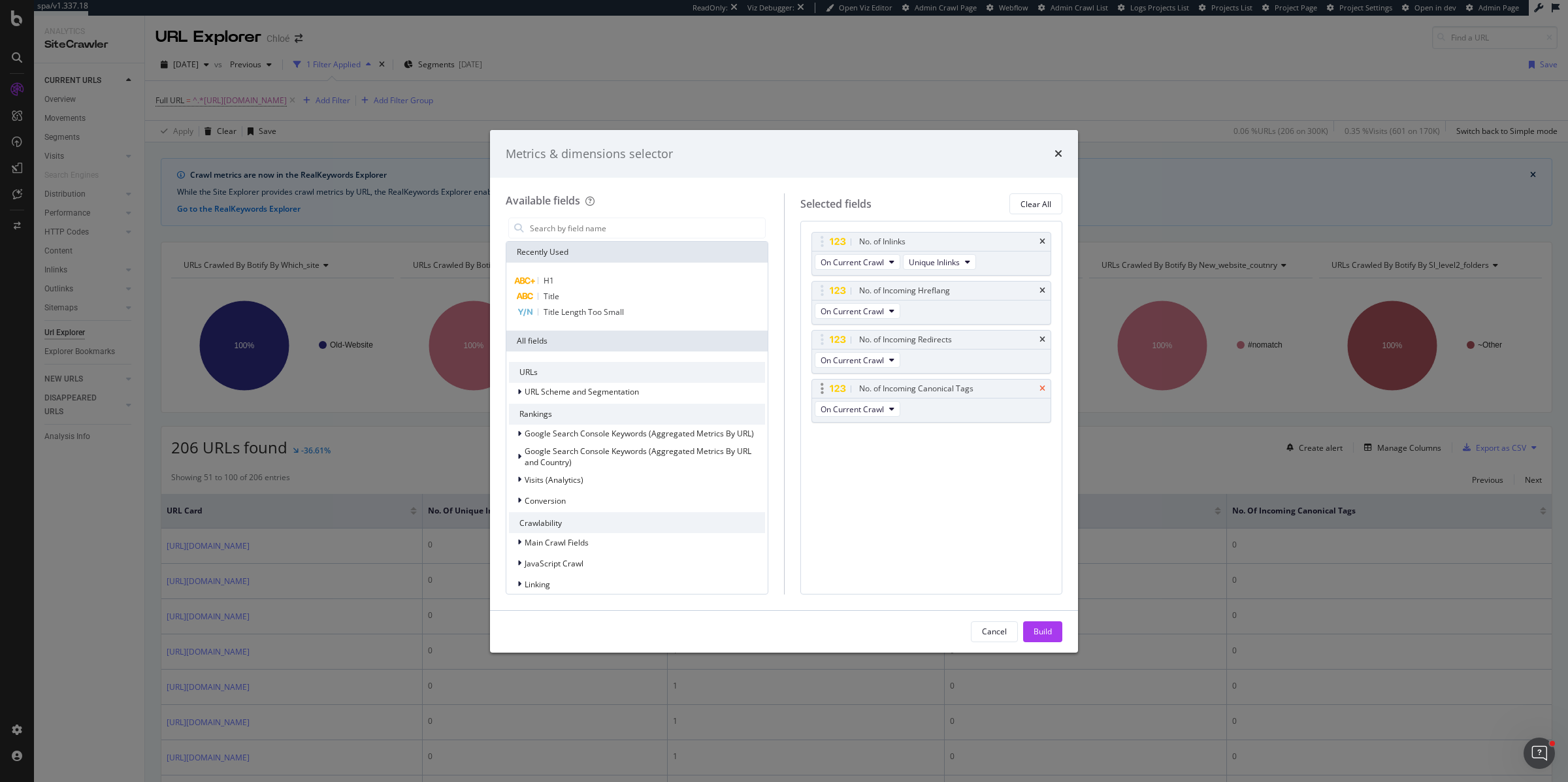
click at [1042, 389] on icon "times" at bounding box center [1042, 389] width 6 height 8
click at [1044, 340] on icon "times" at bounding box center [1042, 340] width 6 height 8
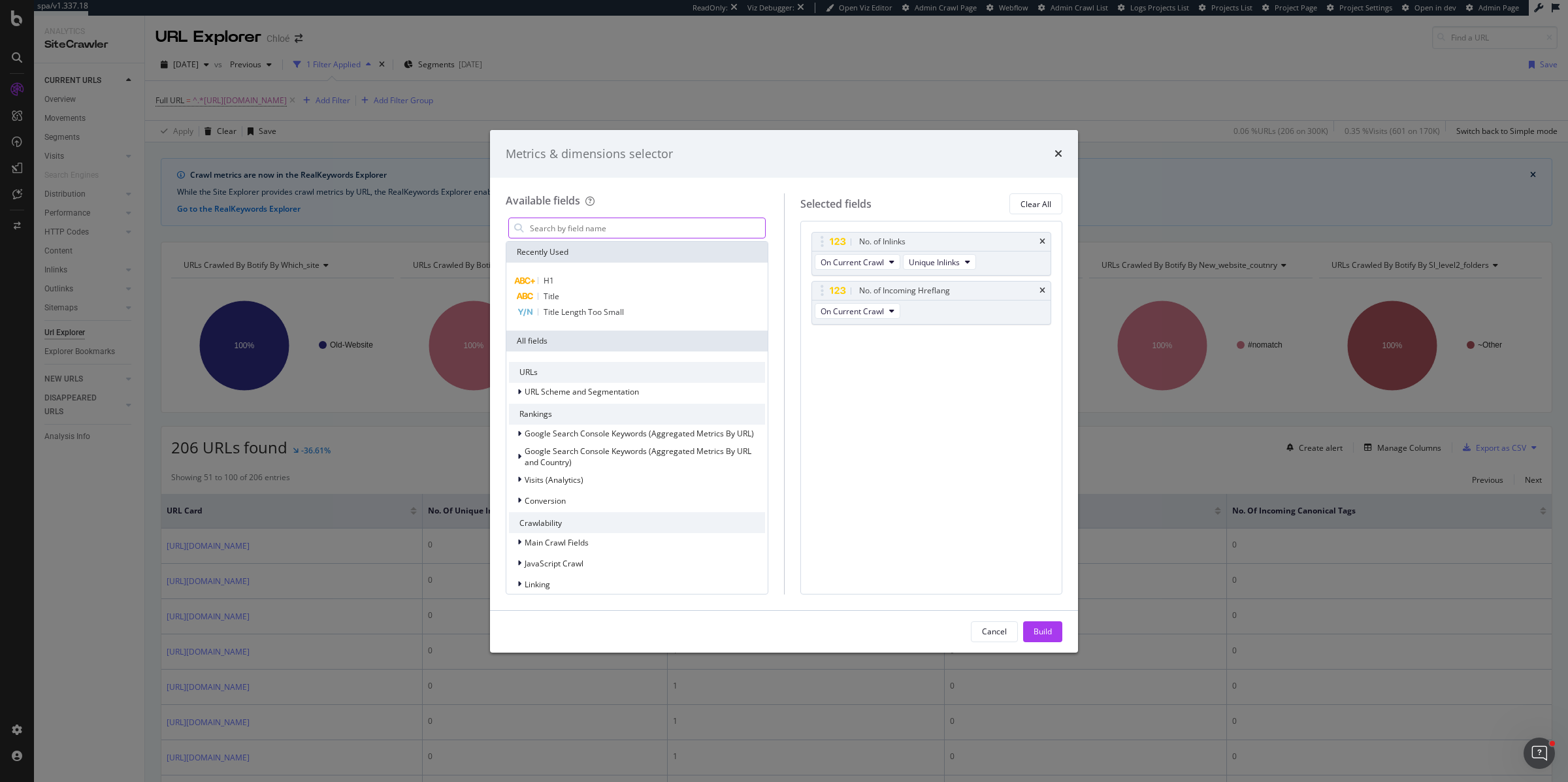
click at [604, 223] on input "modal" at bounding box center [647, 228] width 237 height 20
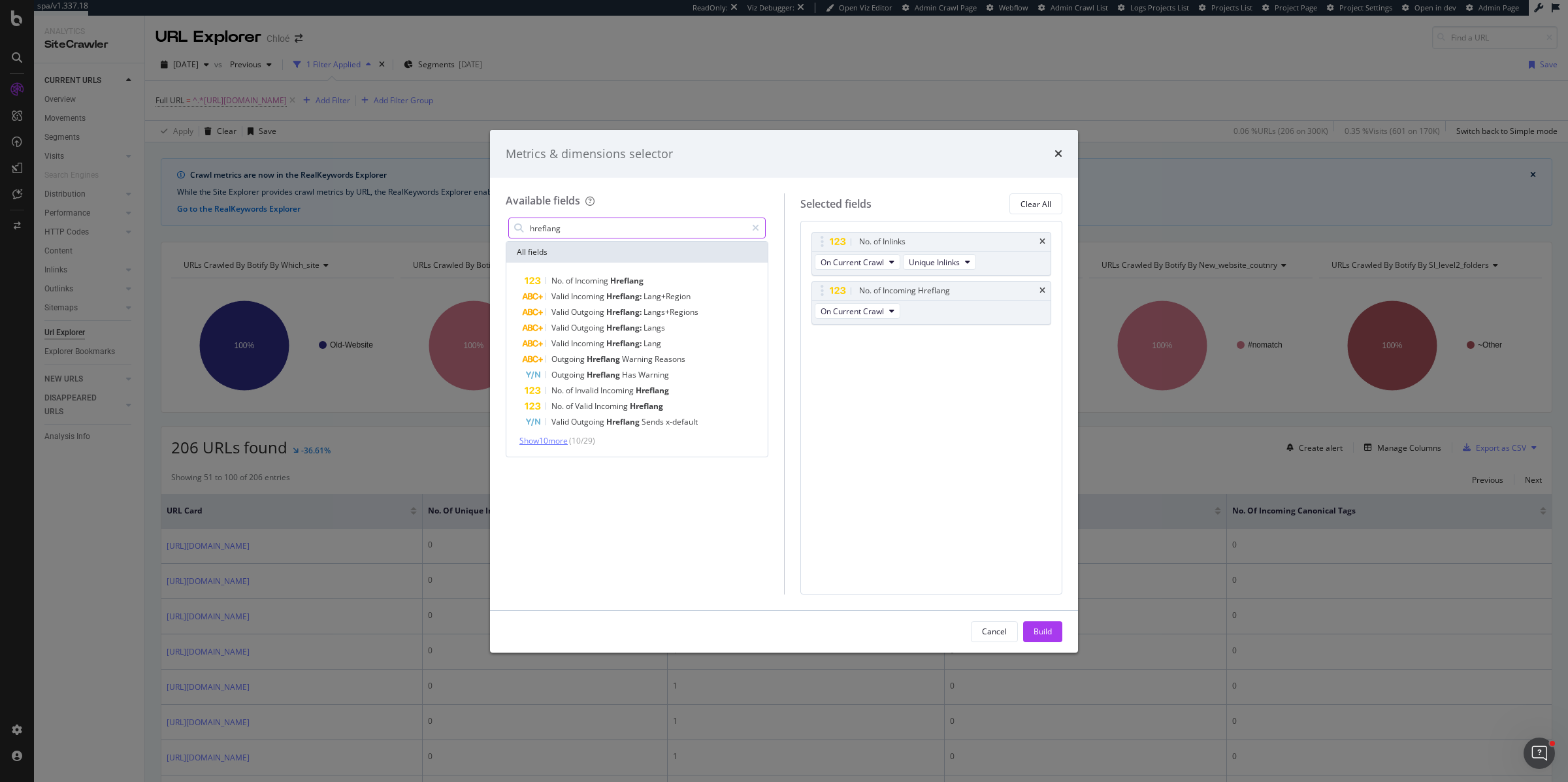
type input "hreflang"
click at [549, 438] on span "Show 10 more" at bounding box center [544, 440] width 49 height 11
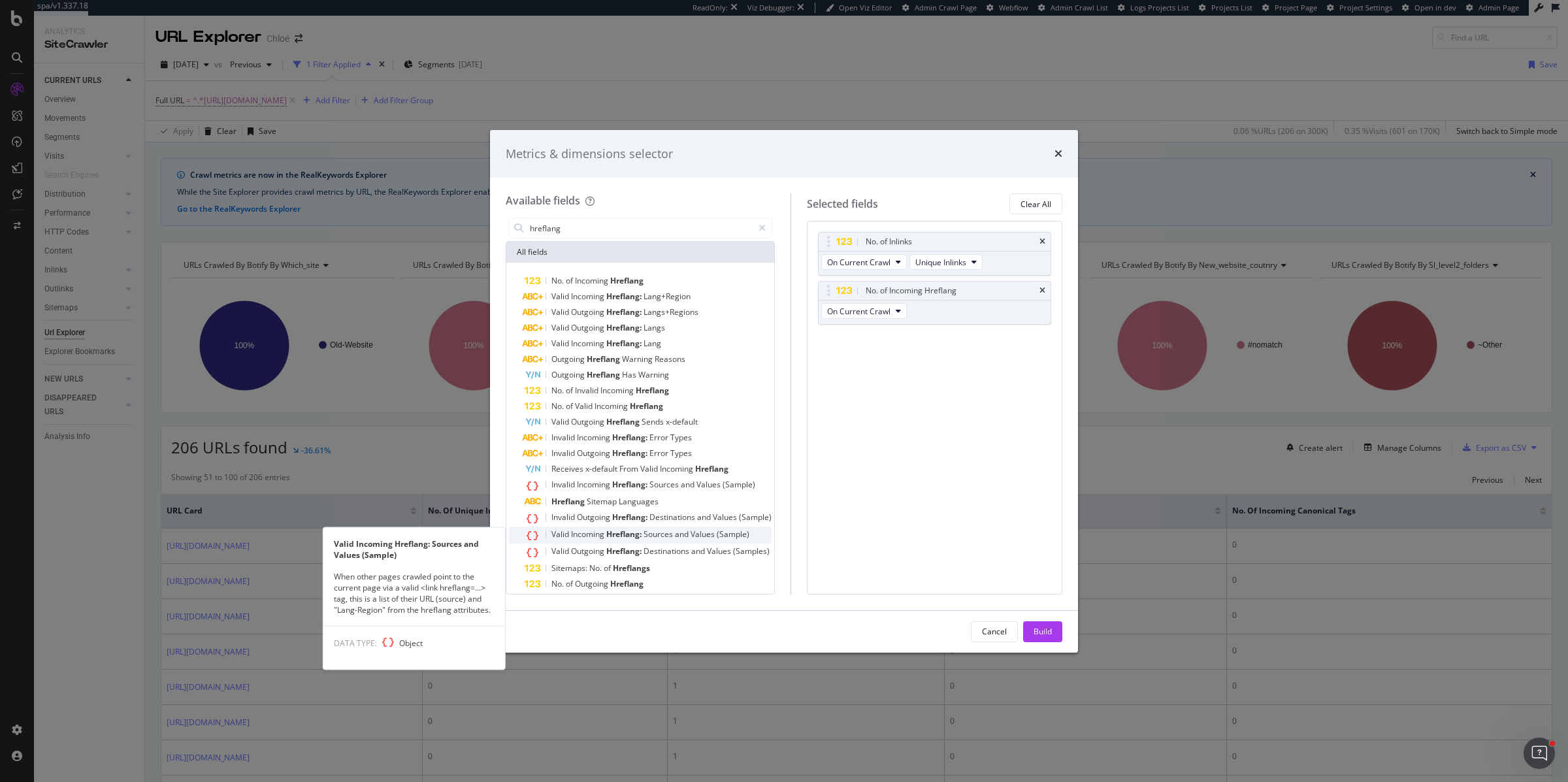
scroll to position [24, 0]
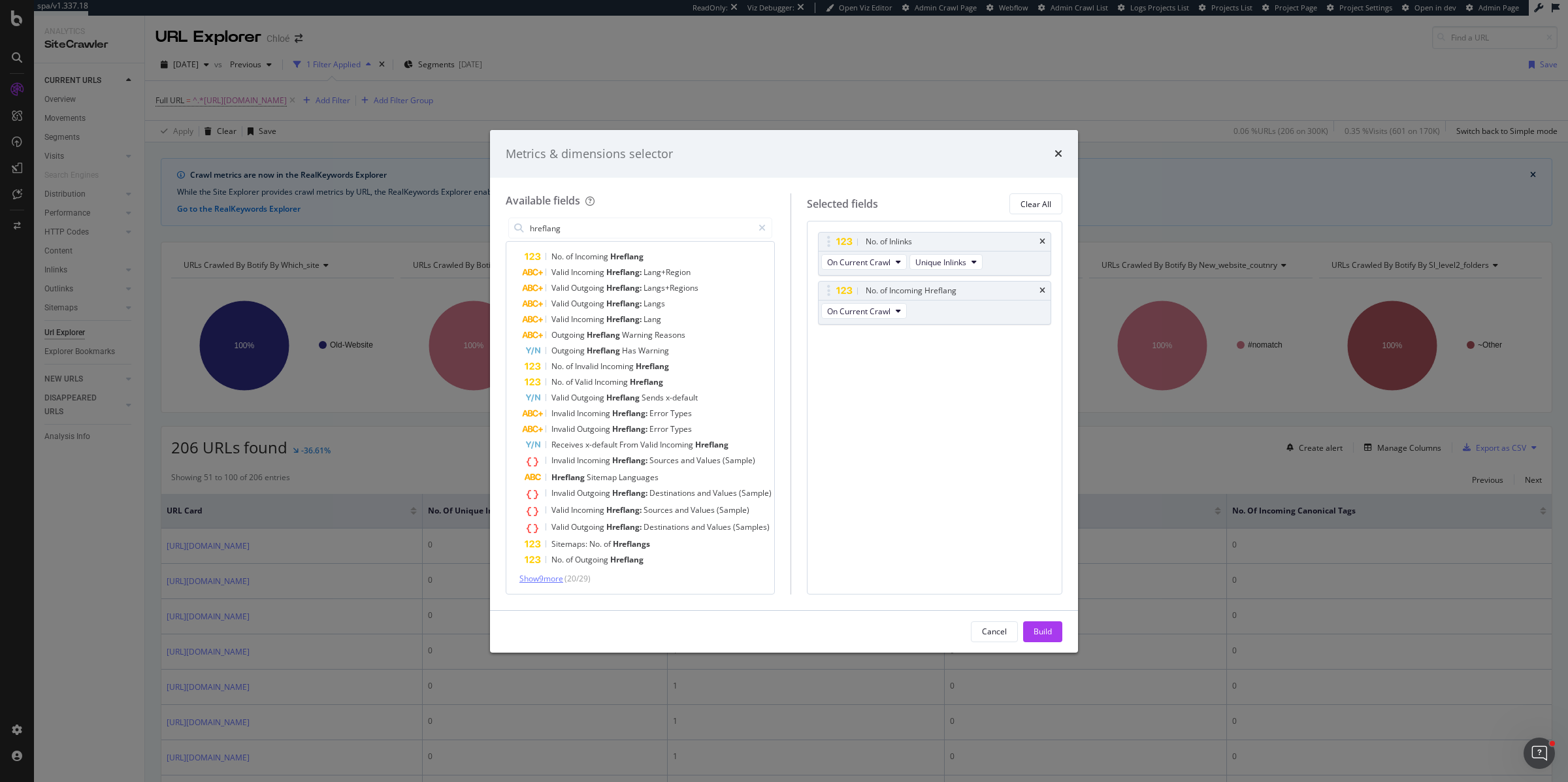
click at [558, 575] on span "Show 9 more" at bounding box center [542, 578] width 44 height 11
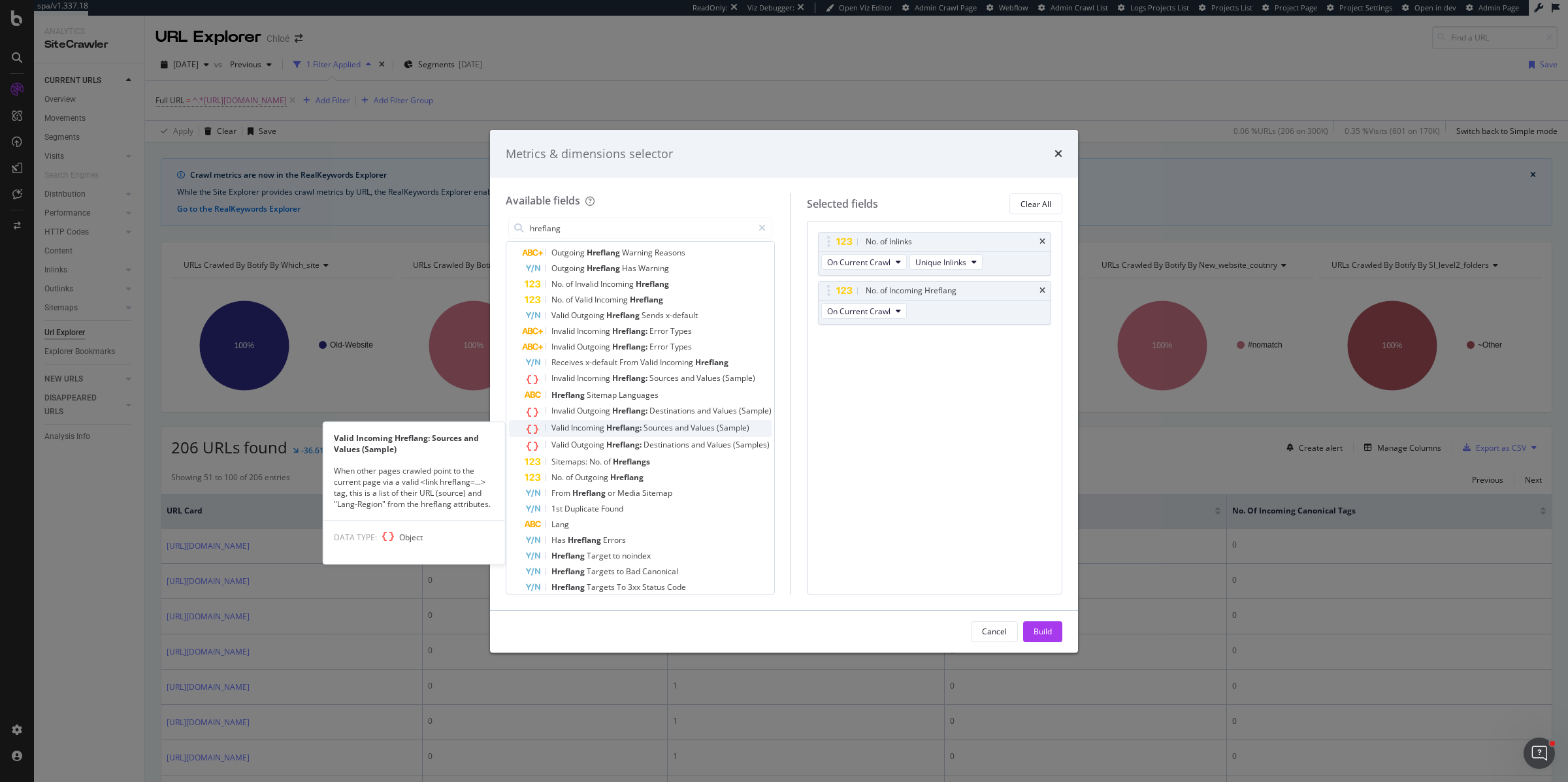
scroll to position [105, 0]
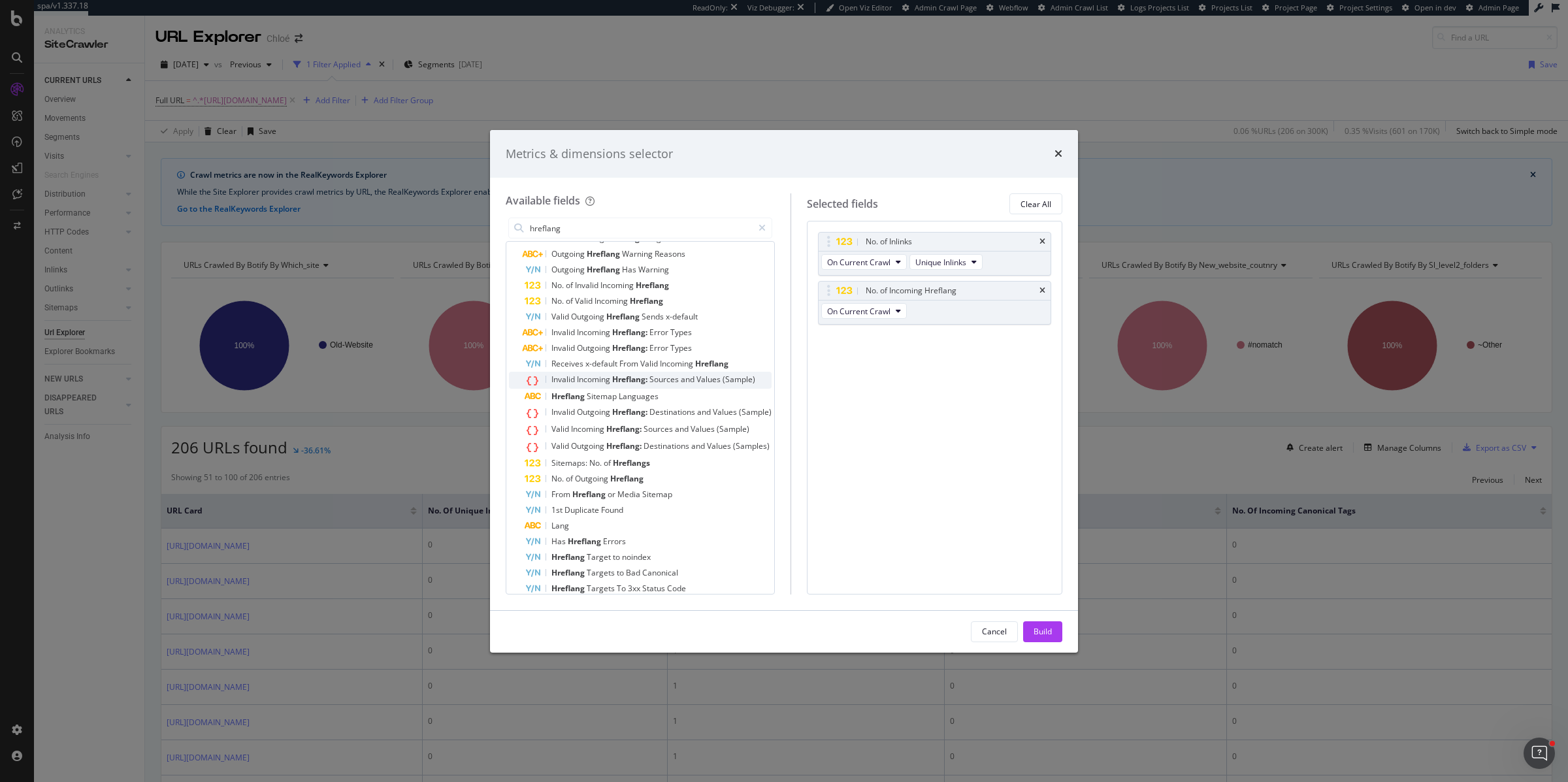
click at [597, 381] on span "Incoming" at bounding box center [595, 379] width 35 height 11
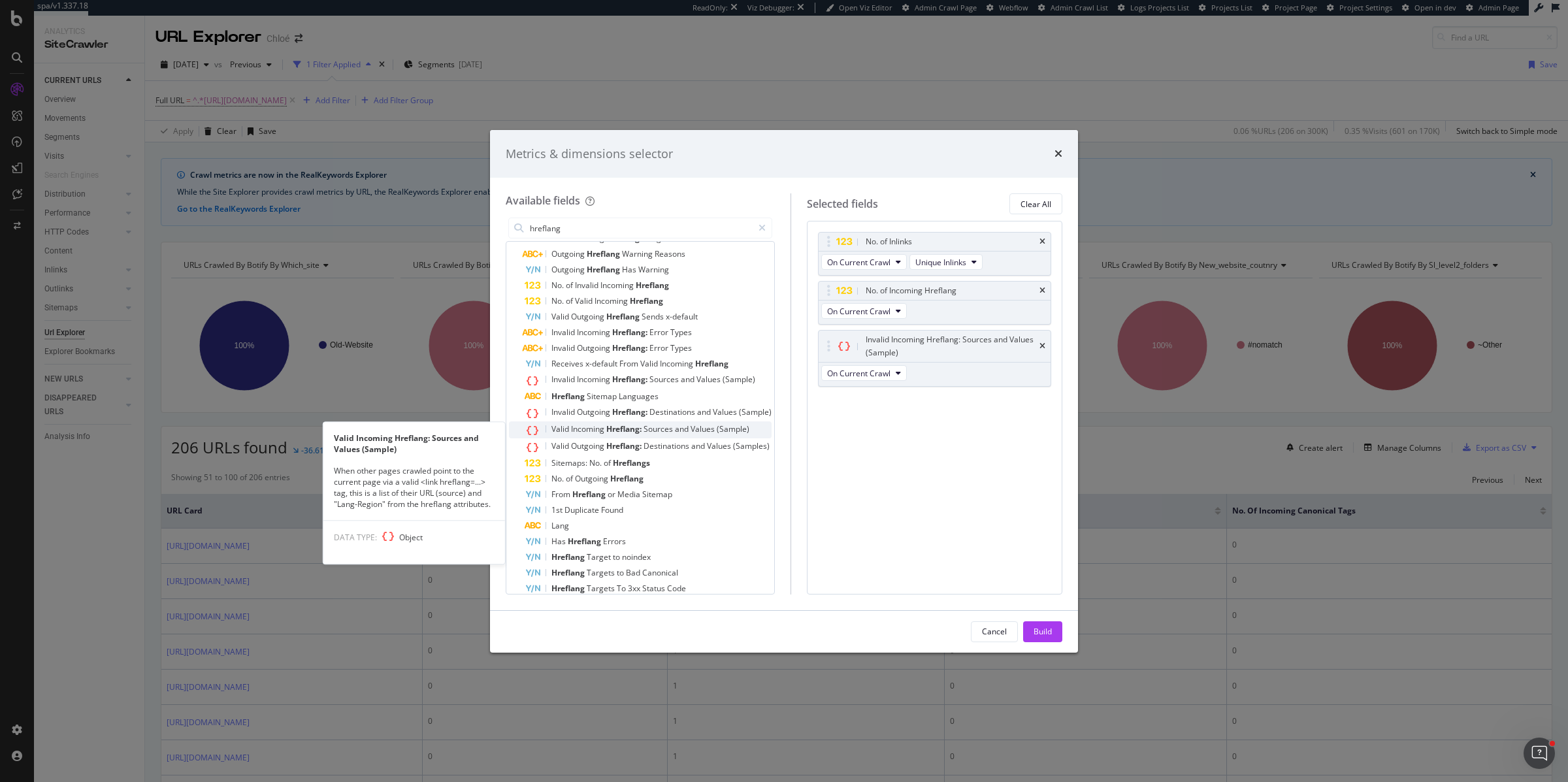
click at [597, 424] on span "Incoming" at bounding box center [589, 428] width 35 height 11
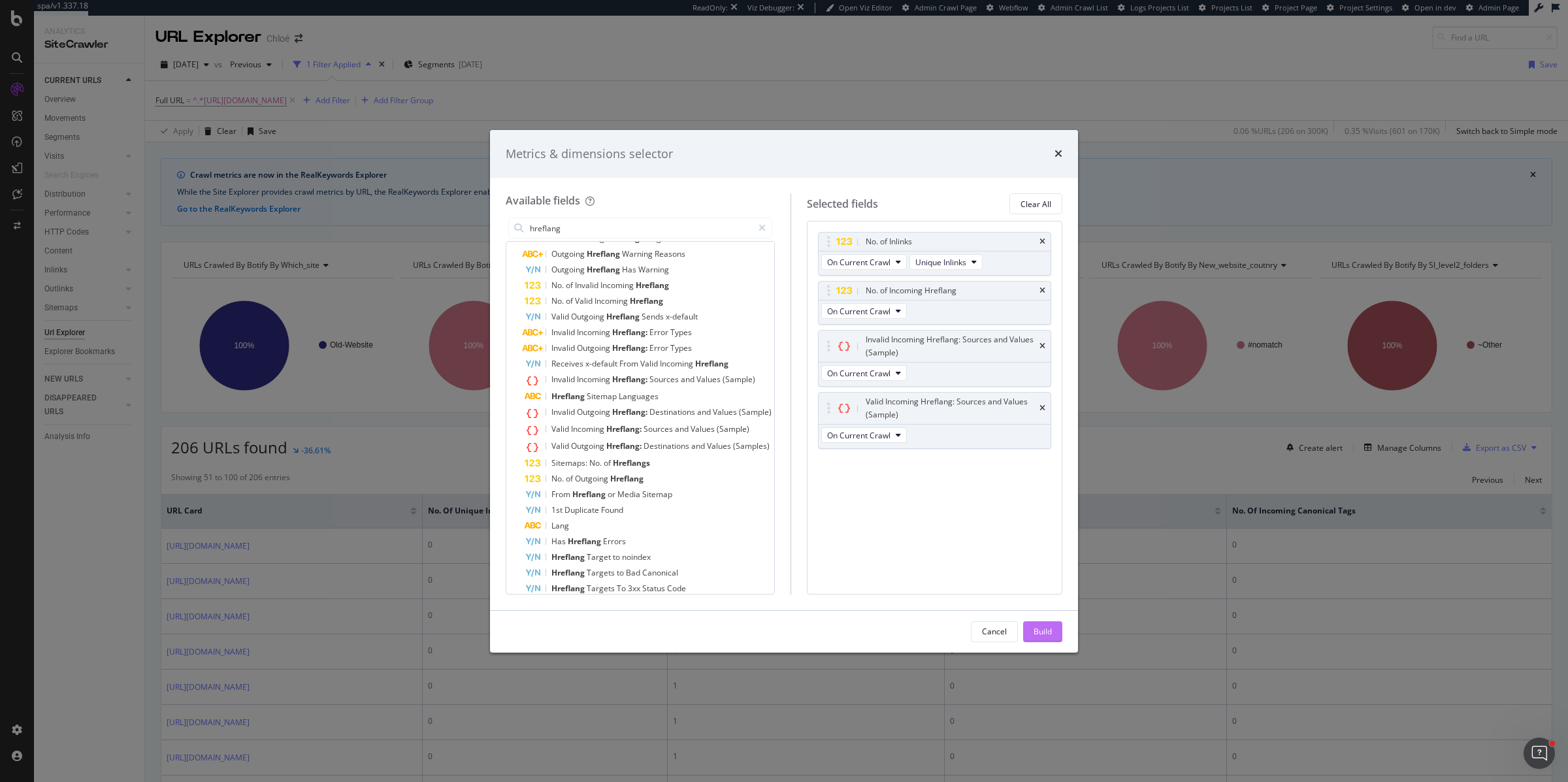
click at [1042, 631] on div "Build" at bounding box center [1042, 631] width 18 height 11
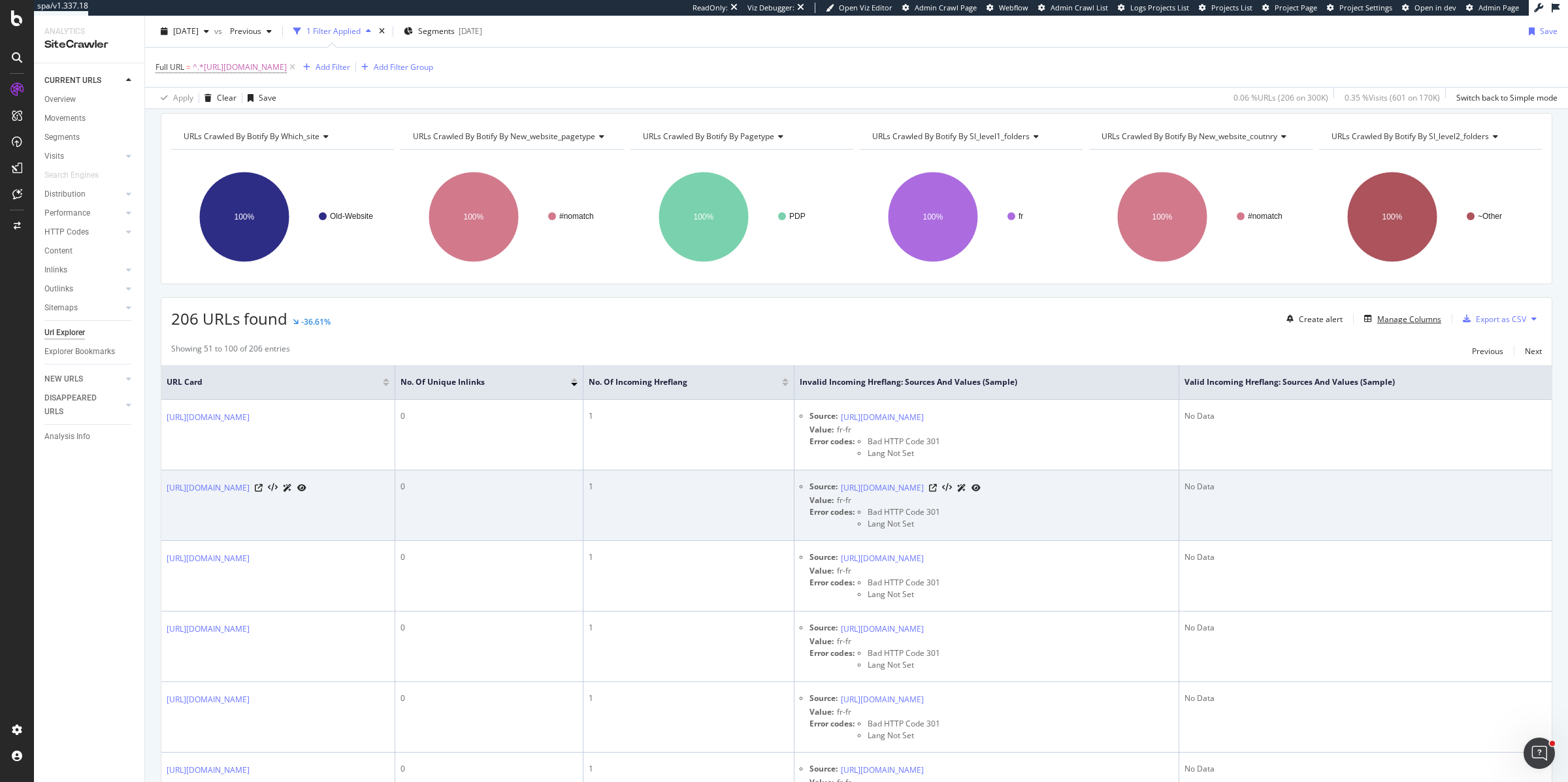
scroll to position [129, 0]
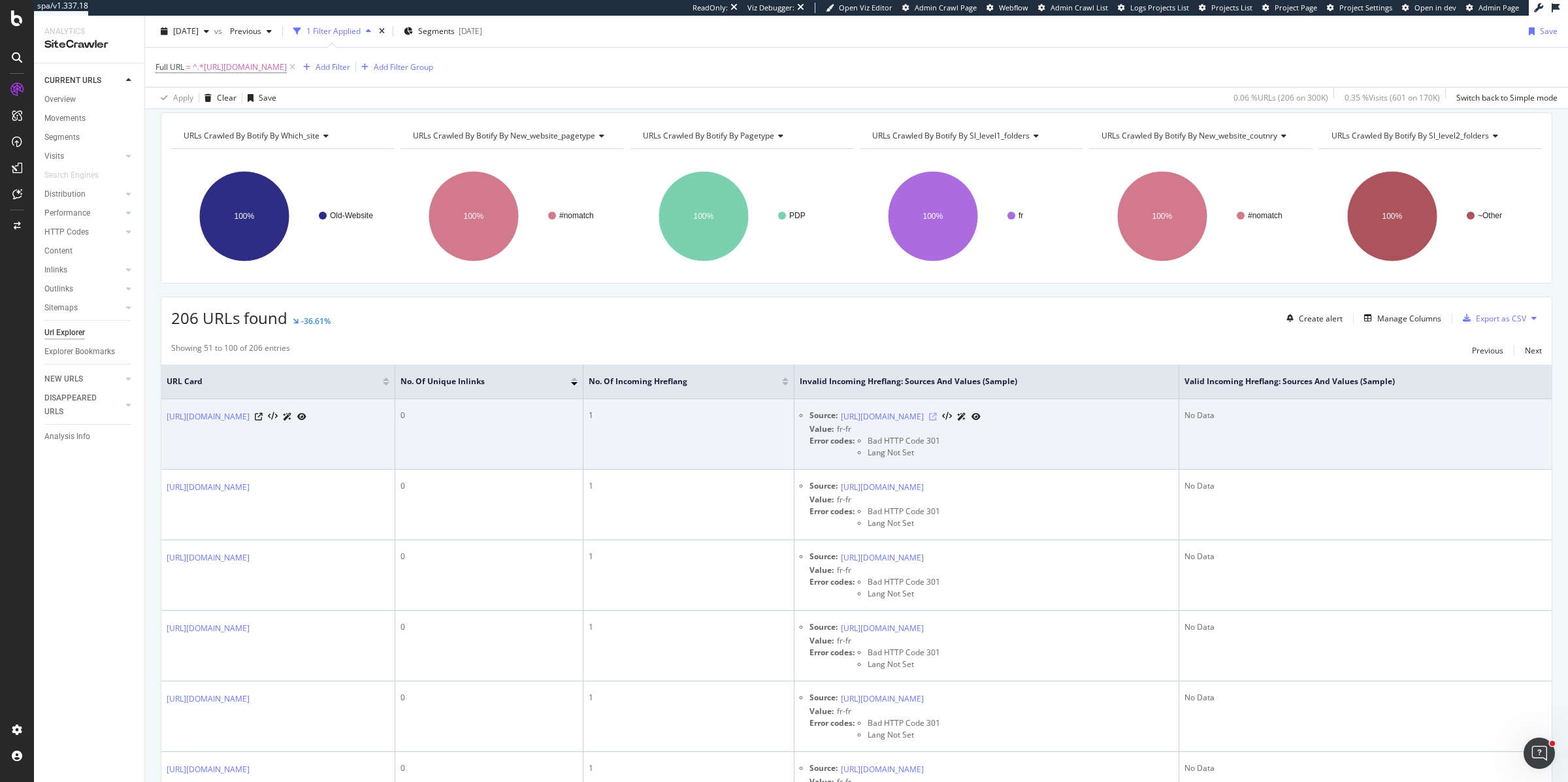
click at [937, 416] on icon at bounding box center [933, 417] width 8 height 8
drag, startPoint x: 946, startPoint y: 452, endPoint x: 989, endPoint y: 452, distance: 43.0
click at [940, 452] on div "Lang Not Set" at bounding box center [903, 453] width 73 height 12
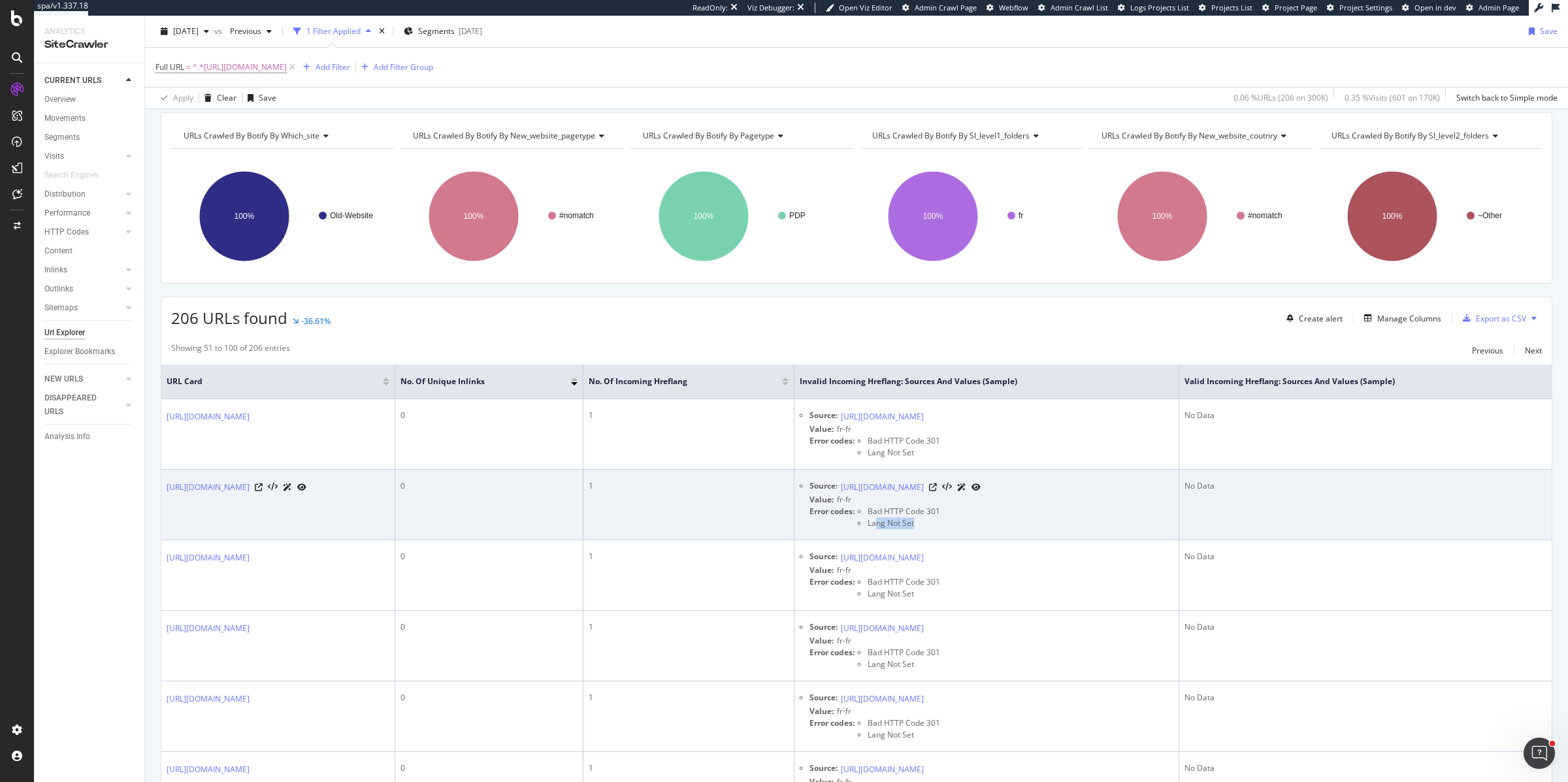
drag, startPoint x: 952, startPoint y: 525, endPoint x: 990, endPoint y: 525, distance: 38.0
click at [940, 525] on div "Lang Not Set" at bounding box center [903, 523] width 73 height 12
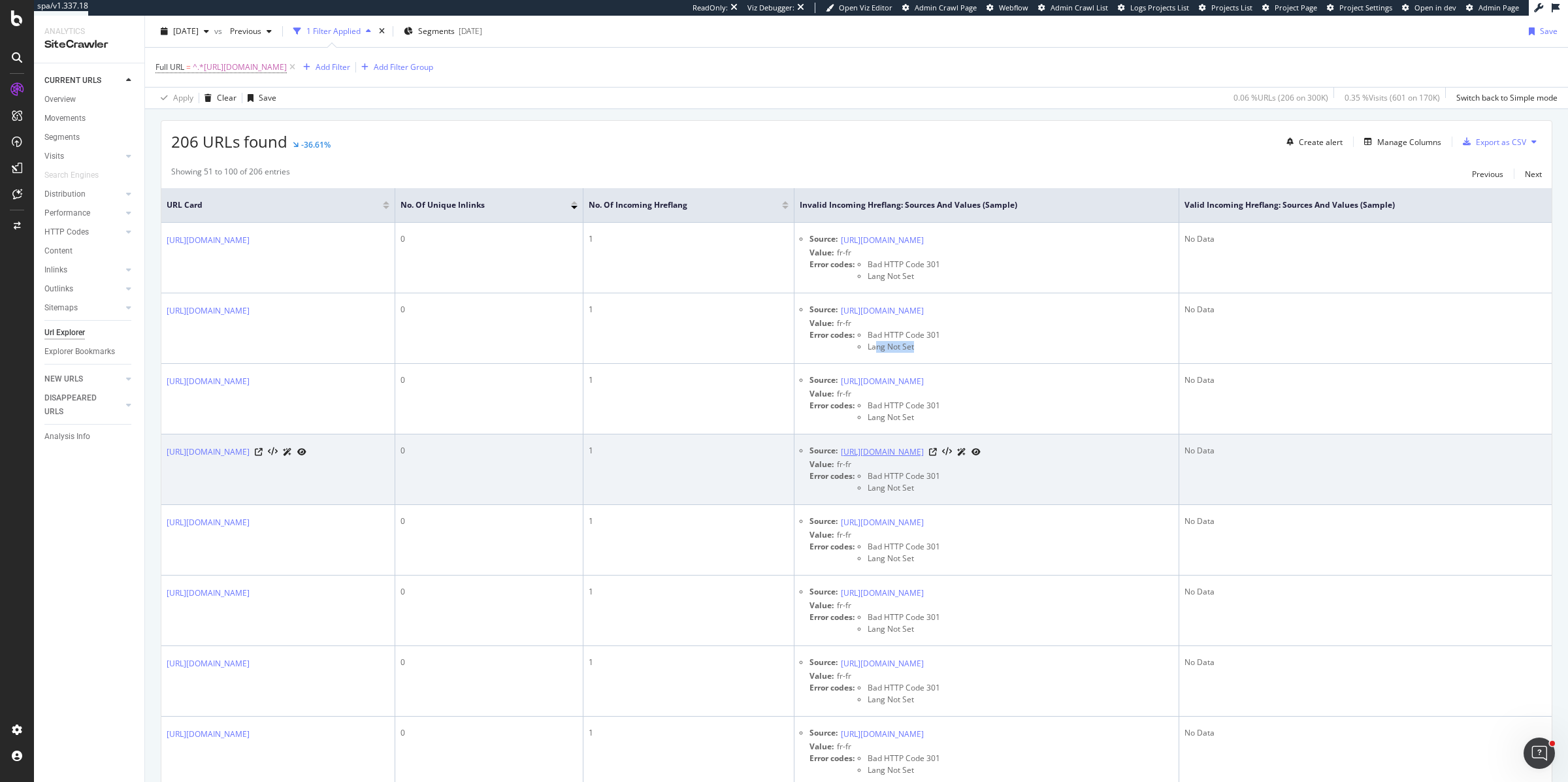
scroll to position [350, 0]
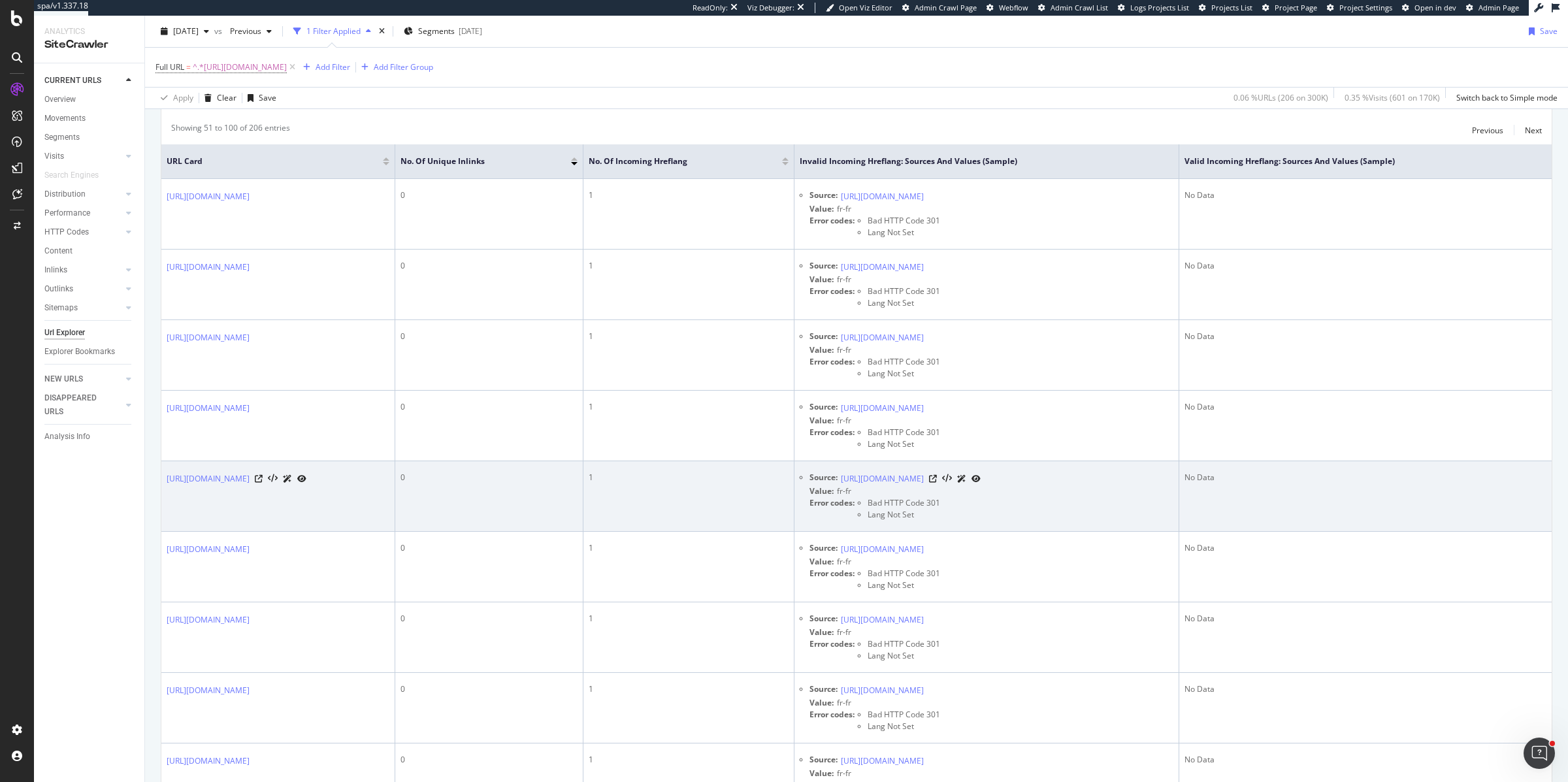
drag, startPoint x: 943, startPoint y: 505, endPoint x: 1014, endPoint y: 505, distance: 71.0
click at [1014, 505] on div "Error codes: Bad HTTP Code 301 Lang Not Set" at bounding box center [991, 509] width 364 height 24
drag, startPoint x: 1014, startPoint y: 505, endPoint x: 975, endPoint y: 505, distance: 39.0
click at [974, 505] on div "Error codes: Bad HTTP Code 301 Lang Not Set" at bounding box center [991, 509] width 364 height 24
click at [940, 505] on span "Bad HTTP Code 301" at bounding box center [903, 502] width 73 height 11
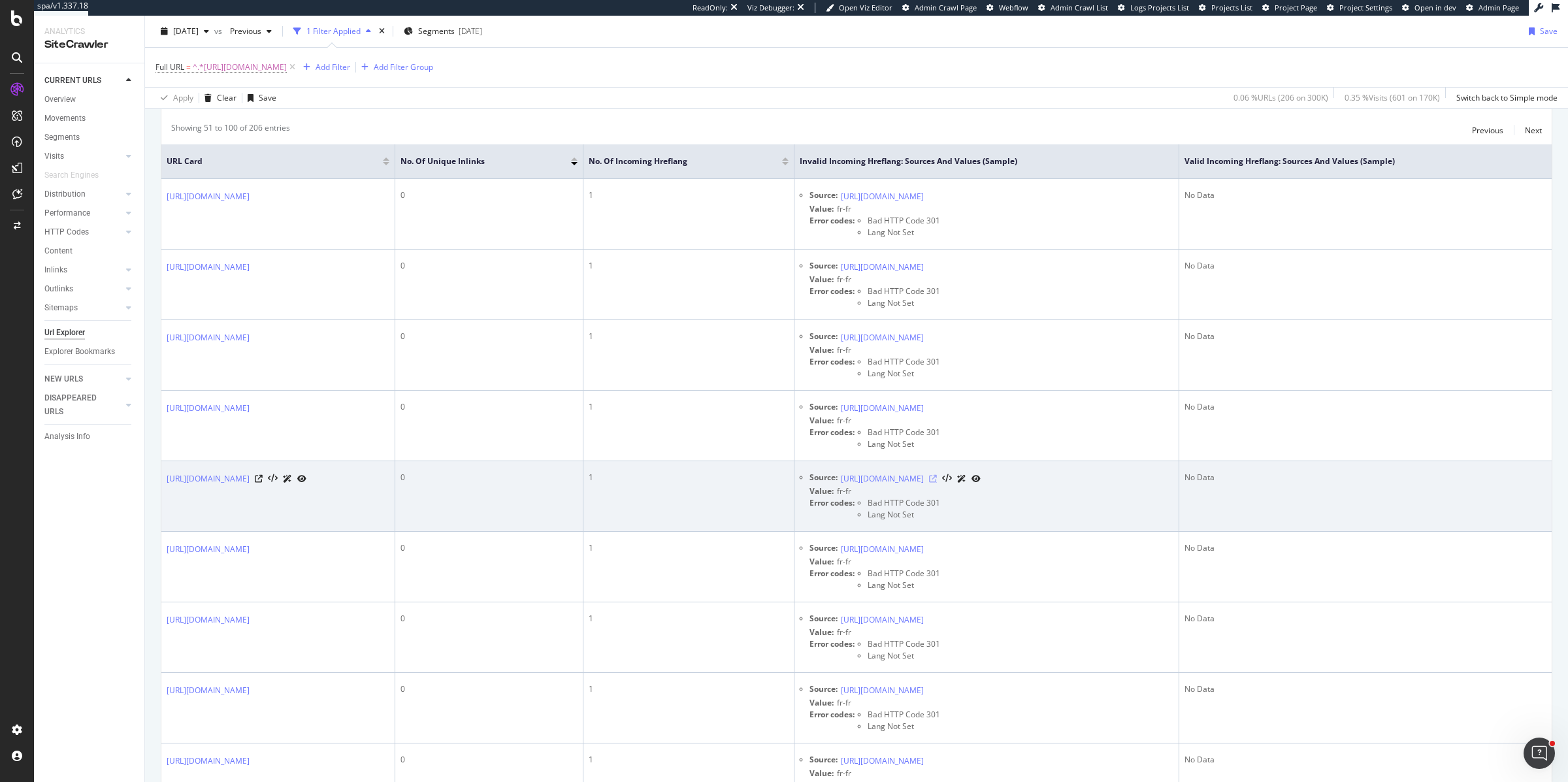
click at [937, 479] on icon at bounding box center [933, 478] width 8 height 8
click at [262, 482] on icon at bounding box center [259, 478] width 8 height 8
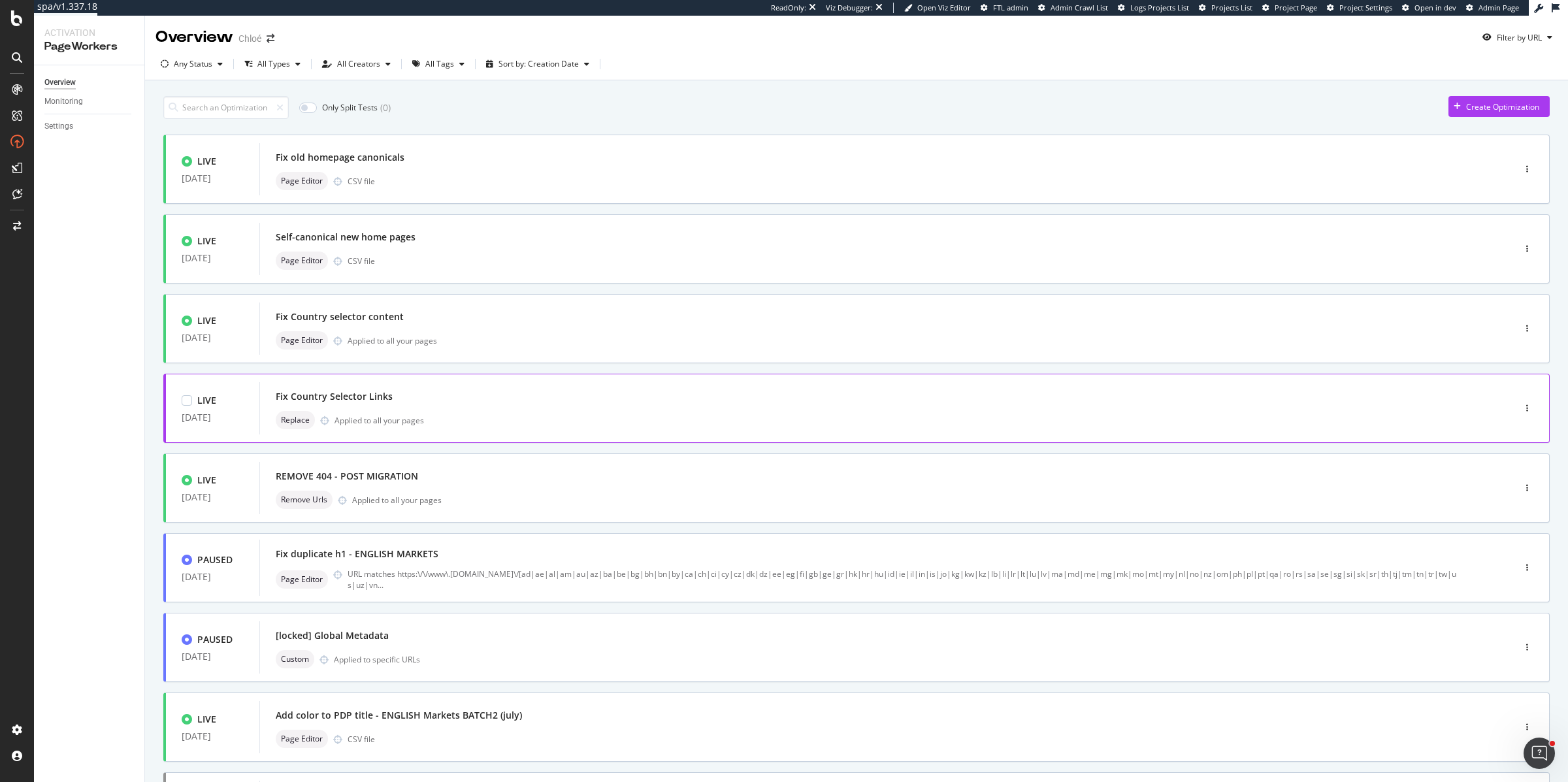
click at [442, 415] on div "Replace Applied to all your pages" at bounding box center [867, 420] width 1183 height 18
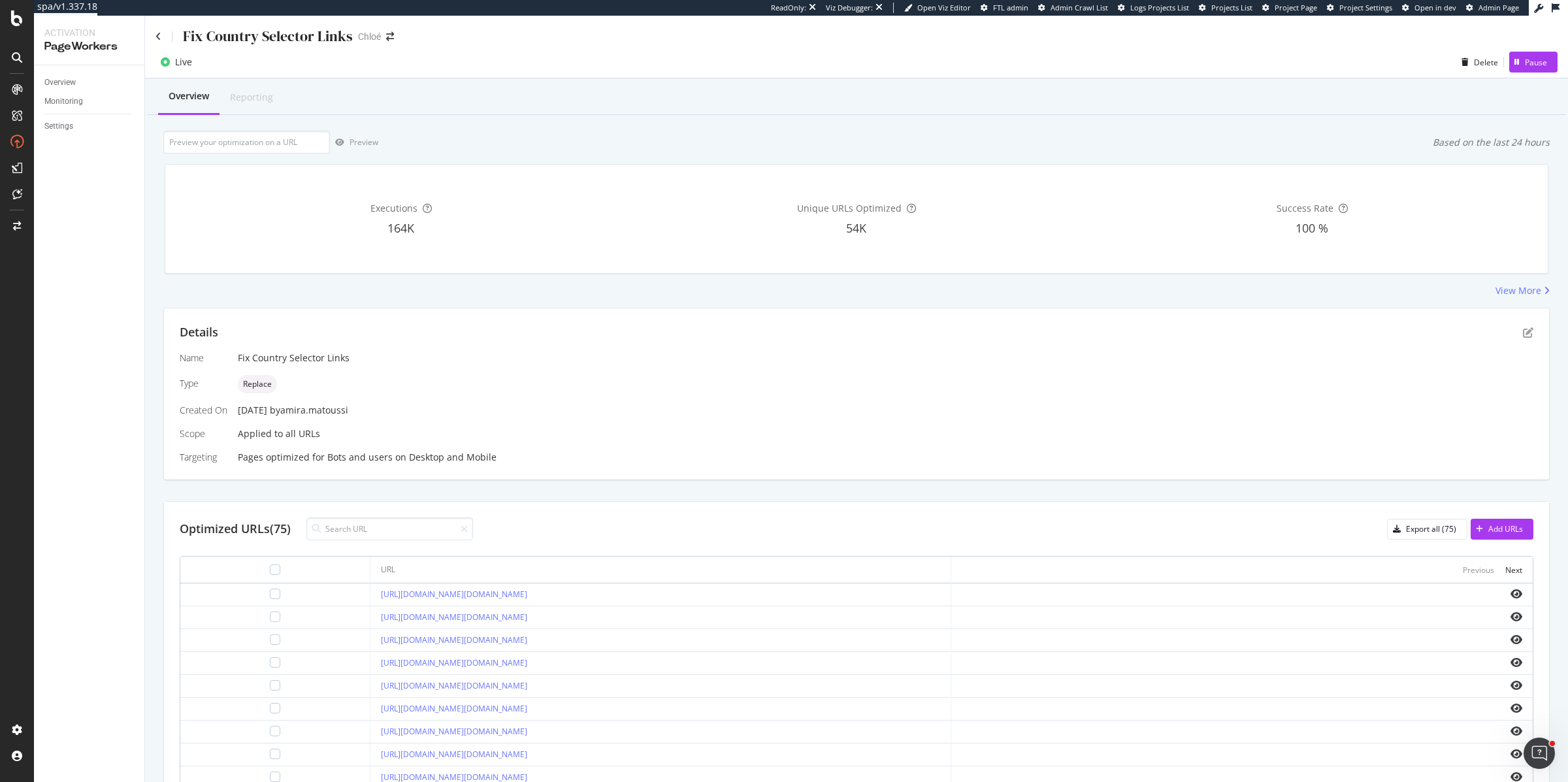
scroll to position [162, 0]
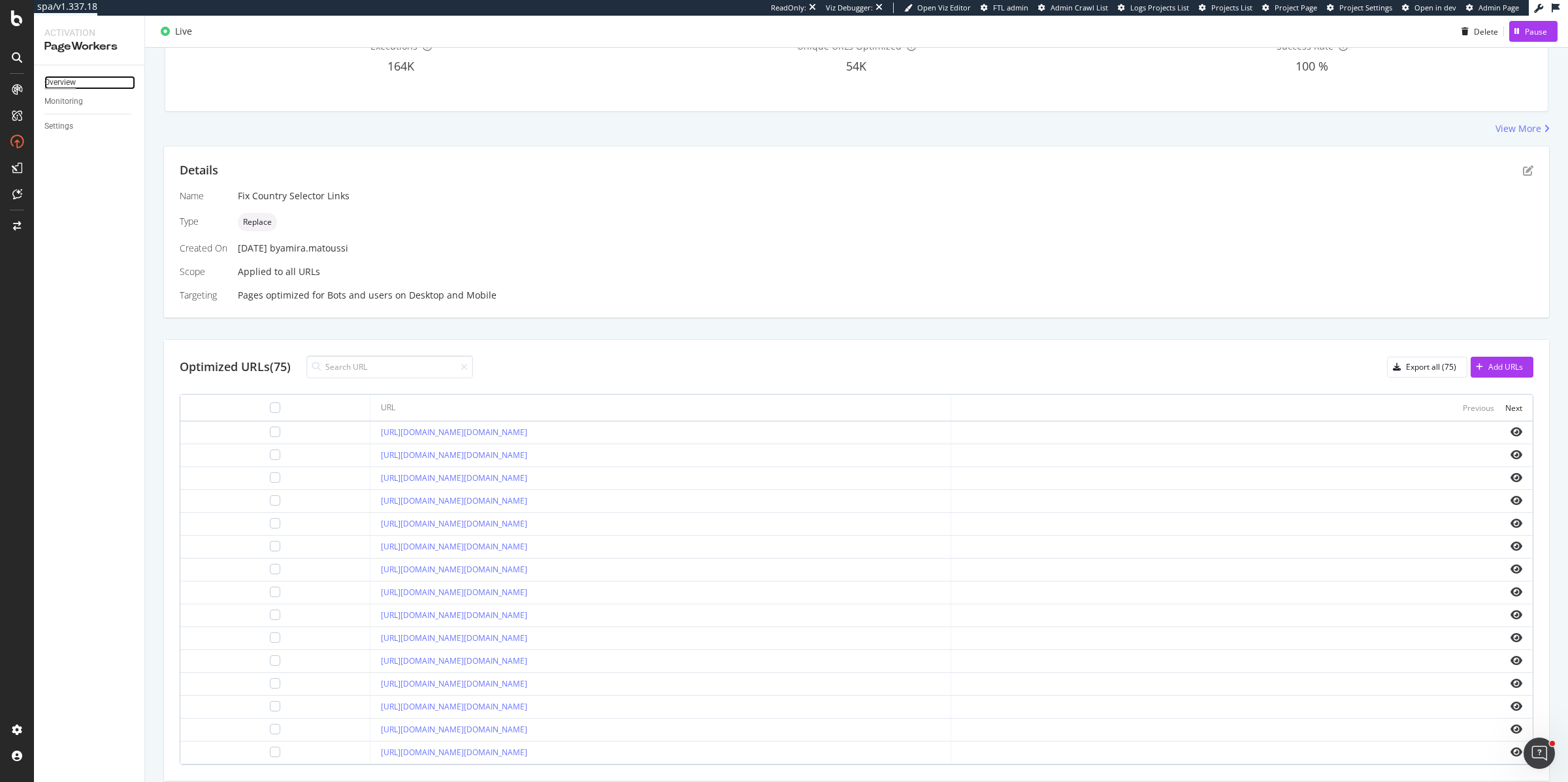
click at [70, 78] on div "Overview" at bounding box center [60, 82] width 32 height 14
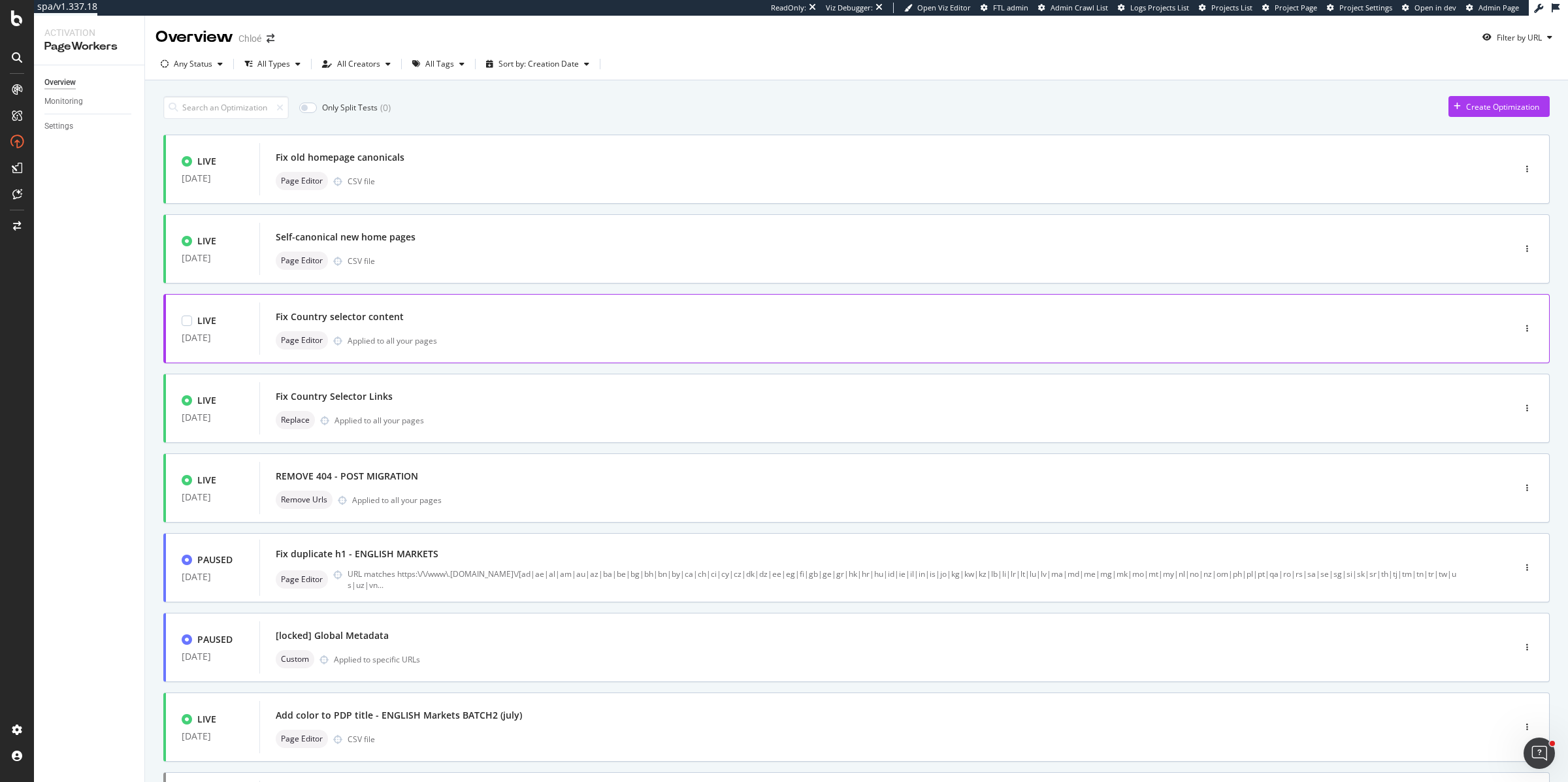
click at [490, 326] on div "Fix Country selector content" at bounding box center [867, 317] width 1183 height 18
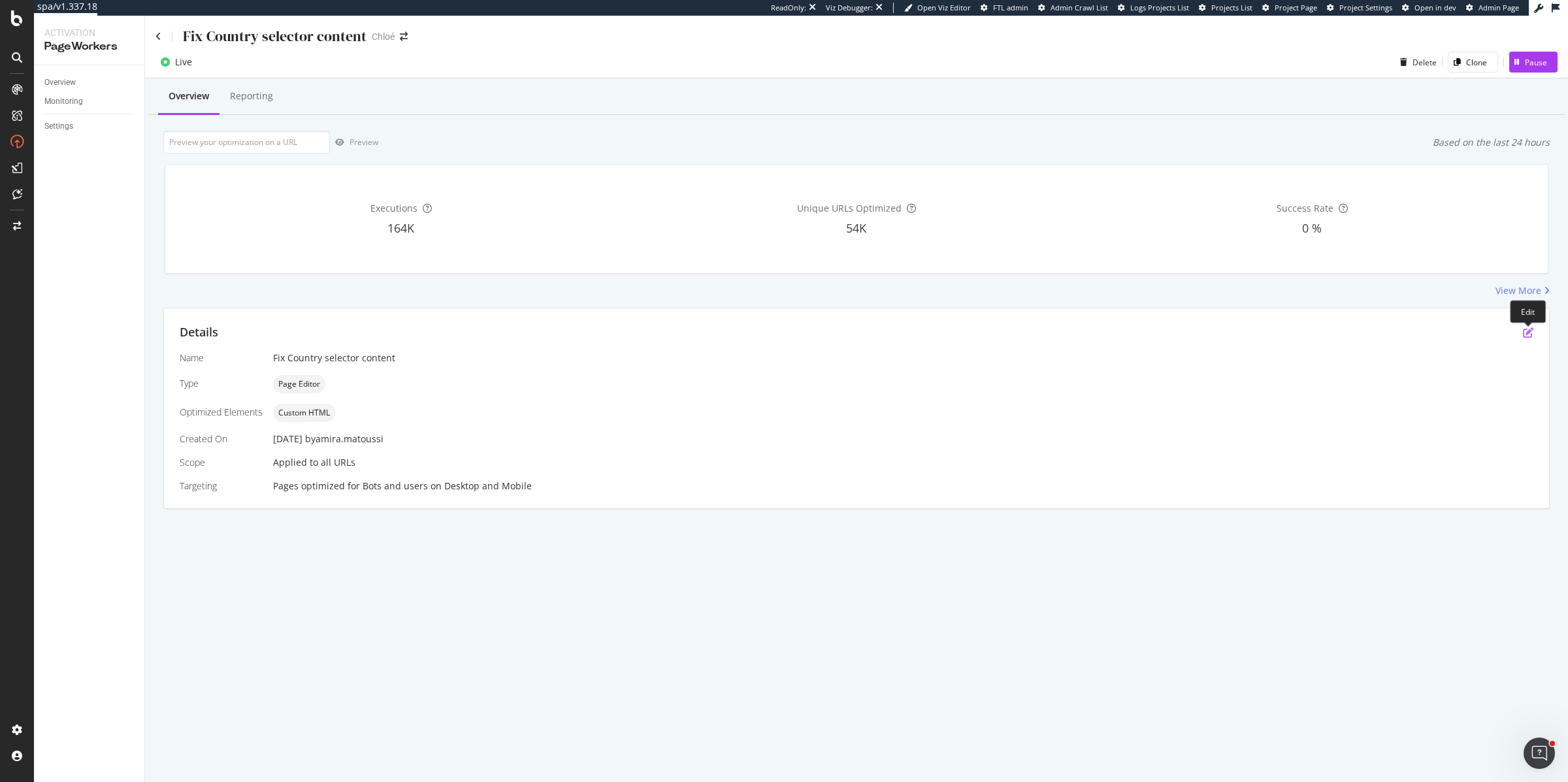
click at [1525, 331] on icon "pen-to-square" at bounding box center [1528, 332] width 10 height 10
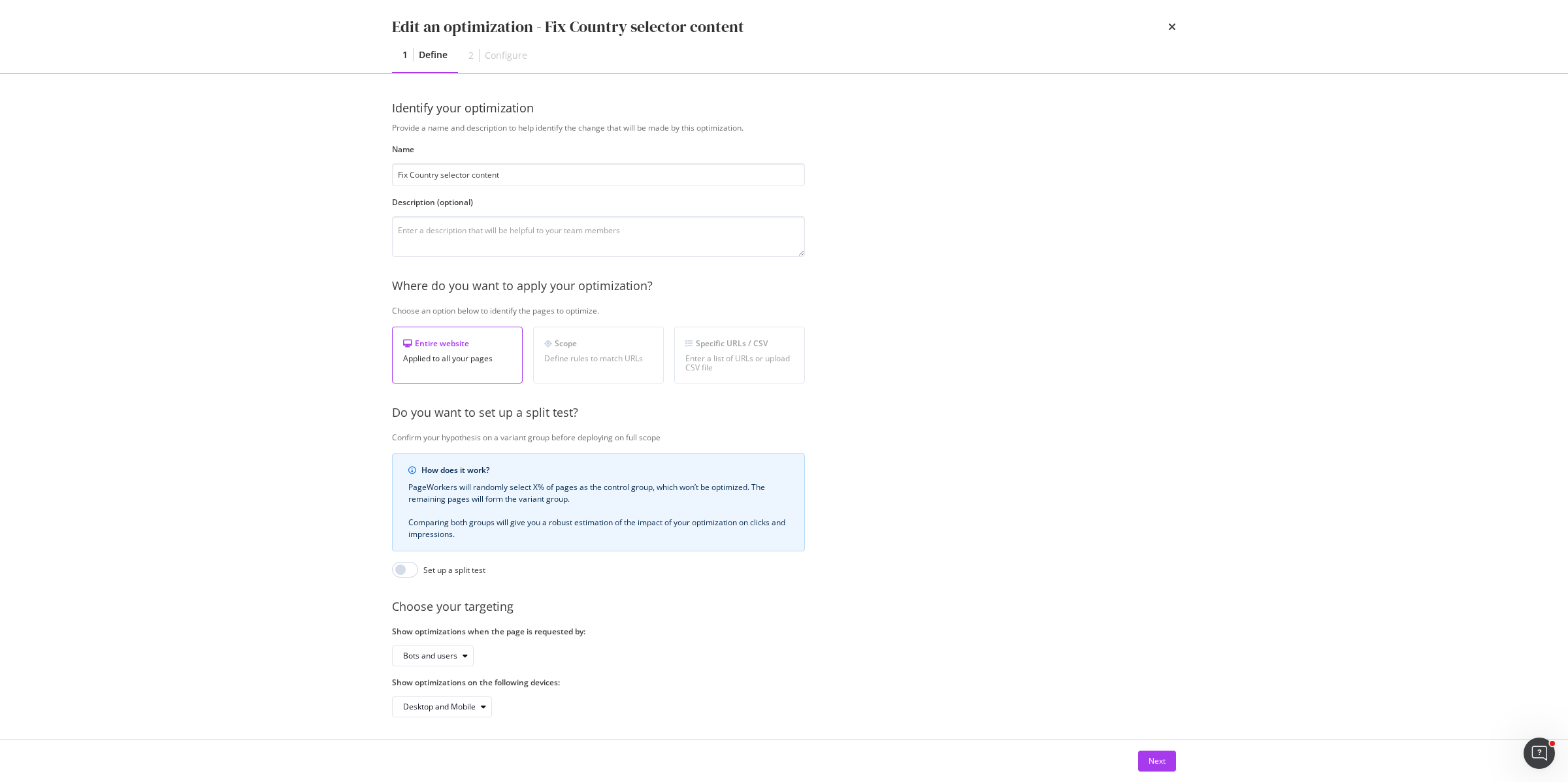
scroll to position [4, 0]
click at [1173, 760] on button "Next" at bounding box center [1157, 761] width 38 height 21
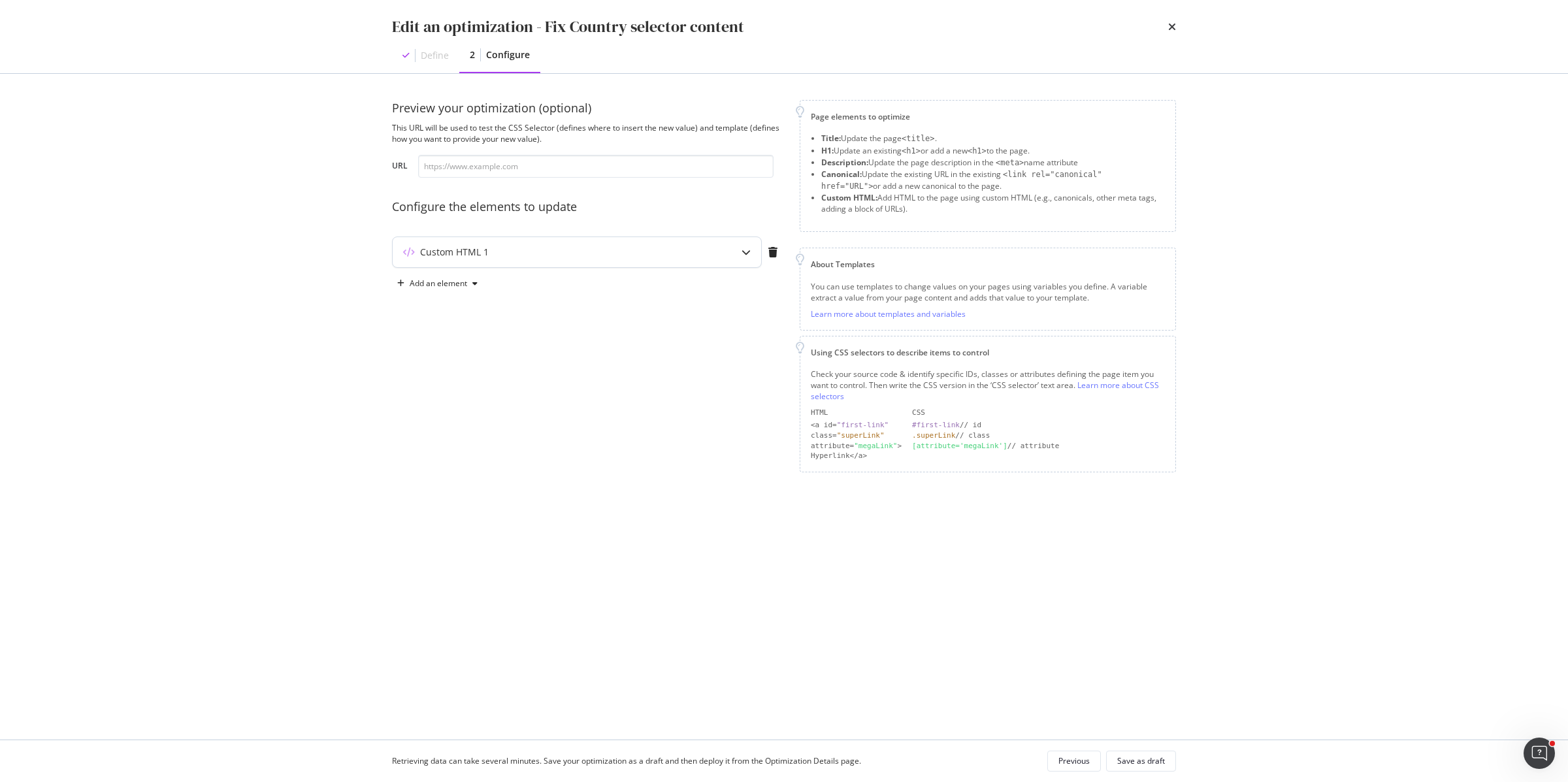
click at [474, 246] on div "Custom HTML 1" at bounding box center [454, 252] width 68 height 13
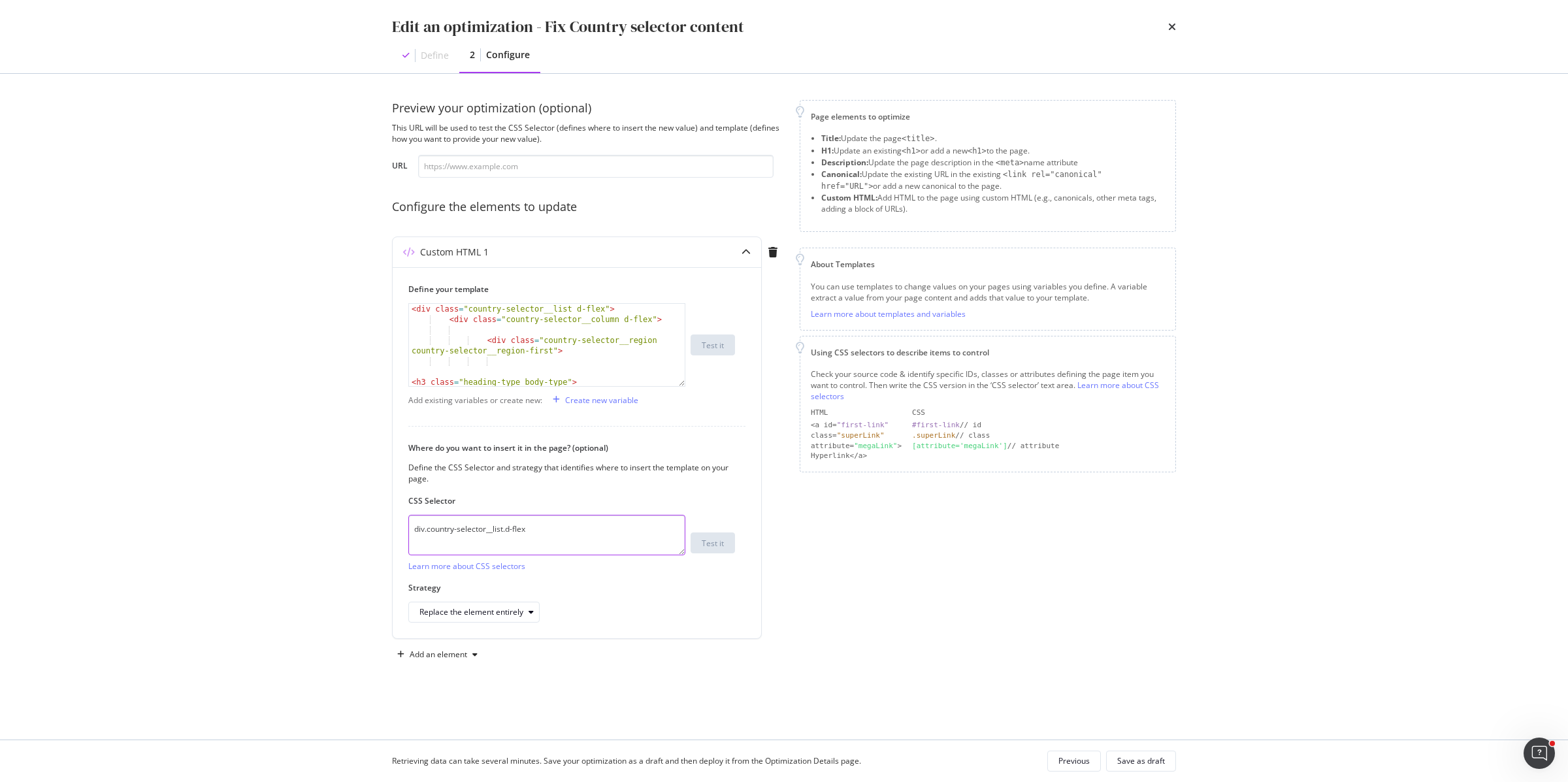
drag, startPoint x: 543, startPoint y: 531, endPoint x: 370, endPoint y: 528, distance: 173.0
click at [370, 528] on div "Preview your optimization (optional) This URL will be used to test the CSS Sele…" at bounding box center [784, 406] width 837 height 666
click at [495, 535] on textarea "div.country-selector__list.d-flex" at bounding box center [547, 534] width 277 height 40
drag, startPoint x: 545, startPoint y: 535, endPoint x: 428, endPoint y: 531, distance: 117.1
click at [428, 531] on textarea "div.country-selector__list.d-flex" at bounding box center [547, 534] width 277 height 40
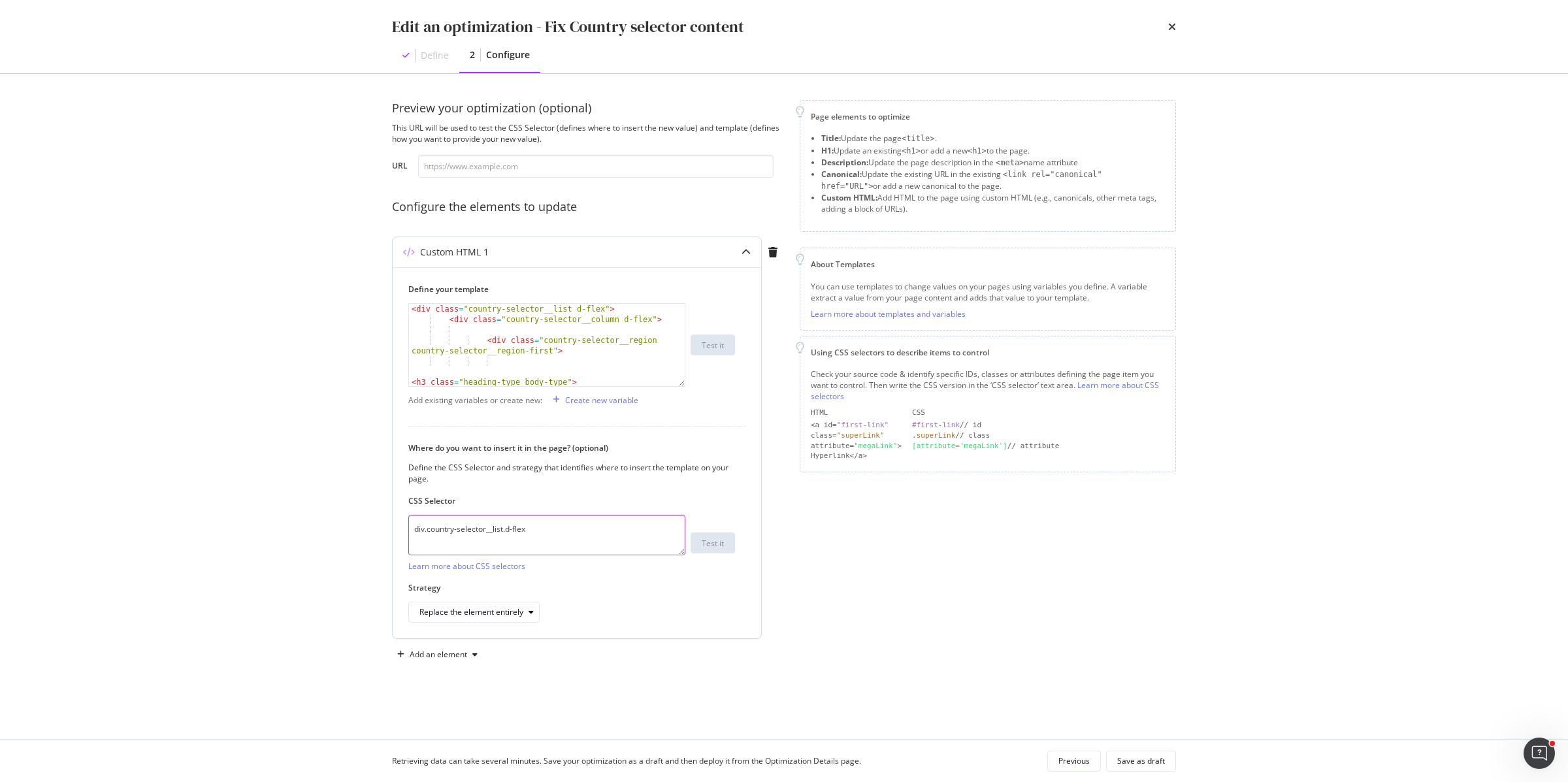
paste textarea "modal--country-selector__content"
type textarea "div.modal--country-selector__content"
click at [518, 154] on div "Preview your optimization (optional) This URL will be used to test the CSS Sele…" at bounding box center [587, 139] width 392 height 78
click at [518, 169] on input "modal" at bounding box center [596, 166] width 356 height 23
paste input "[URL][DOMAIN_NAME]"
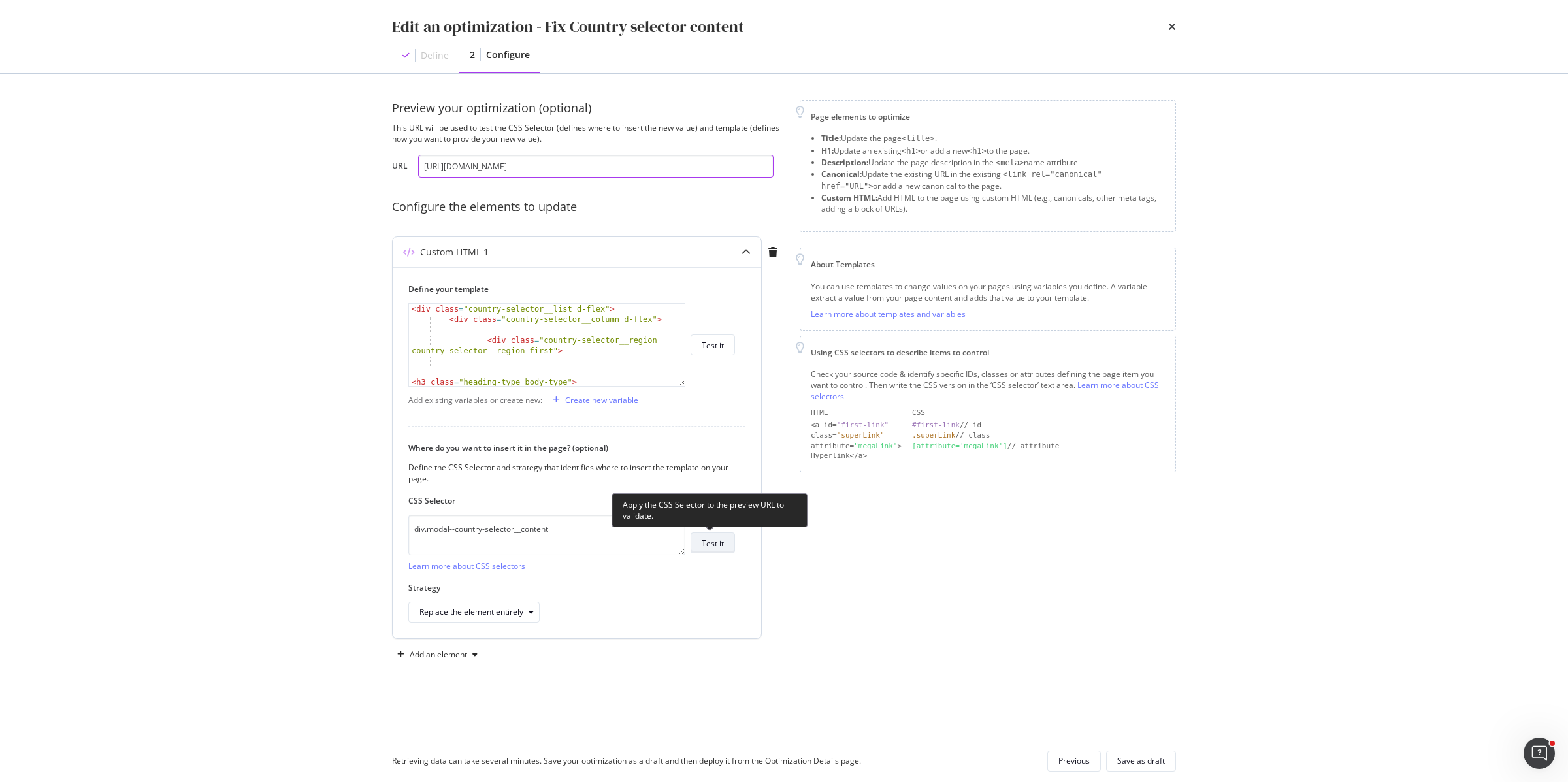
type input "[URL][DOMAIN_NAME]"
click at [723, 543] on div "Test it" at bounding box center [713, 542] width 22 height 11
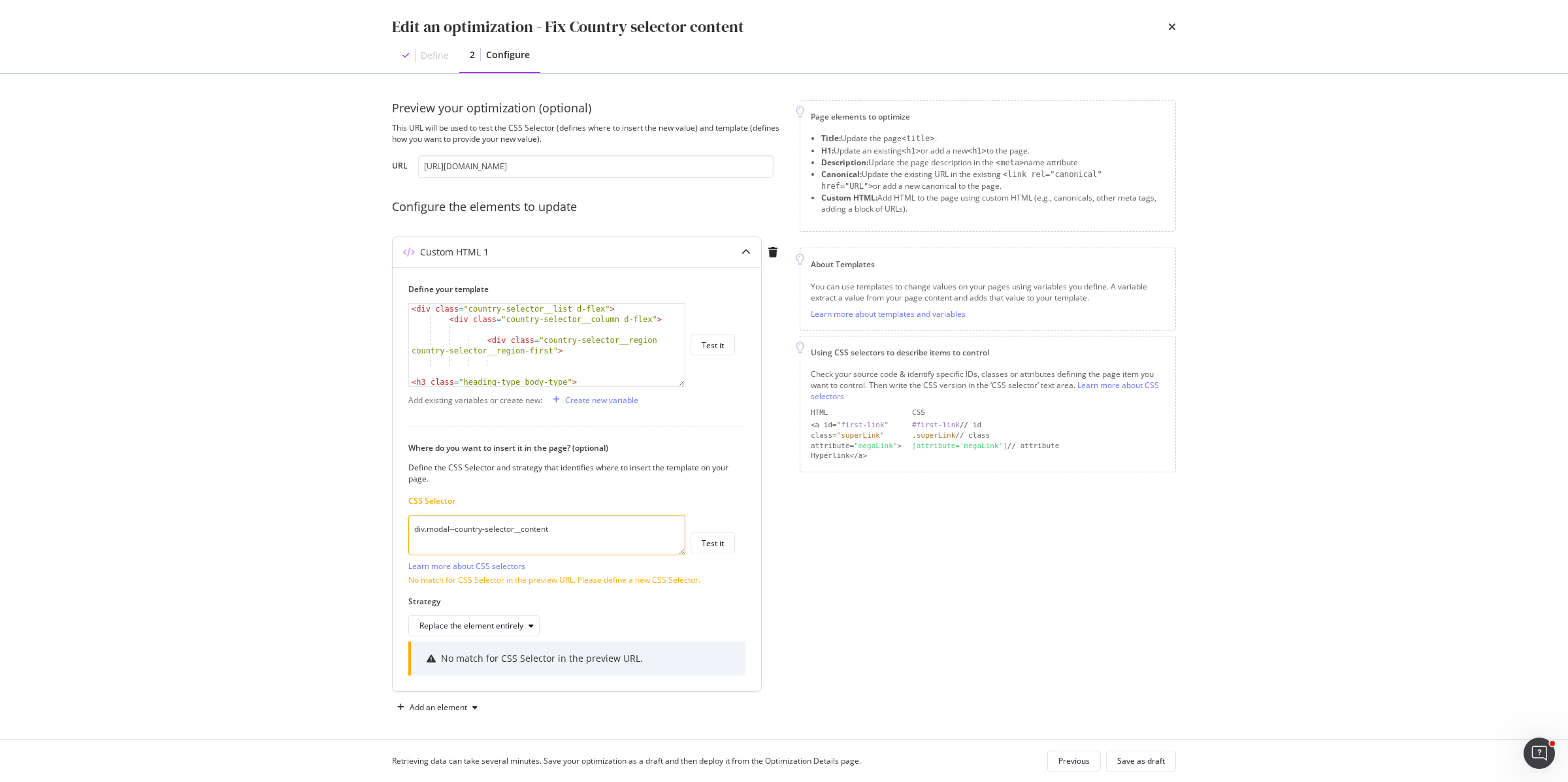
click at [461, 525] on textarea "div.modal--country-selector__content" at bounding box center [547, 534] width 277 height 40
paste textarea "body div"
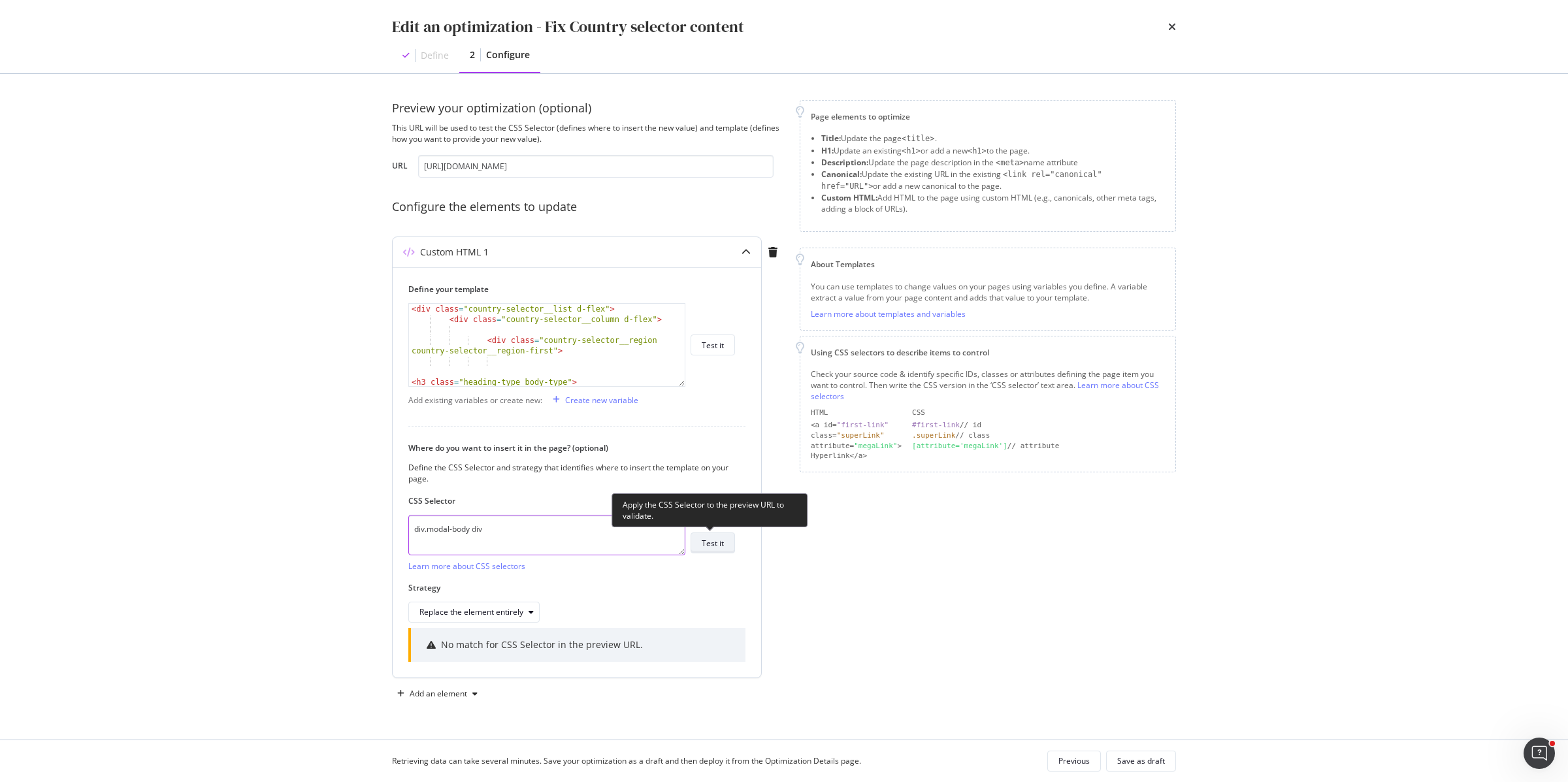
type textarea "div.modal-body div"
click at [717, 548] on div "Test it" at bounding box center [713, 542] width 22 height 11
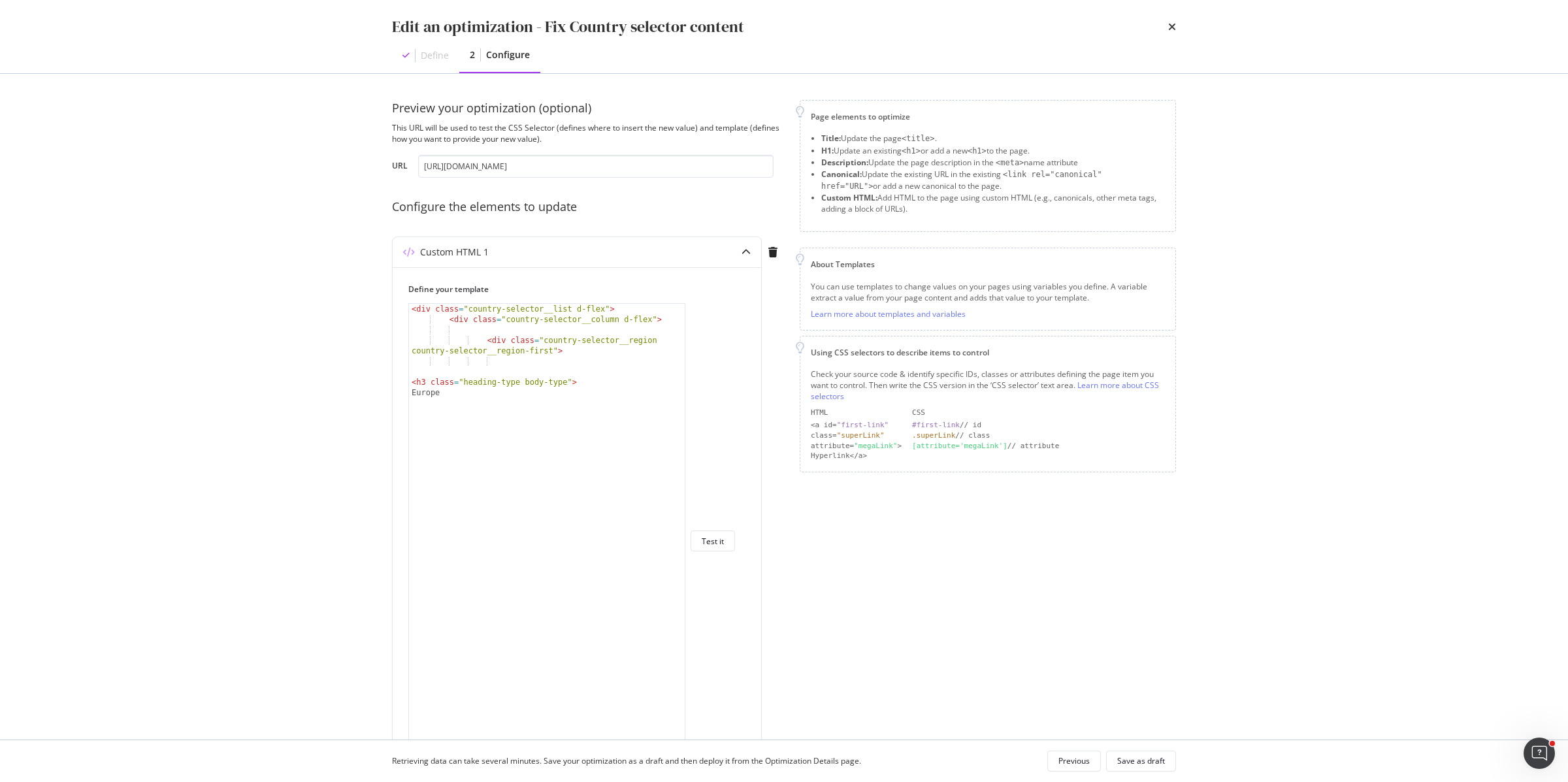
drag, startPoint x: 682, startPoint y: 384, endPoint x: 684, endPoint y: 778, distance: 394.0
click at [684, 778] on div "Edit an optimization - Fix Country selector content Define 2 Configure Preview …" at bounding box center [784, 391] width 1568 height 782
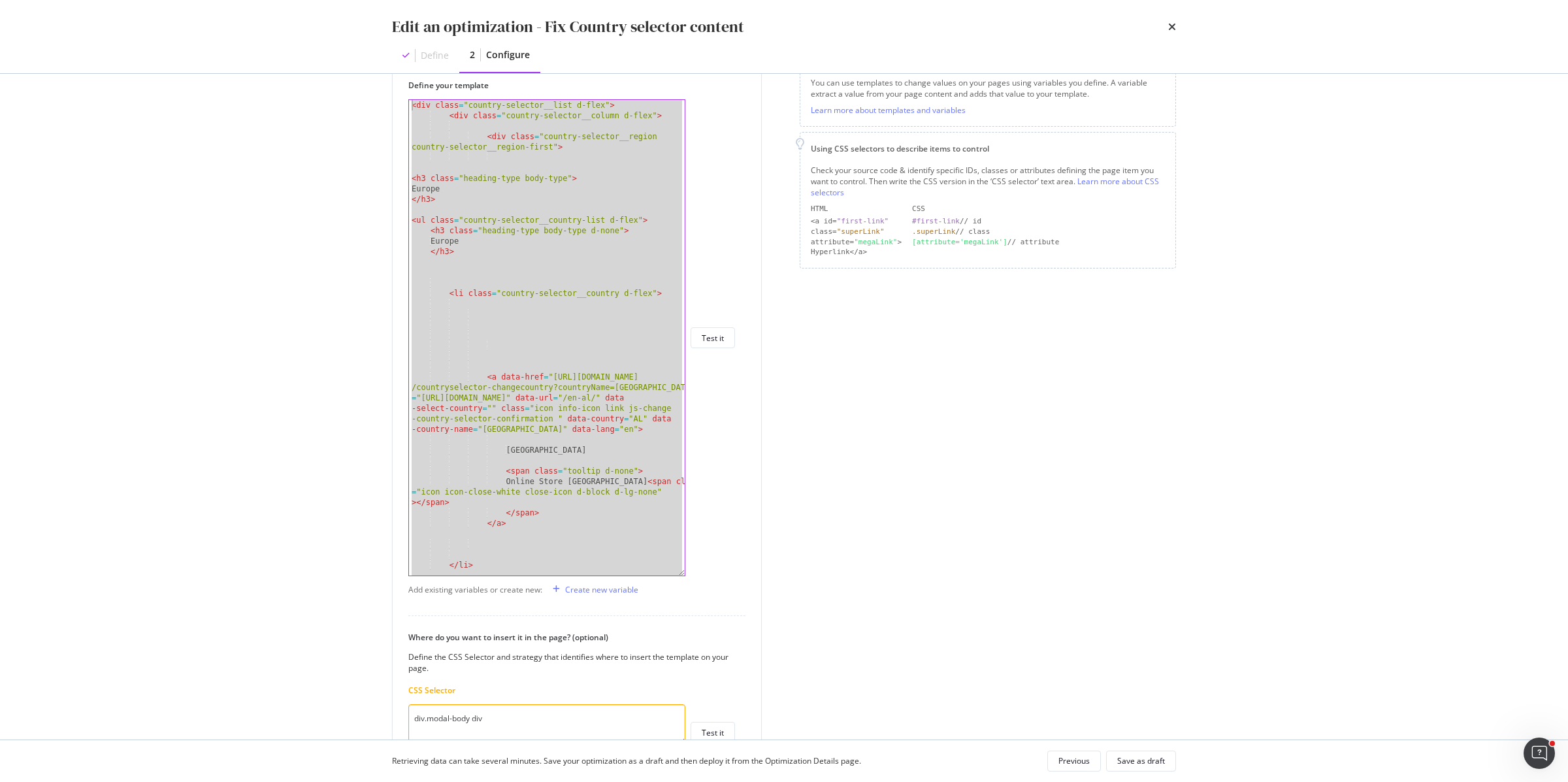
drag, startPoint x: 470, startPoint y: 562, endPoint x: 340, endPoint y: 110, distance: 470.3
click at [340, 110] on div "Edit an optimization - Fix Country selector content Define 2 Configure Preview …" at bounding box center [784, 391] width 1568 height 782
type textarea "<div class="country-selector__list d-flex"> <div class="country-selector__colum…"
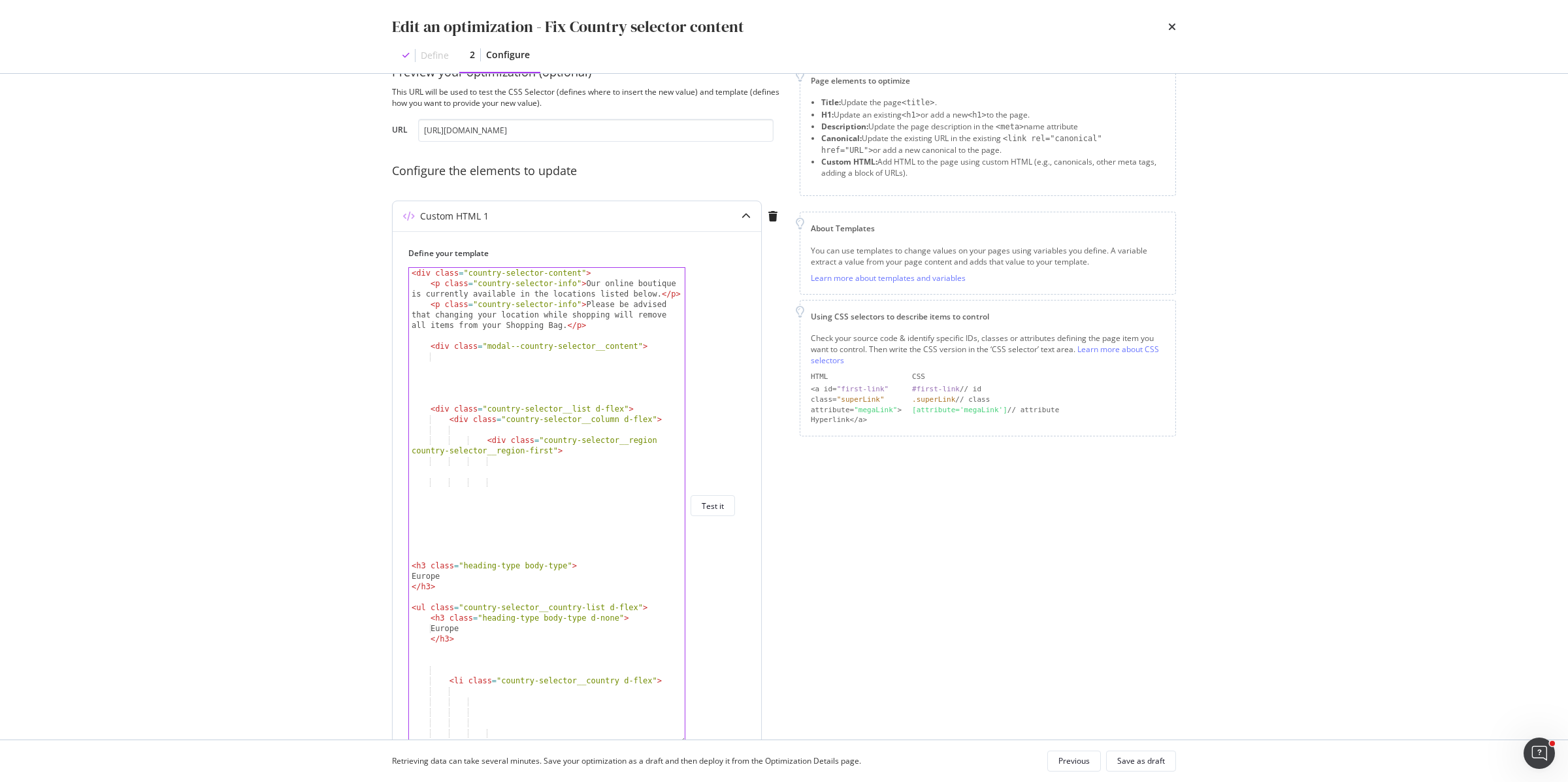
scroll to position [49, 0]
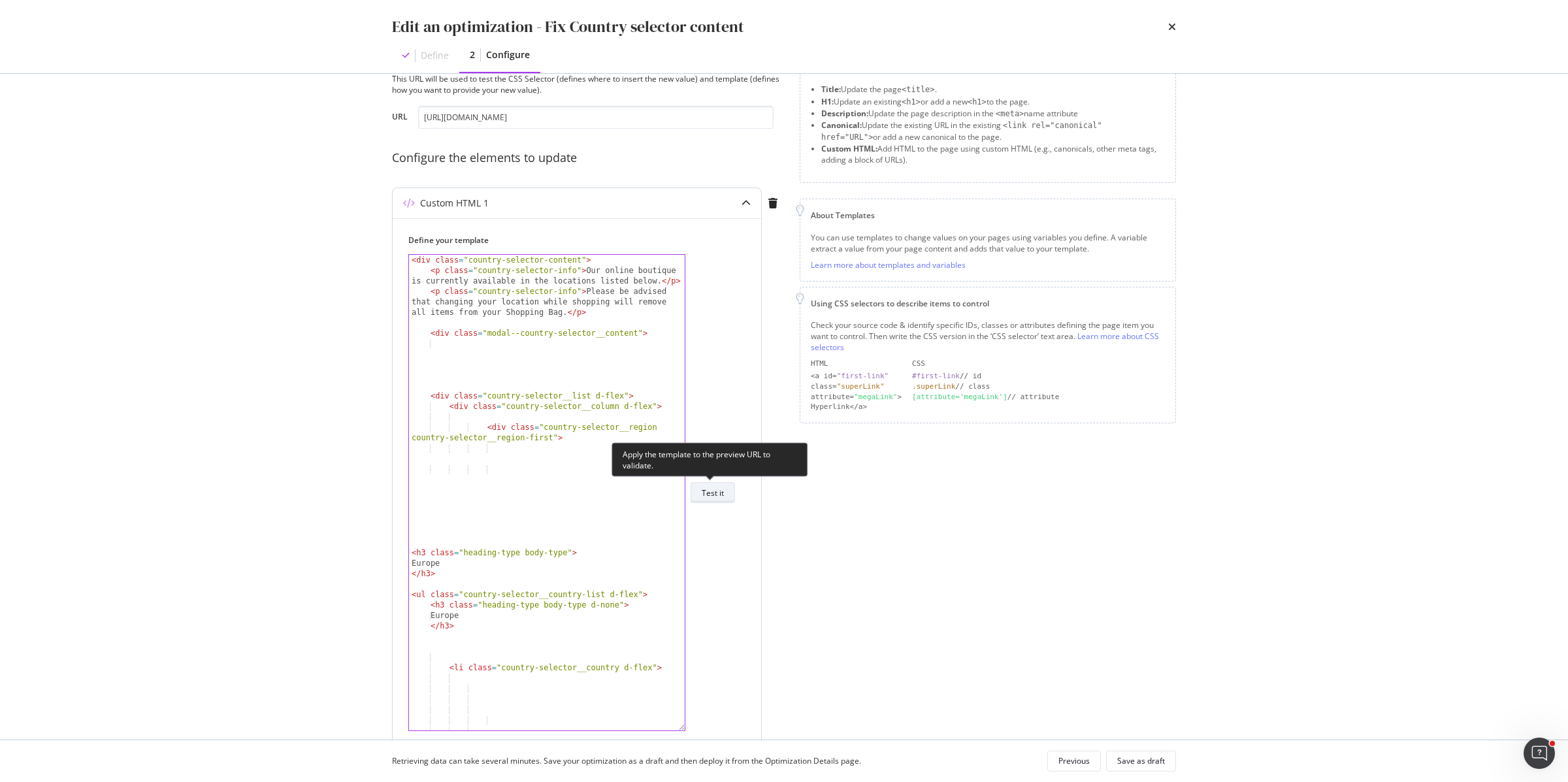
click at [715, 495] on div "Test it" at bounding box center [713, 492] width 22 height 11
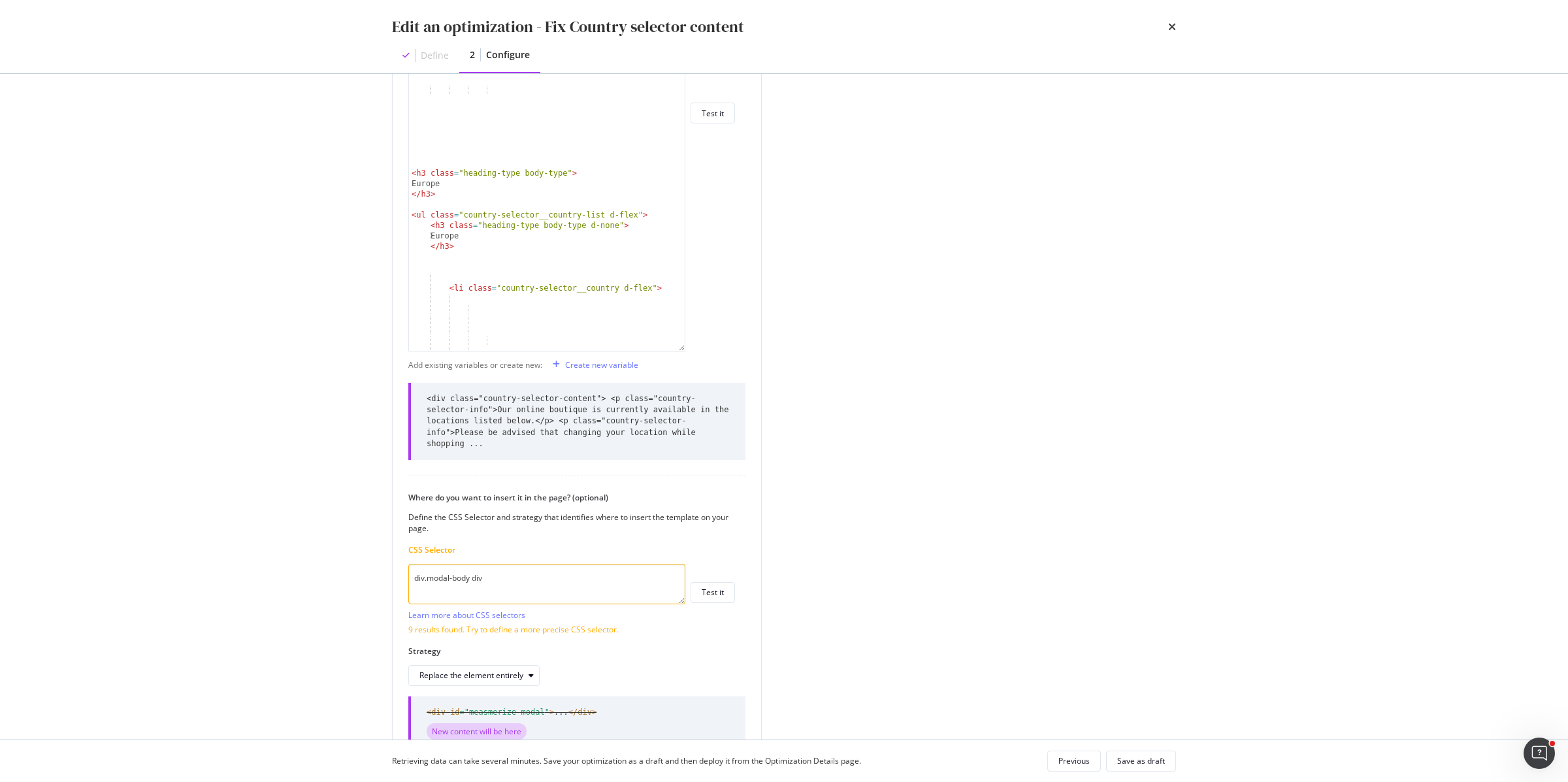
scroll to position [514, 0]
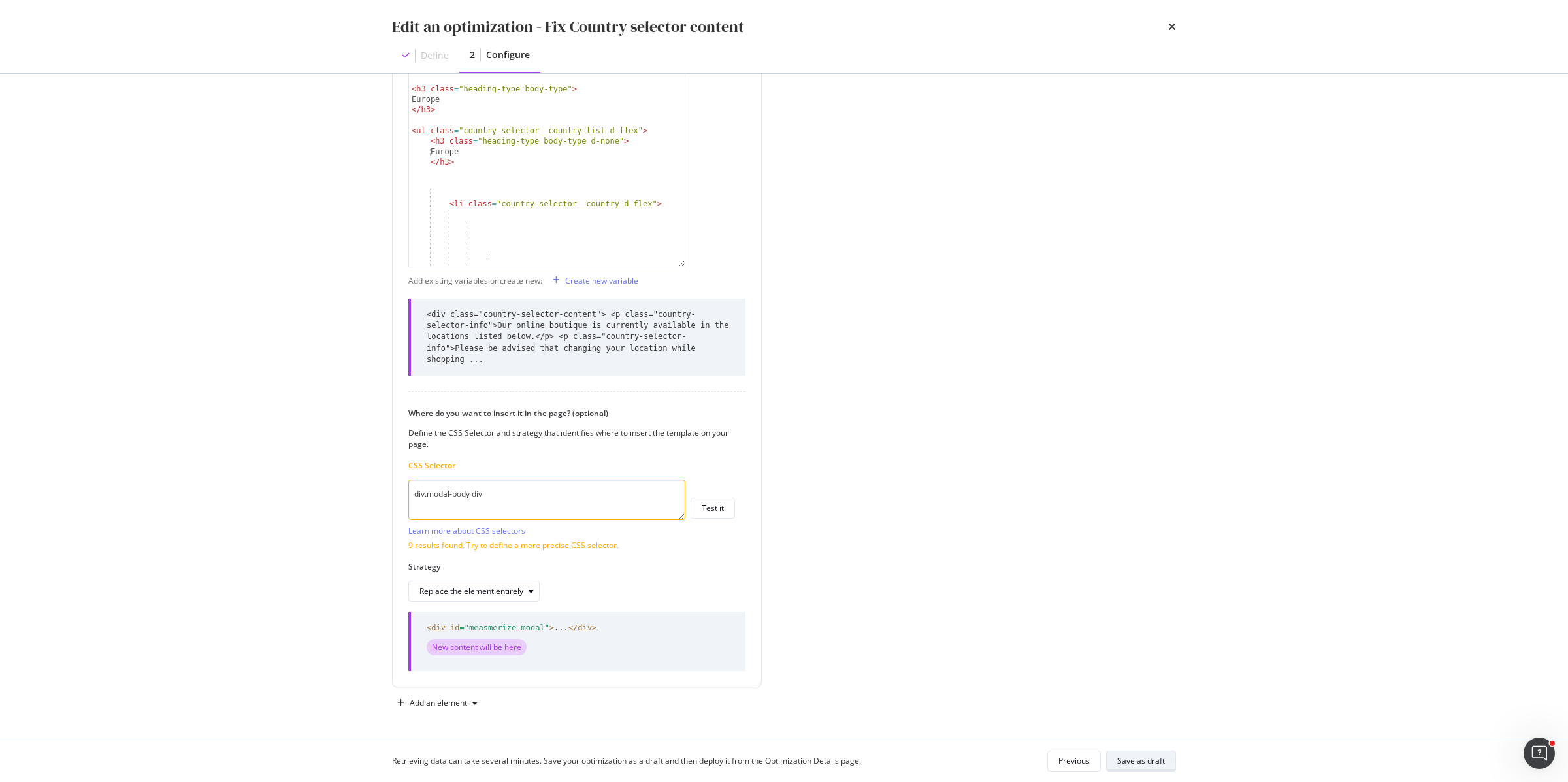
click at [1143, 762] on div "Save as draft" at bounding box center [1141, 760] width 48 height 11
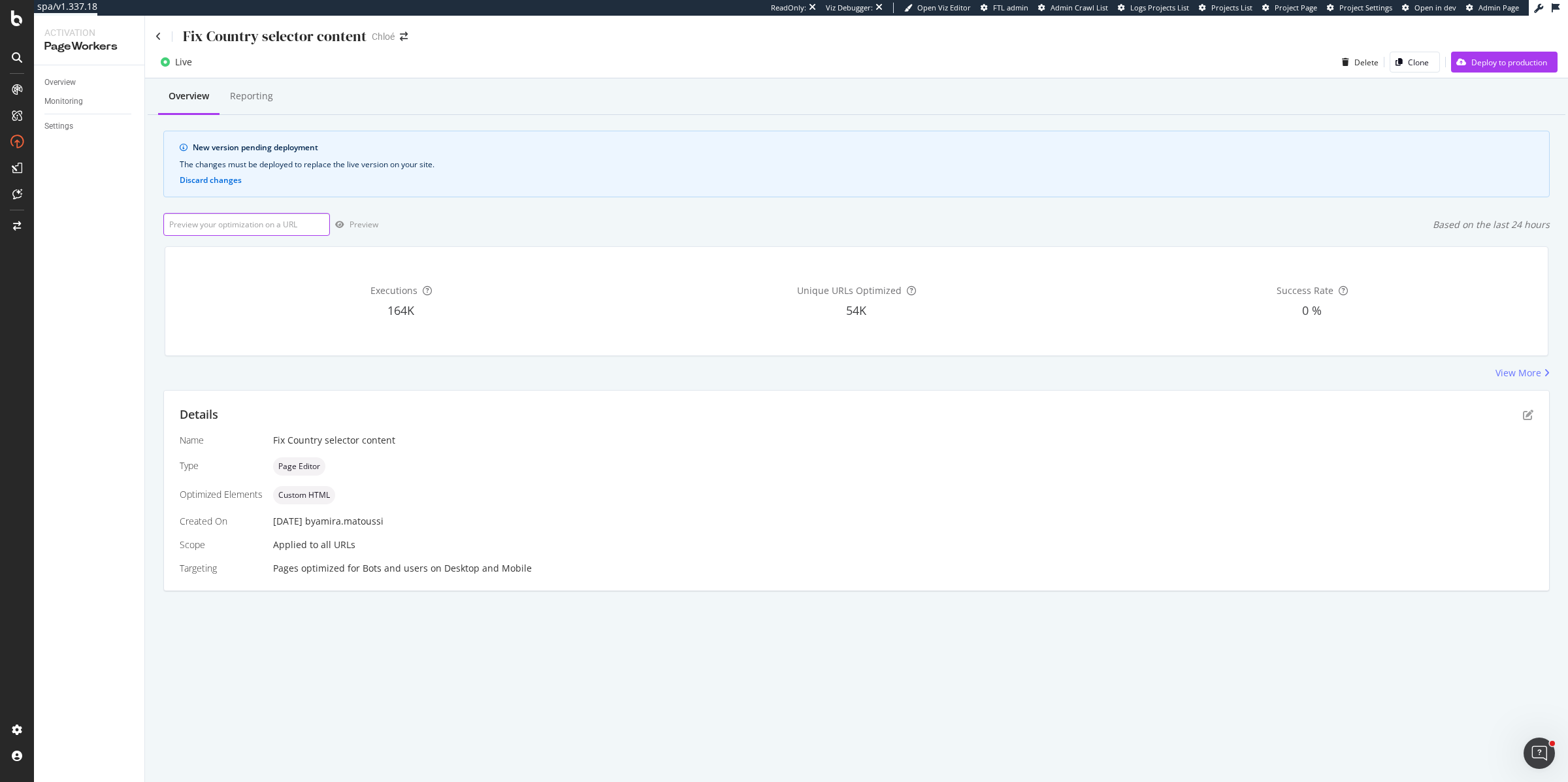
click at [268, 225] on input "url" at bounding box center [246, 224] width 167 height 23
paste input "[URL][DOMAIN_NAME]"
type input "[URL][DOMAIN_NAME]"
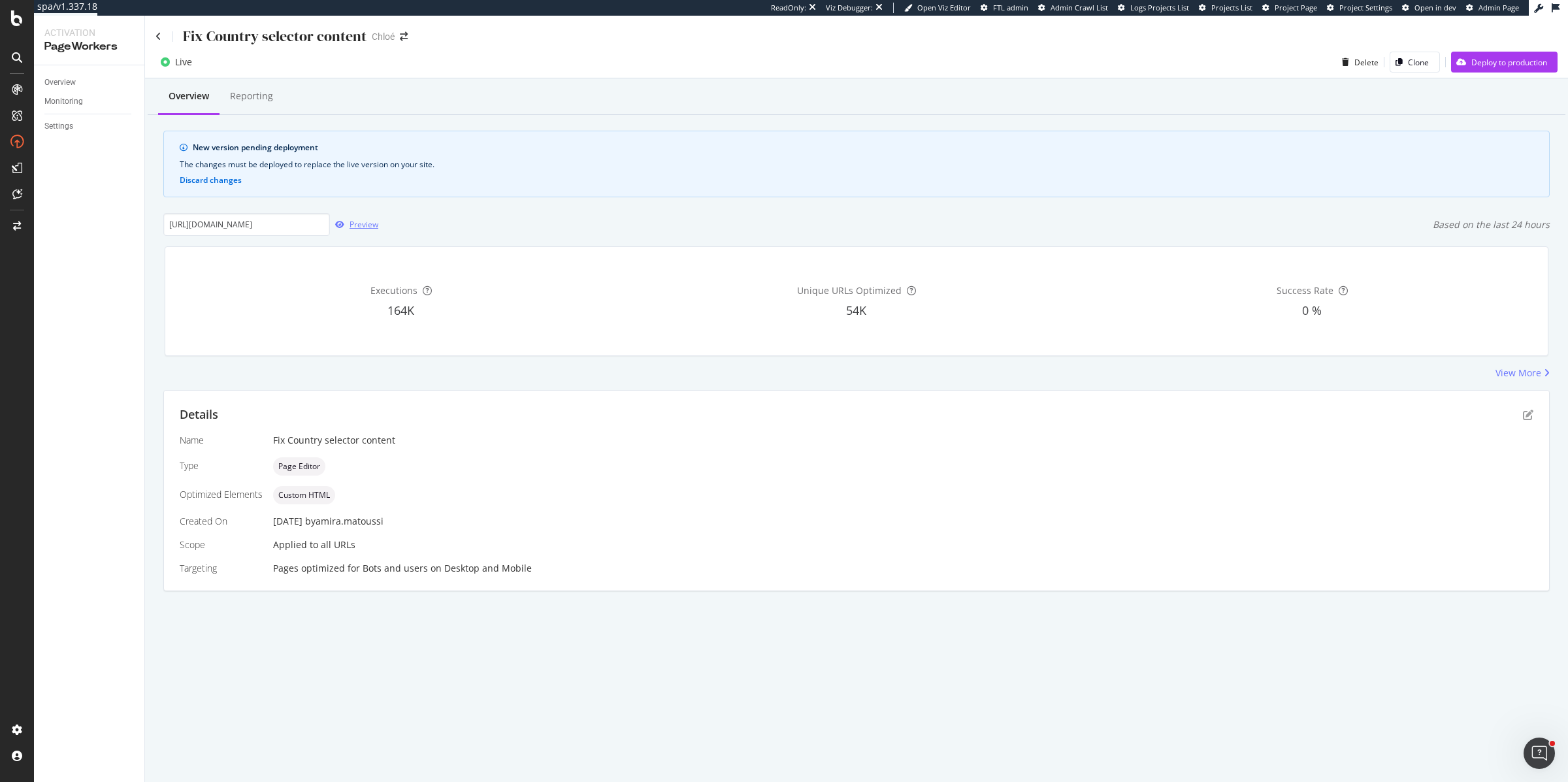
click at [350, 227] on div "Preview" at bounding box center [364, 224] width 29 height 11
click at [1473, 64] on div "Deploy to production" at bounding box center [1509, 62] width 76 height 11
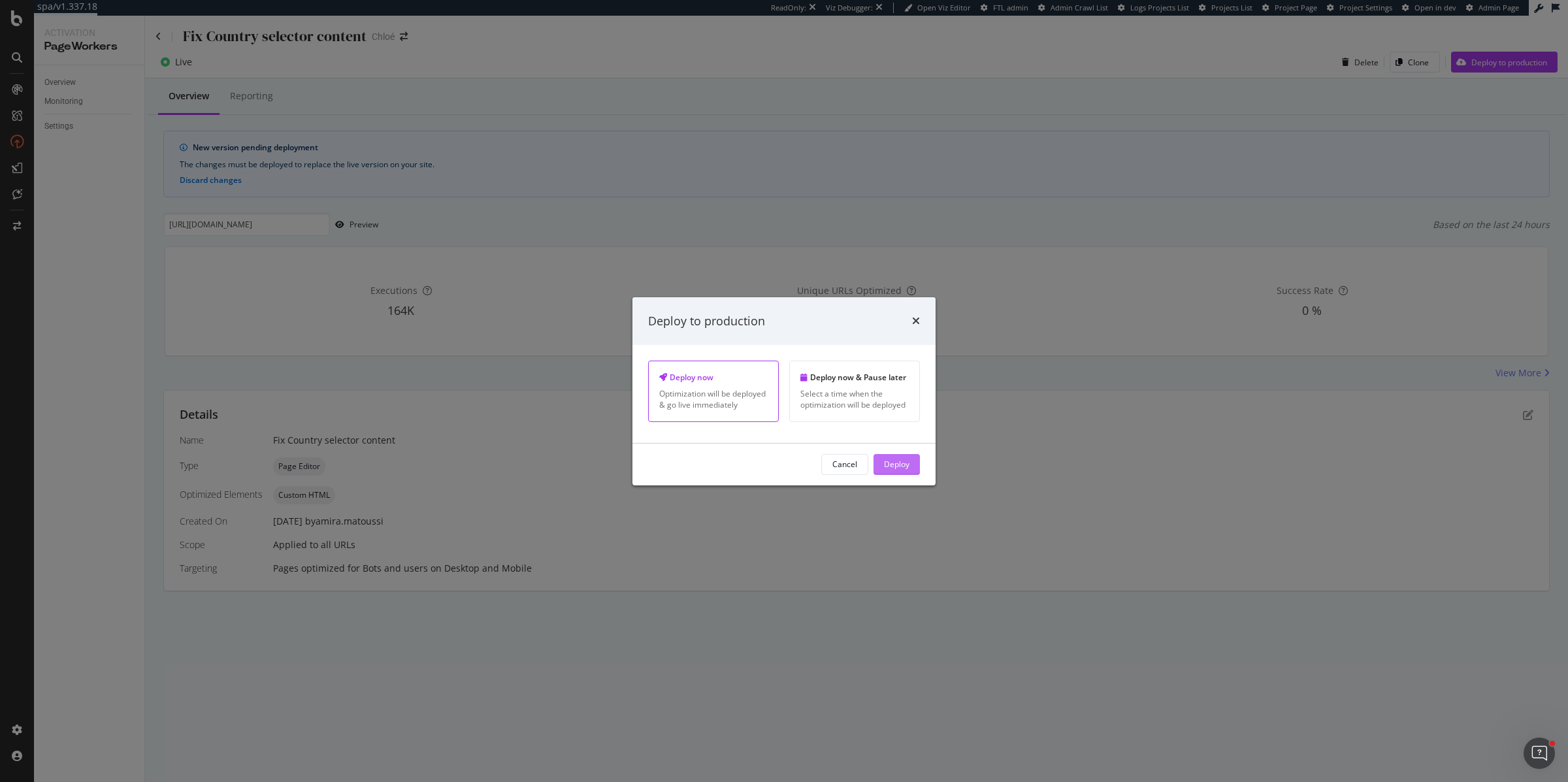
click at [903, 470] on div "Deploy" at bounding box center [897, 464] width 26 height 11
